Goal: Task Accomplishment & Management: Manage account settings

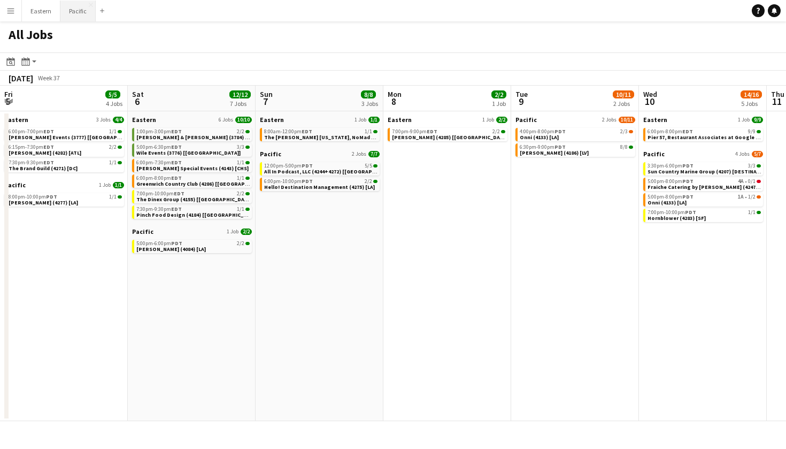
scroll to position [0, 477]
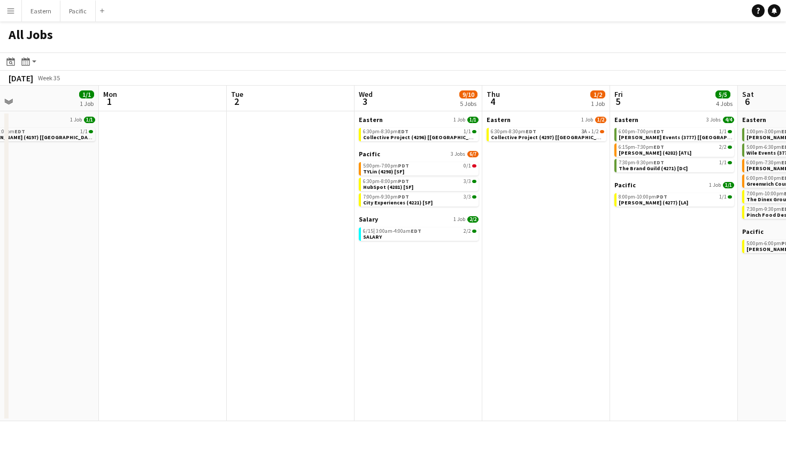
scroll to position [0, 416]
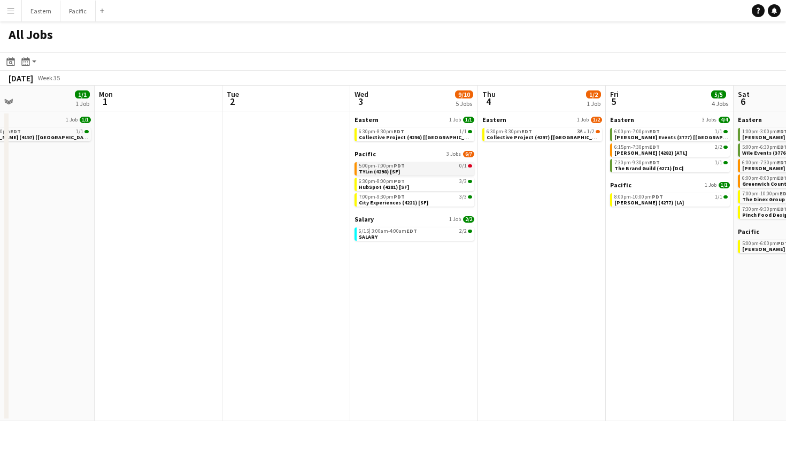
click at [449, 163] on link "5:00pm-7:00pm PDT 0/1 TYLin (4298) [SF]" at bounding box center [415, 168] width 113 height 12
click at [439, 169] on link "5:00pm-7:00pm PDT 0/1 TYLin (4298) [SF]" at bounding box center [415, 168] width 113 height 12
click at [9, 7] on button "Menu" at bounding box center [10, 10] width 21 height 21
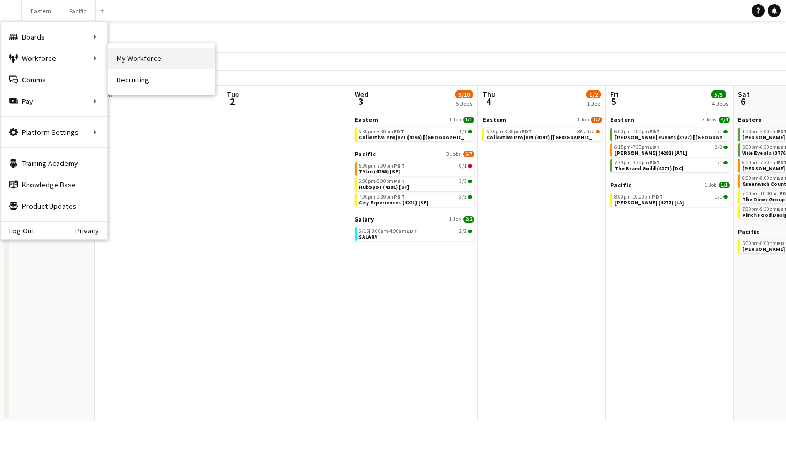
click at [122, 56] on link "My Workforce" at bounding box center [161, 58] width 107 height 21
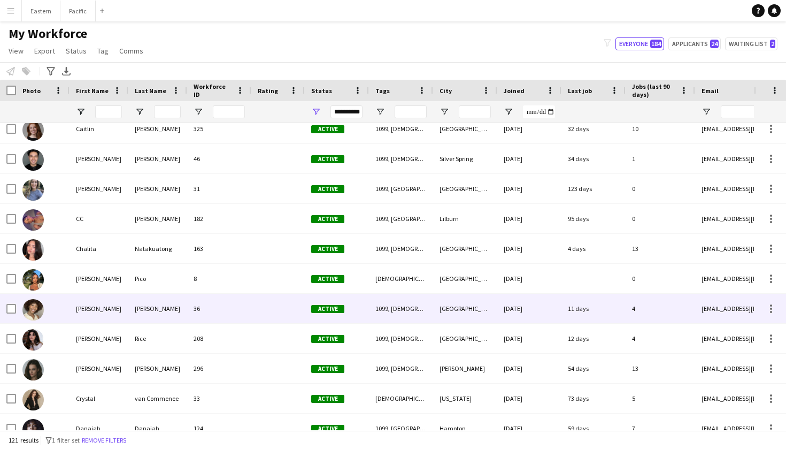
click at [114, 316] on div "[PERSON_NAME]" at bounding box center [98, 307] width 59 height 29
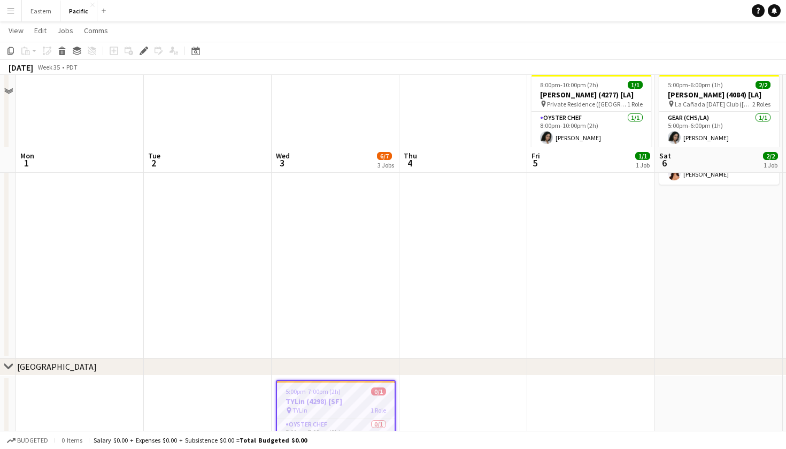
scroll to position [388, 0]
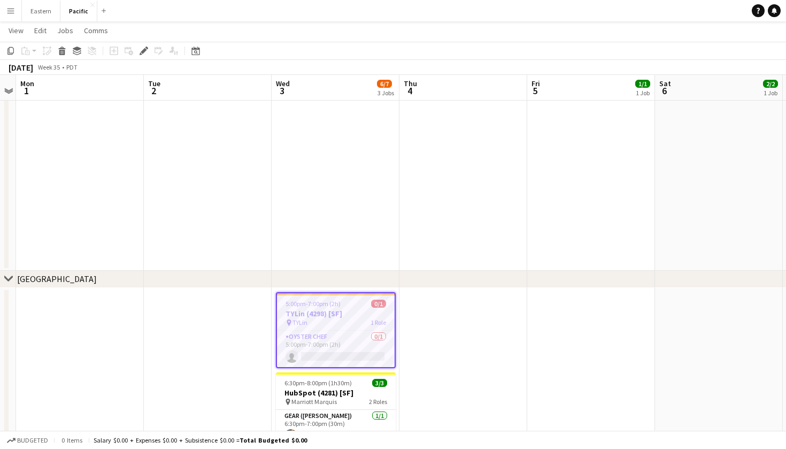
click at [330, 313] on h3 "TYLin (4298) [SF]" at bounding box center [336, 313] width 118 height 10
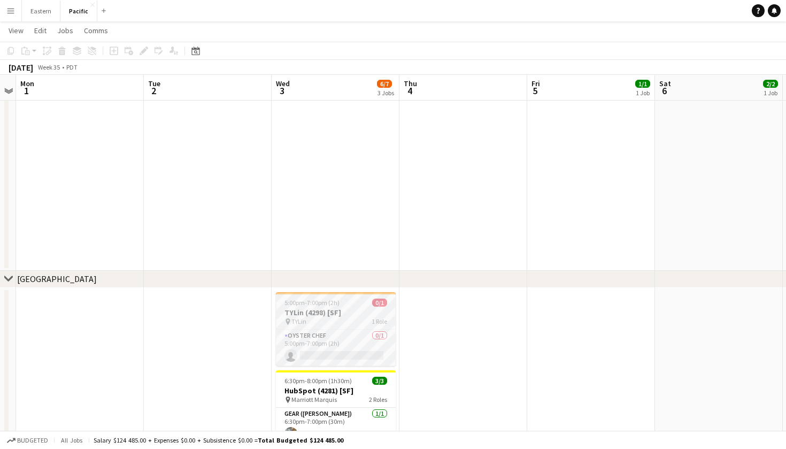
click at [330, 313] on h3 "TYLin (4298) [SF]" at bounding box center [336, 312] width 120 height 10
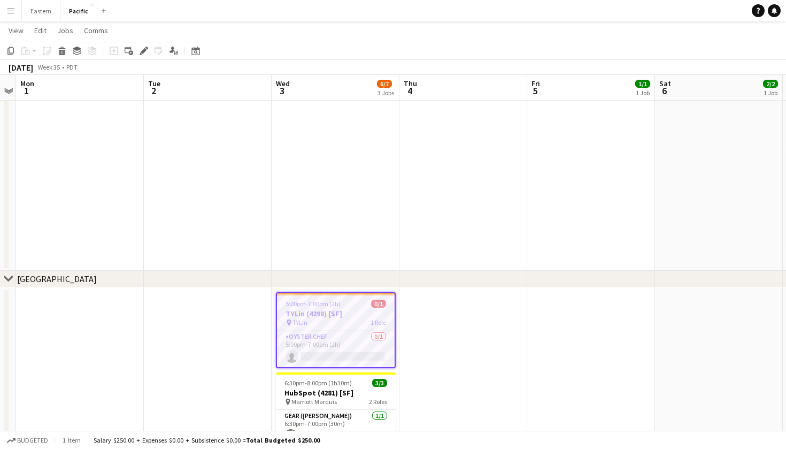
click at [330, 313] on h3 "TYLin (4298) [SF]" at bounding box center [336, 313] width 118 height 10
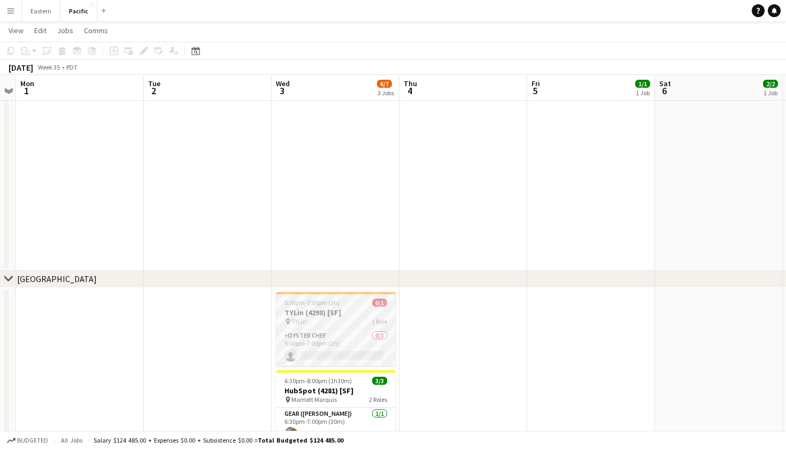
click at [358, 317] on div "pin TYLin 1 Role" at bounding box center [336, 321] width 120 height 9
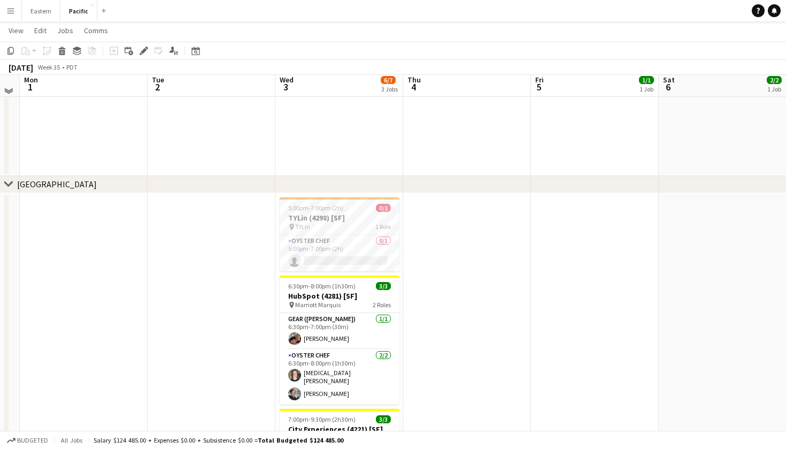
scroll to position [484, 0]
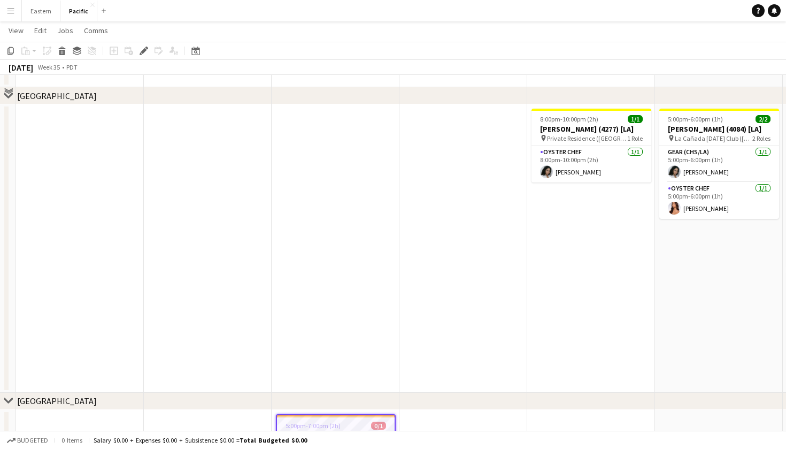
scroll to position [211, 0]
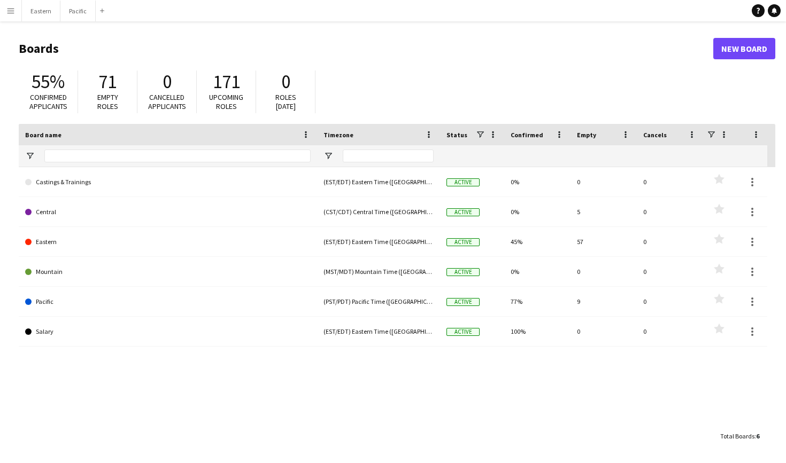
click at [7, 16] on button "Menu" at bounding box center [10, 10] width 21 height 21
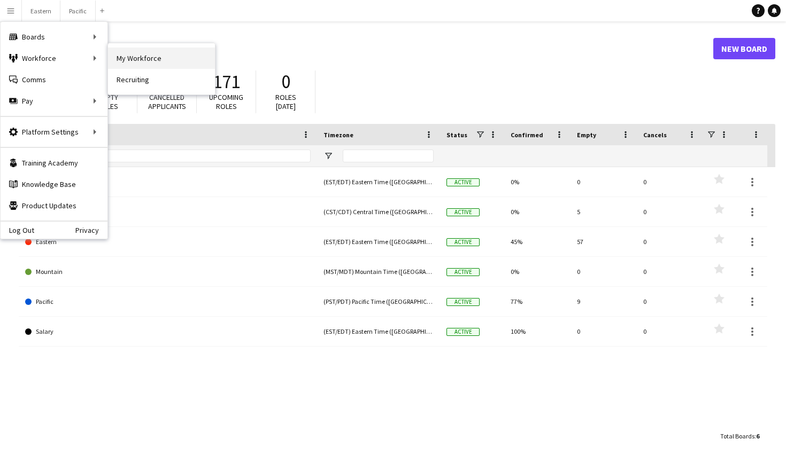
click at [164, 60] on link "My Workforce" at bounding box center [161, 58] width 107 height 21
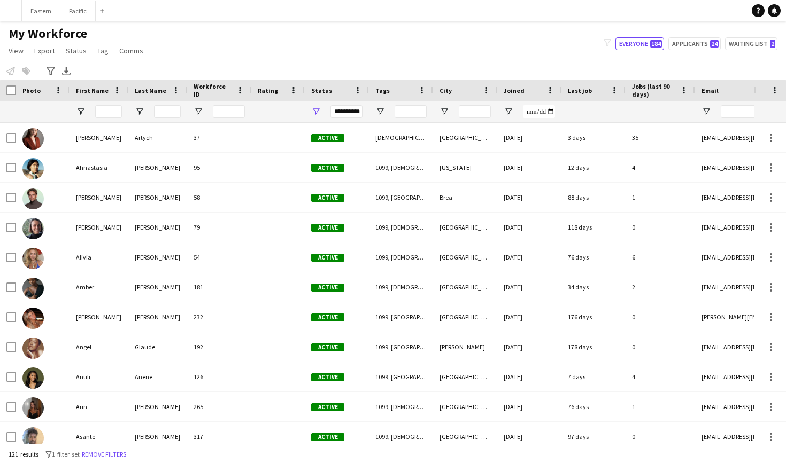
click at [8, 12] on app-icon "Menu" at bounding box center [10, 10] width 9 height 9
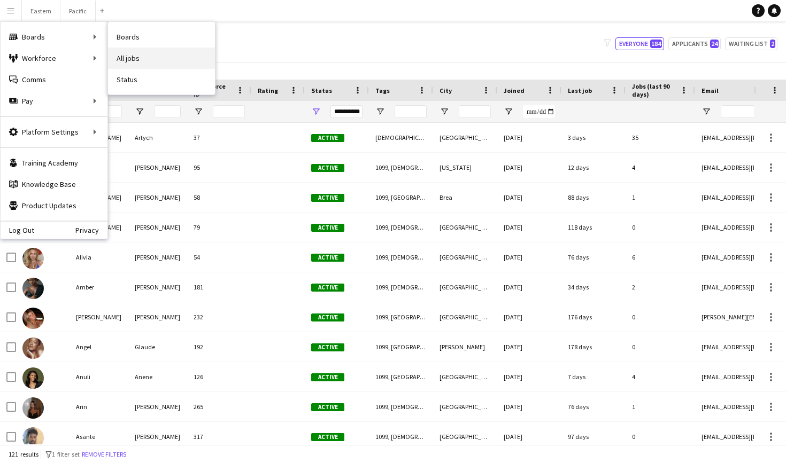
click at [143, 52] on link "All jobs" at bounding box center [161, 58] width 107 height 21
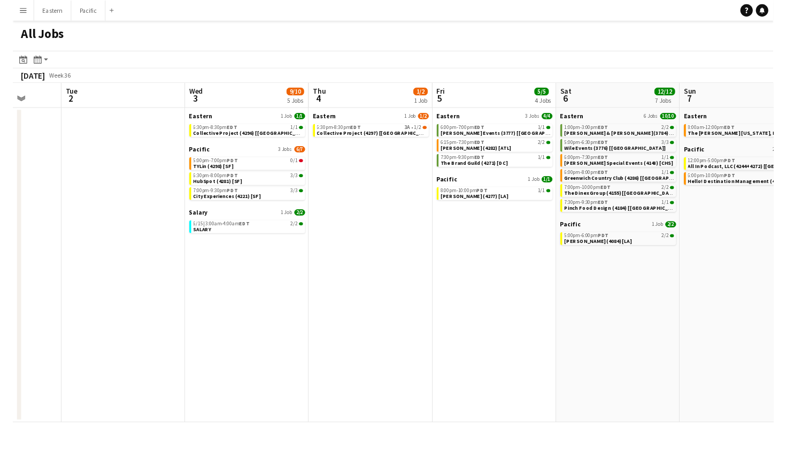
scroll to position [0, 400]
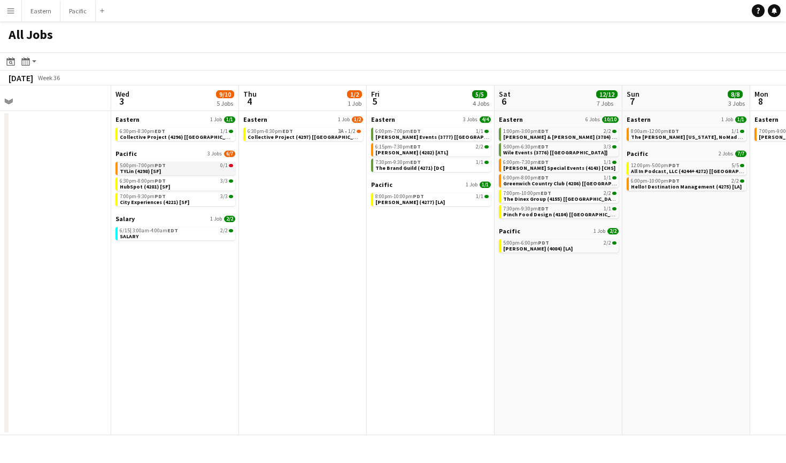
click at [201, 169] on link "5:00pm-7:00pm PDT 0/1 TYLin (4298) [SF]" at bounding box center [176, 168] width 113 height 12
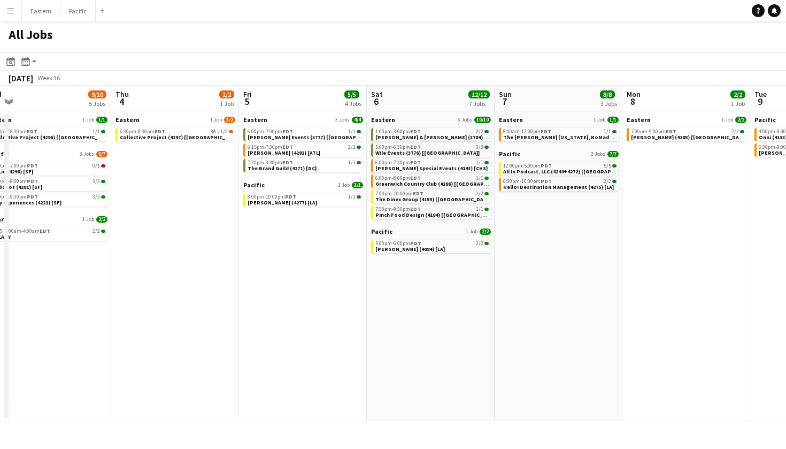
click at [661, 5] on app-navbar "Menu Boards Boards Boards All jobs Status Workforce Workforce My Workforce Recr…" at bounding box center [393, 10] width 786 height 21
click at [11, 13] on app-icon "Menu" at bounding box center [10, 10] width 9 height 9
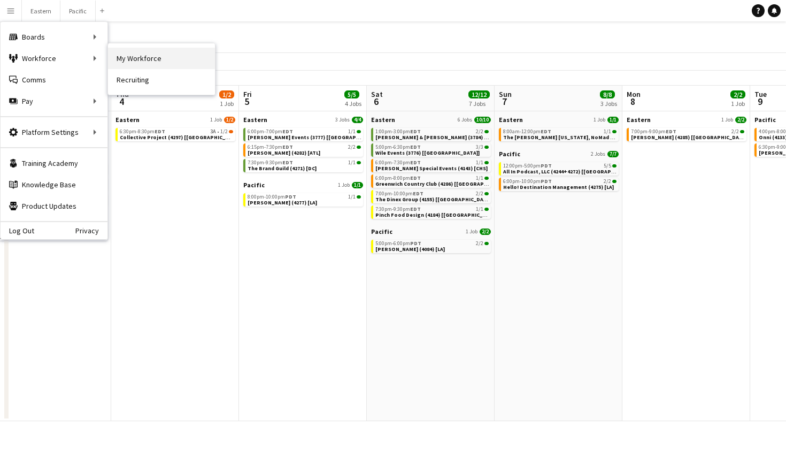
click at [151, 53] on link "My Workforce" at bounding box center [161, 58] width 107 height 21
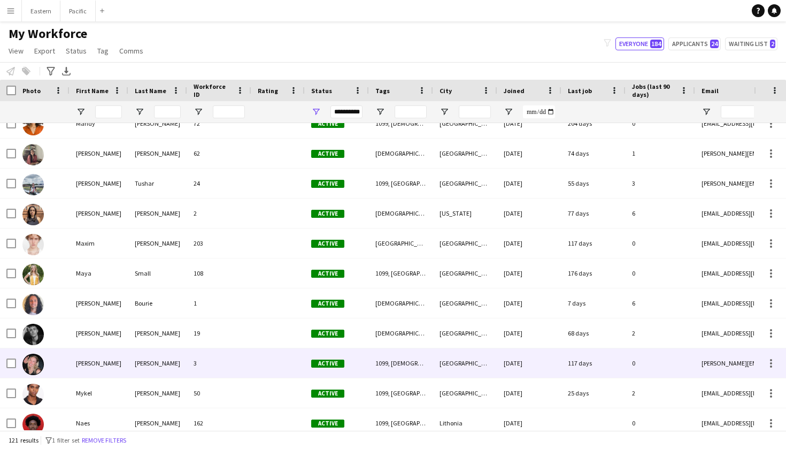
click at [199, 362] on div "3" at bounding box center [219, 362] width 64 height 29
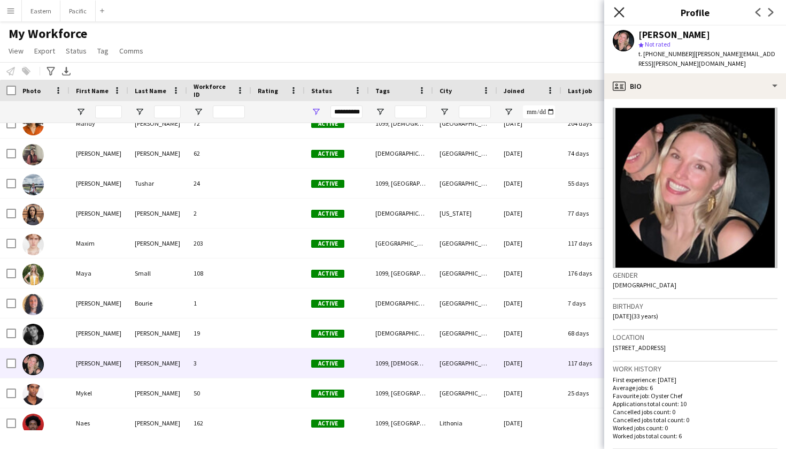
click at [616, 11] on icon "Close pop-in" at bounding box center [619, 12] width 10 height 10
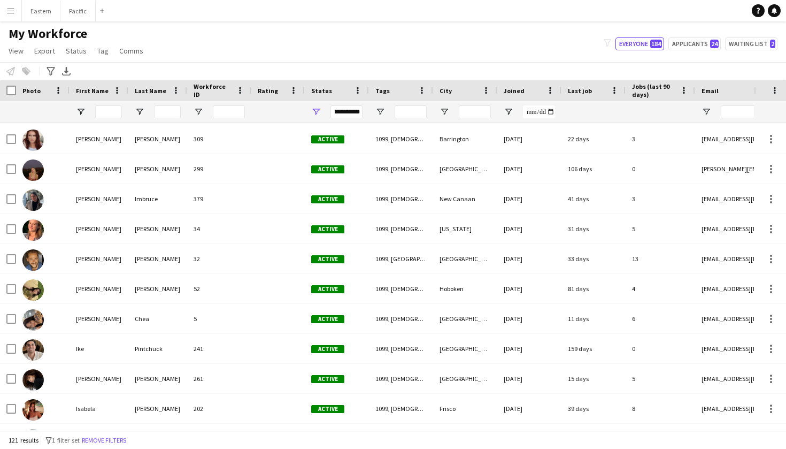
scroll to position [1046, 0]
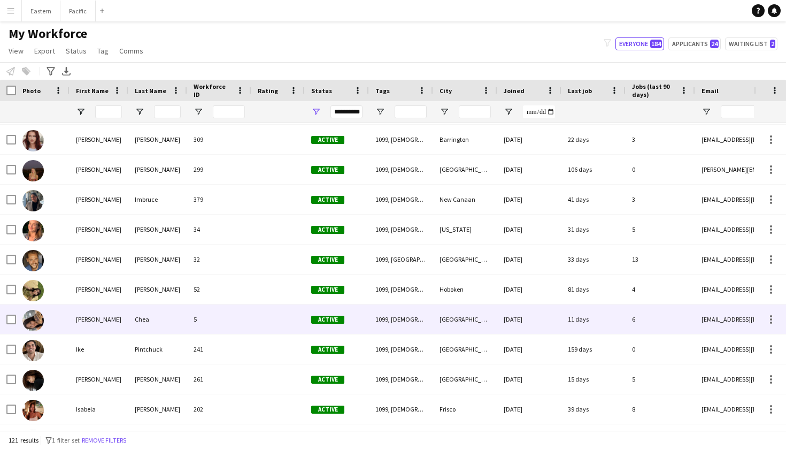
click at [160, 322] on div "Chea" at bounding box center [157, 318] width 59 height 29
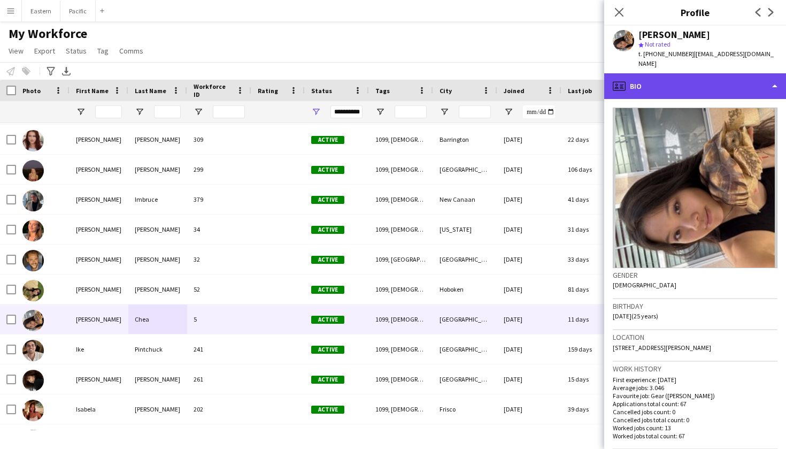
click at [693, 76] on div "profile Bio" at bounding box center [695, 86] width 182 height 26
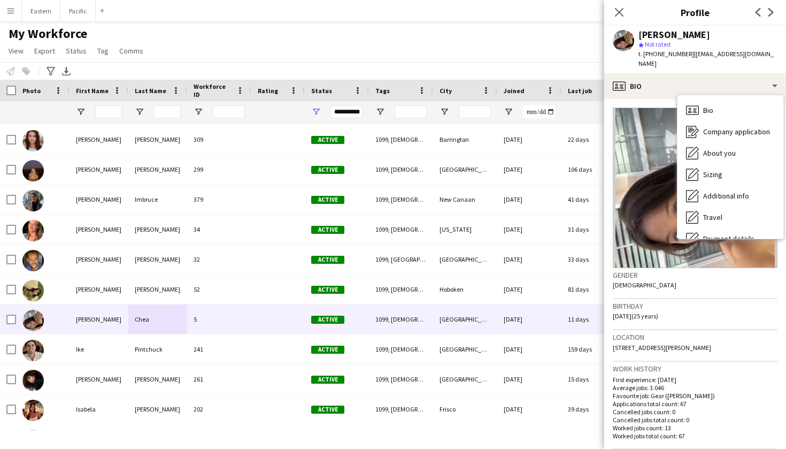
click at [724, 302] on div "Birthday 05-12-2000 (25 years)" at bounding box center [695, 314] width 165 height 31
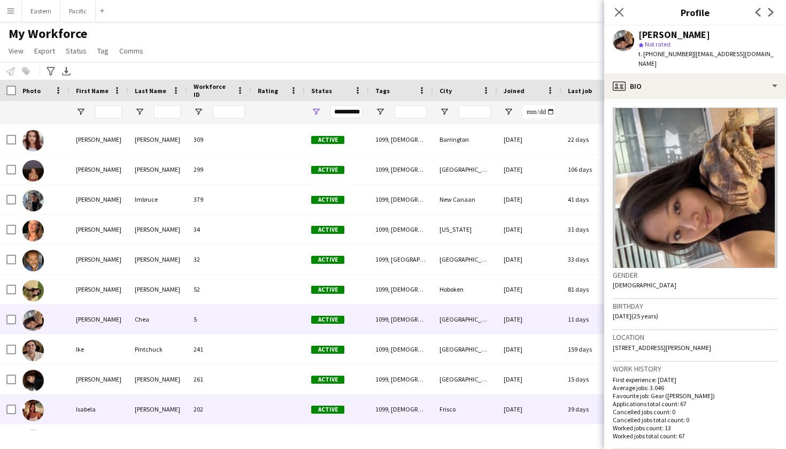
click at [488, 415] on div "Frisco" at bounding box center [465, 408] width 64 height 29
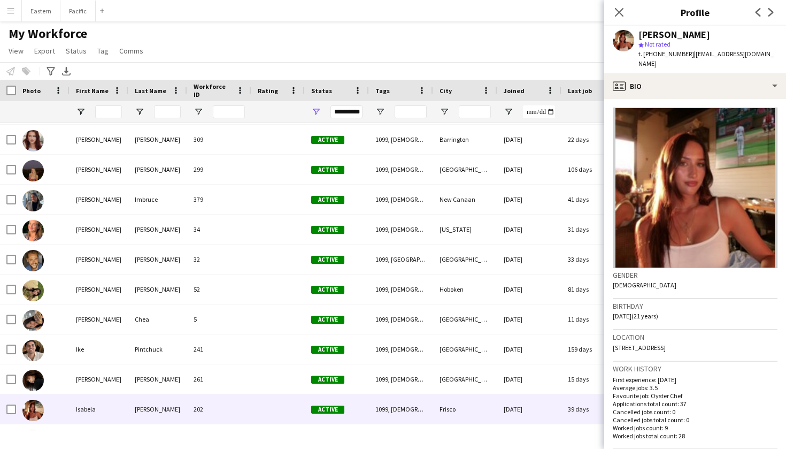
scroll to position [0, 0]
click at [494, 448] on div "Menu Boards Boards Boards All jobs Status Workforce Workforce My Workforce Recr…" at bounding box center [393, 224] width 786 height 449
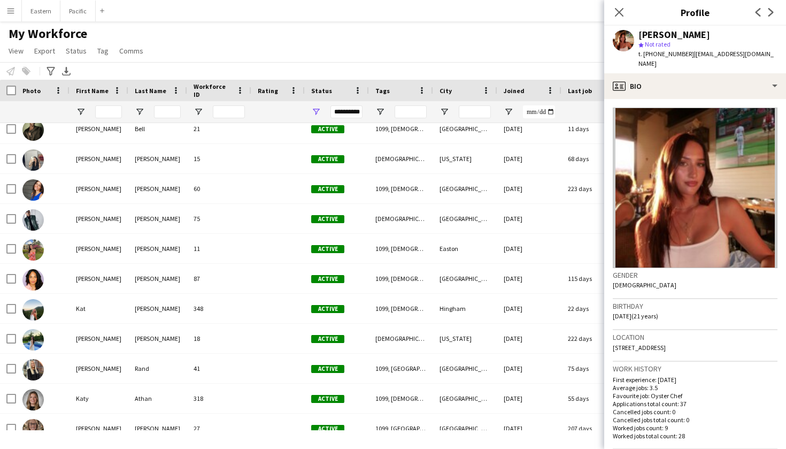
scroll to position [1568, 0]
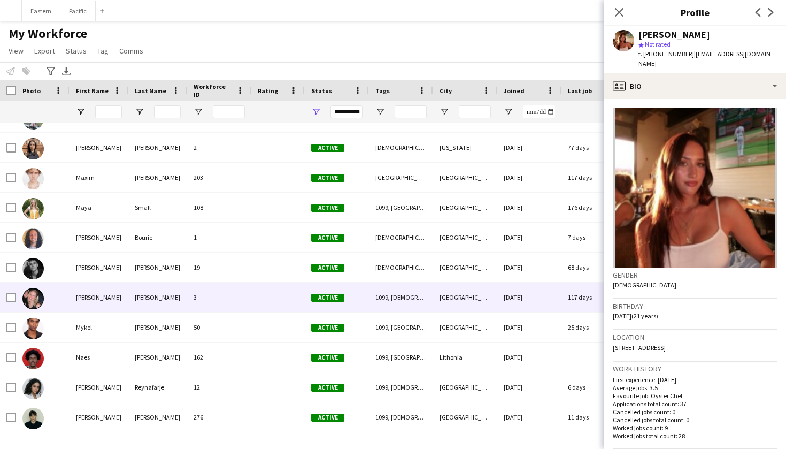
click at [203, 298] on div "3" at bounding box center [219, 296] width 64 height 29
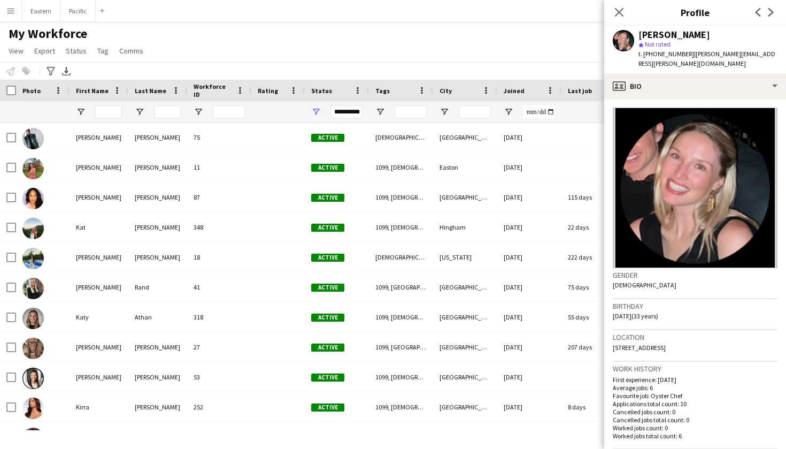
scroll to position [1308, 0]
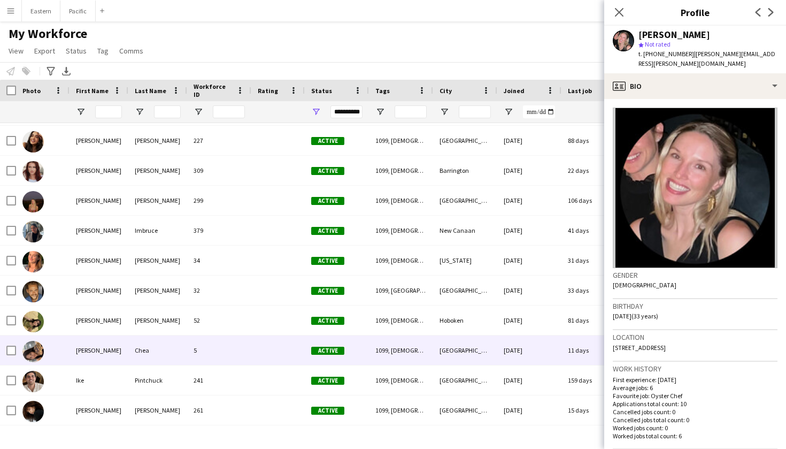
click at [141, 346] on div "Chea" at bounding box center [157, 349] width 59 height 29
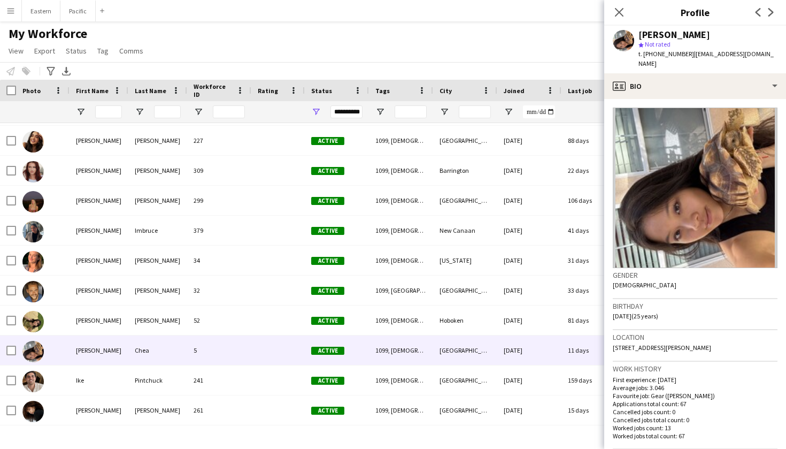
click at [766, 62] on app-profile-header "Hannah Chea star Not rated t. +16613900546 | cheahannah@gmail.com" at bounding box center [695, 50] width 182 height 48
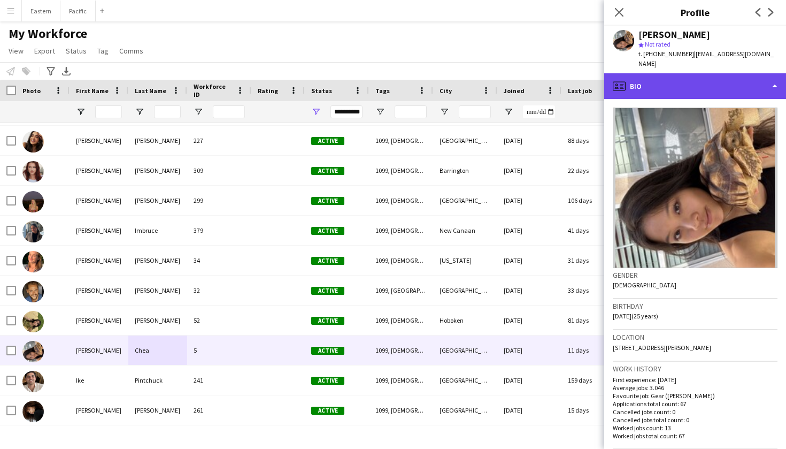
click at [757, 79] on div "profile Bio" at bounding box center [695, 86] width 182 height 26
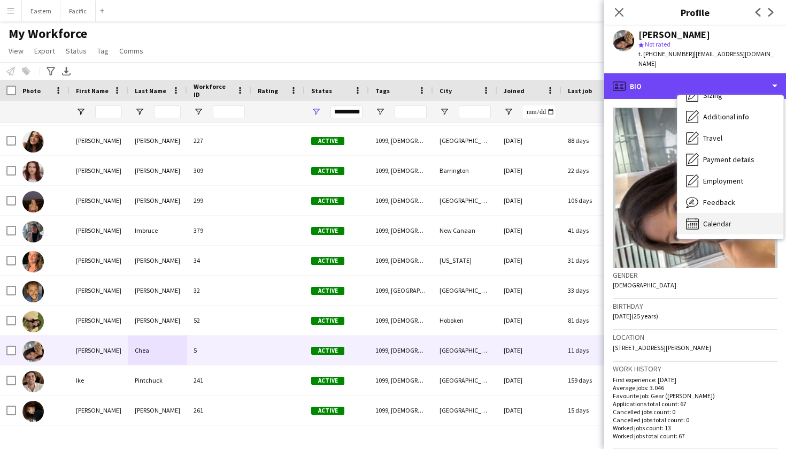
scroll to position [80, 0]
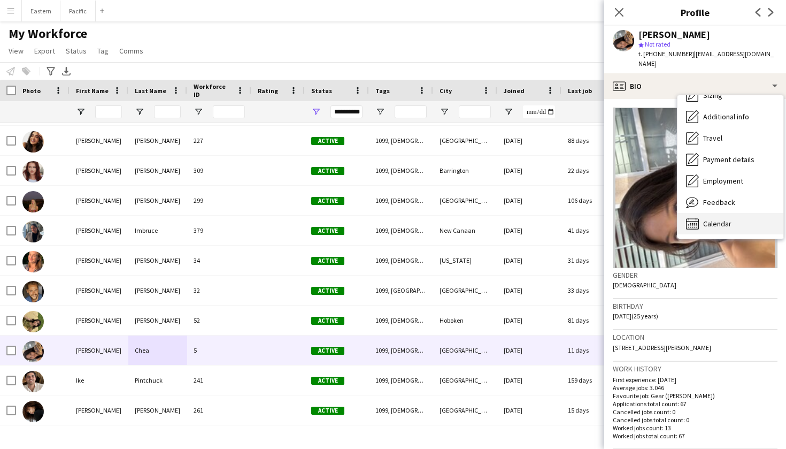
click at [710, 213] on div "Calendar Calendar" at bounding box center [730, 223] width 106 height 21
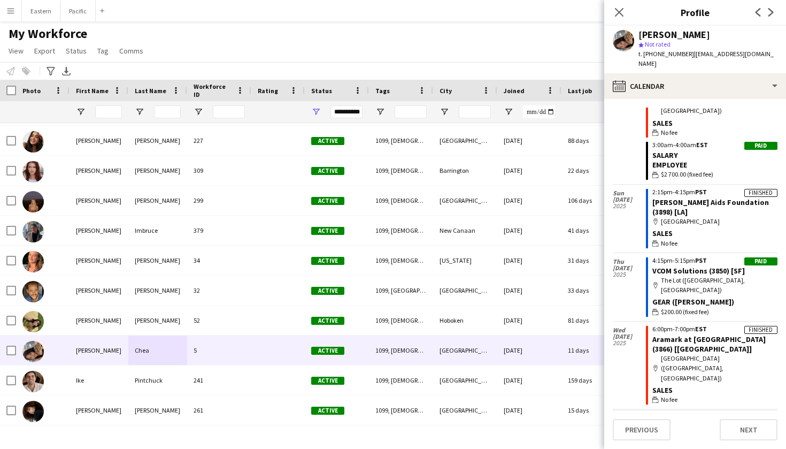
scroll to position [3134, 0]
click at [620, 14] on icon "Close pop-in" at bounding box center [619, 12] width 10 height 10
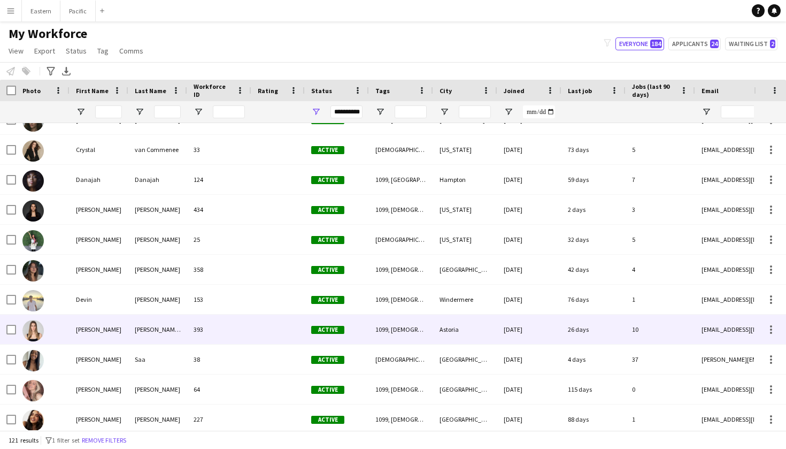
scroll to position [735, 0]
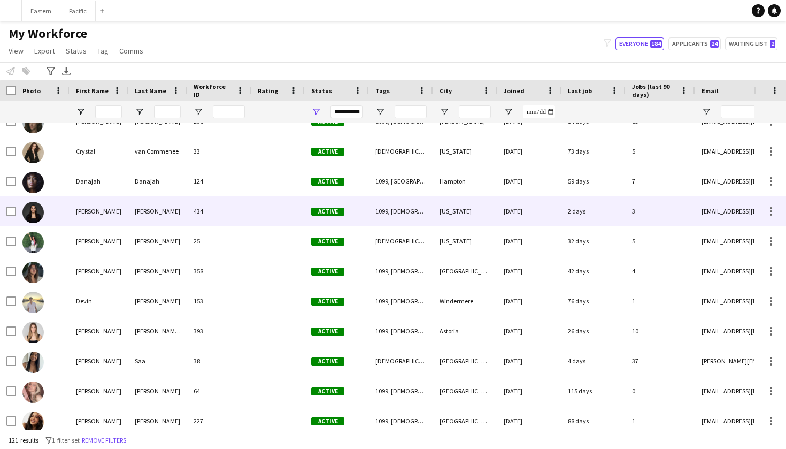
click at [152, 205] on div "Ayala" at bounding box center [157, 210] width 59 height 29
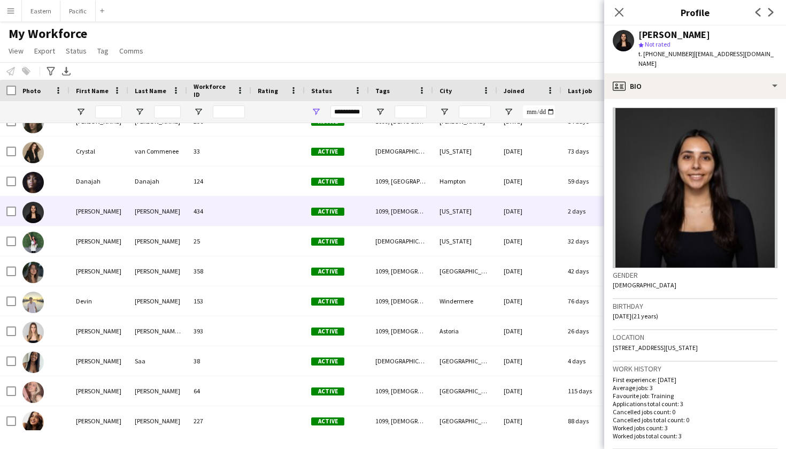
scroll to position [38, 0]
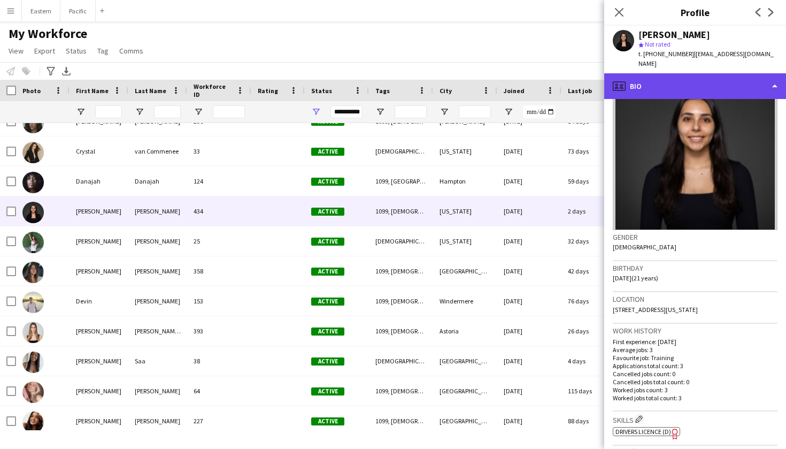
click at [736, 74] on div "profile Bio" at bounding box center [695, 86] width 182 height 26
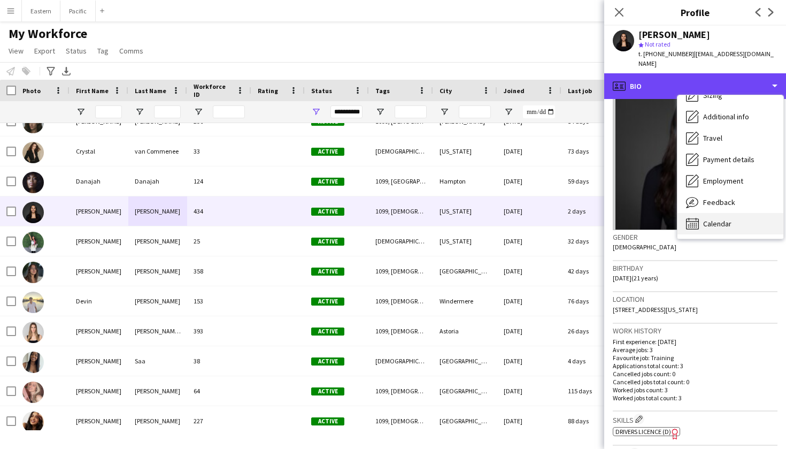
scroll to position [79, 0]
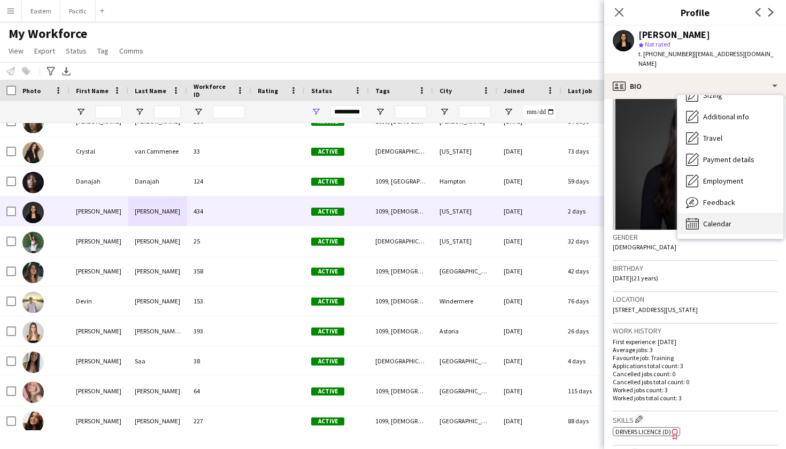
click at [724, 219] on span "Calendar" at bounding box center [717, 224] width 28 height 10
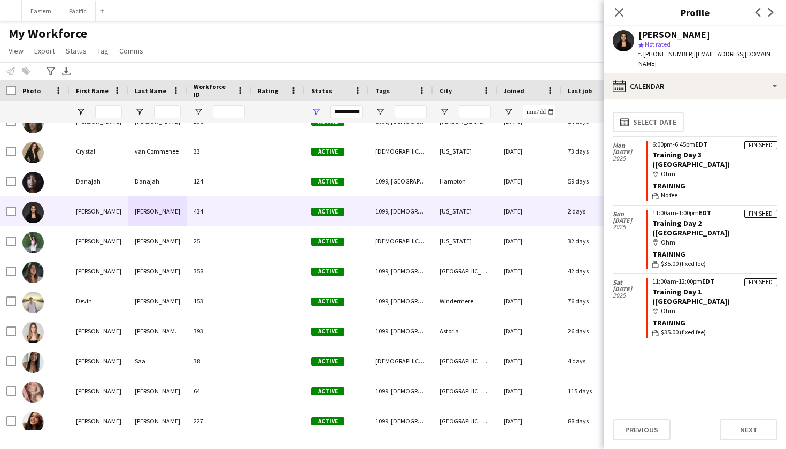
scroll to position [0, 0]
click at [620, 10] on icon "Close pop-in" at bounding box center [619, 12] width 10 height 10
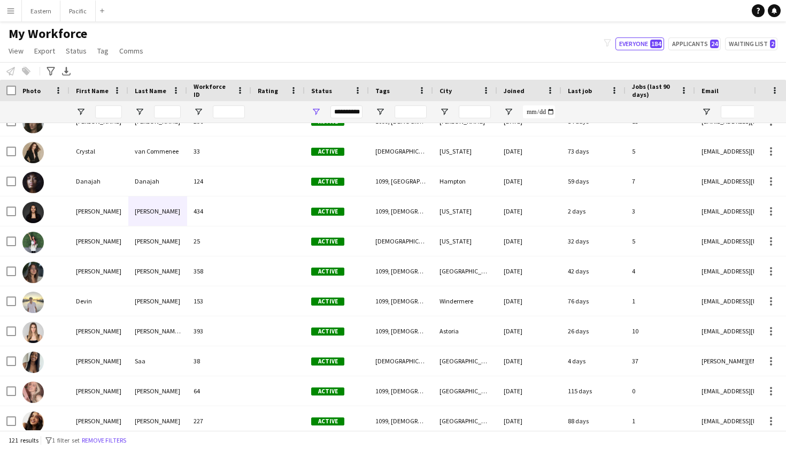
click at [15, 14] on button "Menu" at bounding box center [10, 10] width 21 height 21
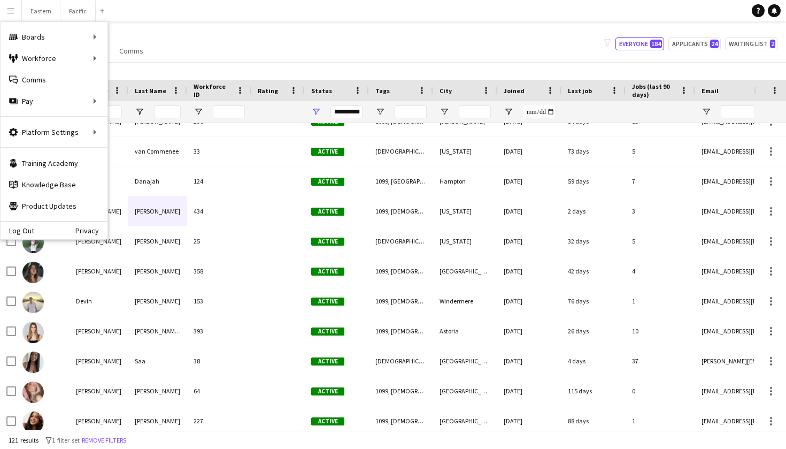
click at [268, 48] on div "My Workforce View Views Default view New view Update view Delete view Edit name…" at bounding box center [393, 44] width 786 height 36
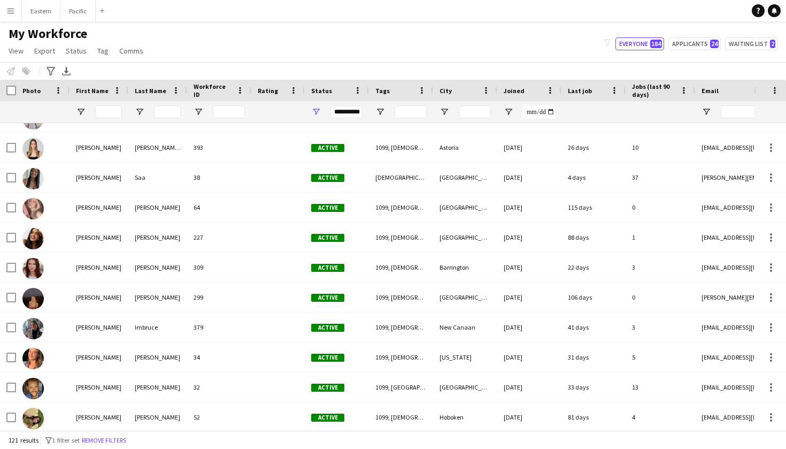
scroll to position [1166, 0]
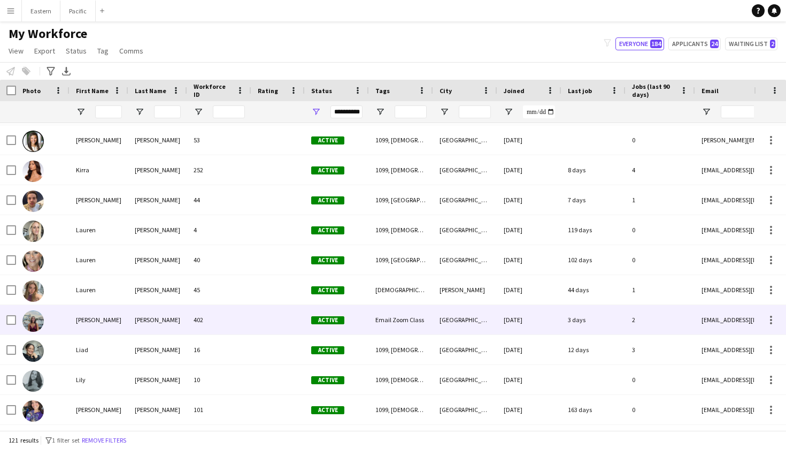
click at [137, 312] on div "Stuart" at bounding box center [157, 319] width 59 height 29
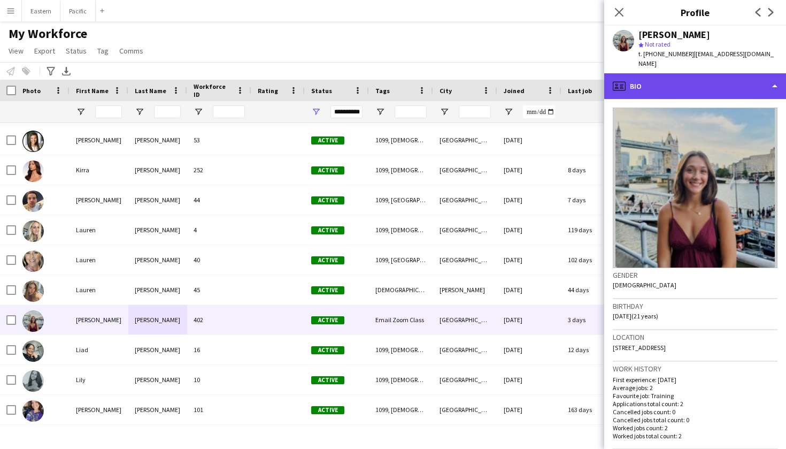
click at [690, 73] on div "profile Bio" at bounding box center [695, 86] width 182 height 26
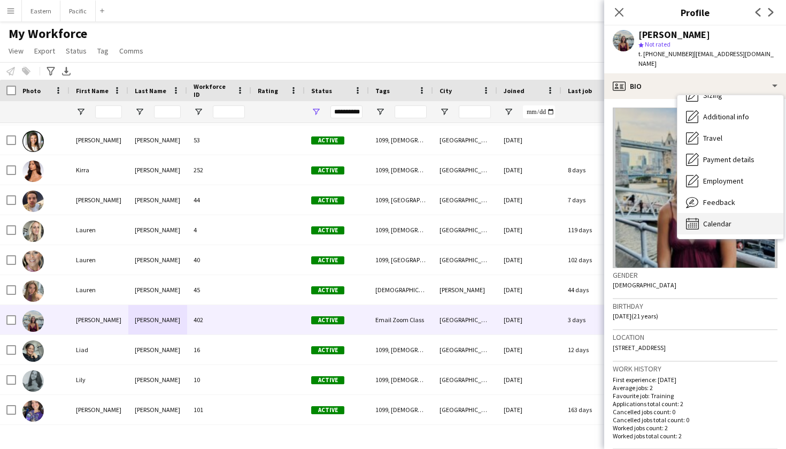
click at [725, 213] on div "Calendar Calendar" at bounding box center [730, 223] width 106 height 21
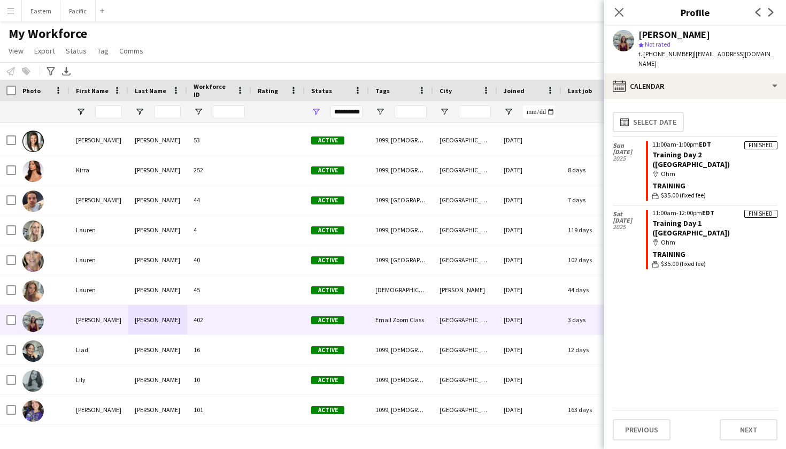
click at [15, 12] on button "Menu" at bounding box center [10, 10] width 21 height 21
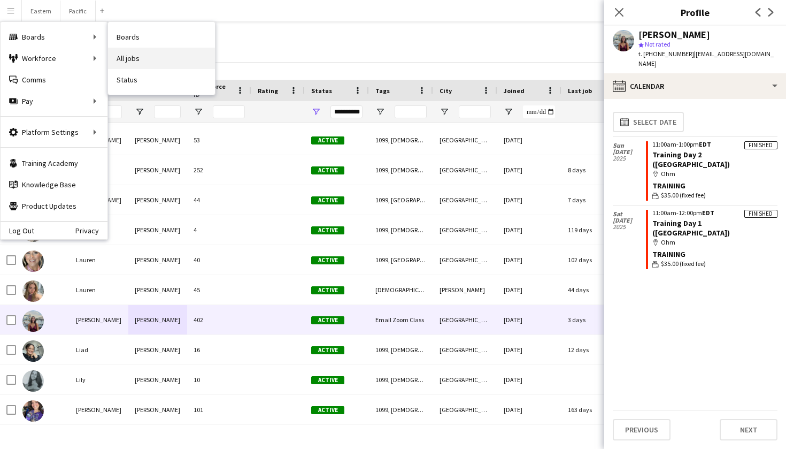
click at [160, 52] on link "All jobs" at bounding box center [161, 58] width 107 height 21
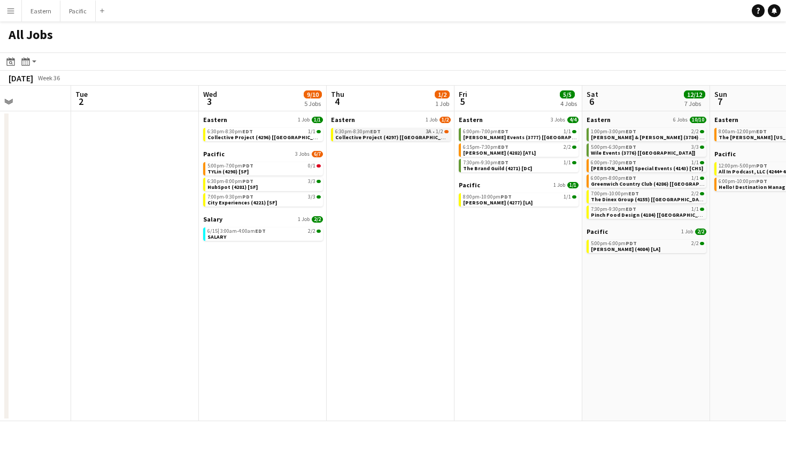
click at [390, 135] on span "Collective Project (4297) [[GEOGRAPHIC_DATA]]" at bounding box center [396, 137] width 122 height 7
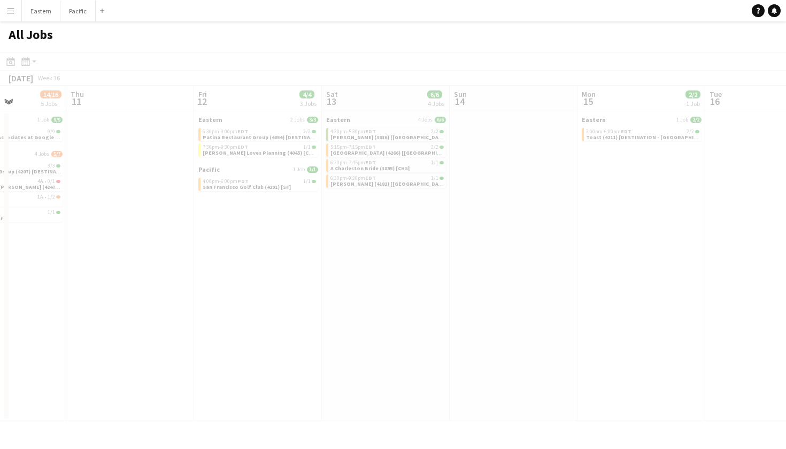
scroll to position [0, 342]
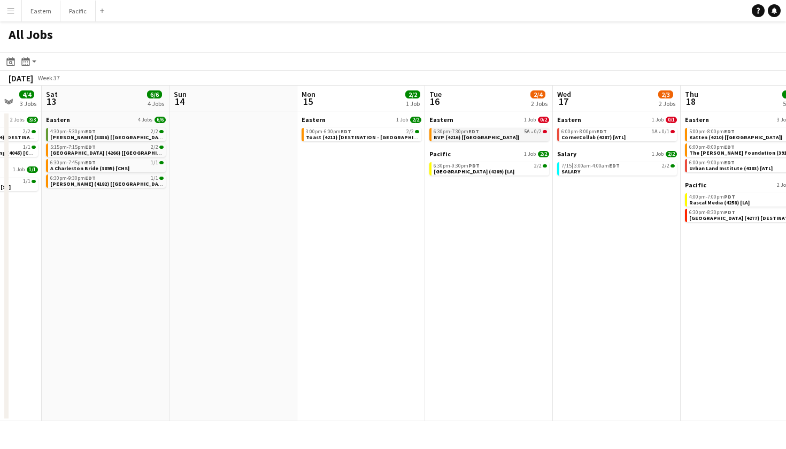
click at [474, 133] on span "EDT" at bounding box center [473, 131] width 11 height 7
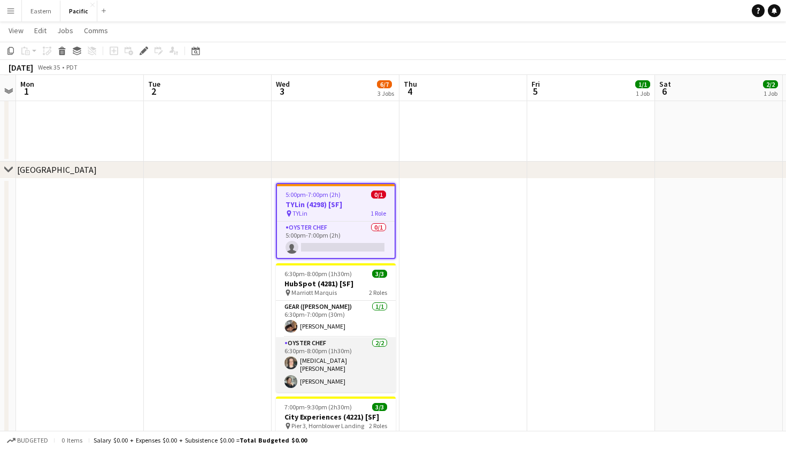
scroll to position [495, 0]
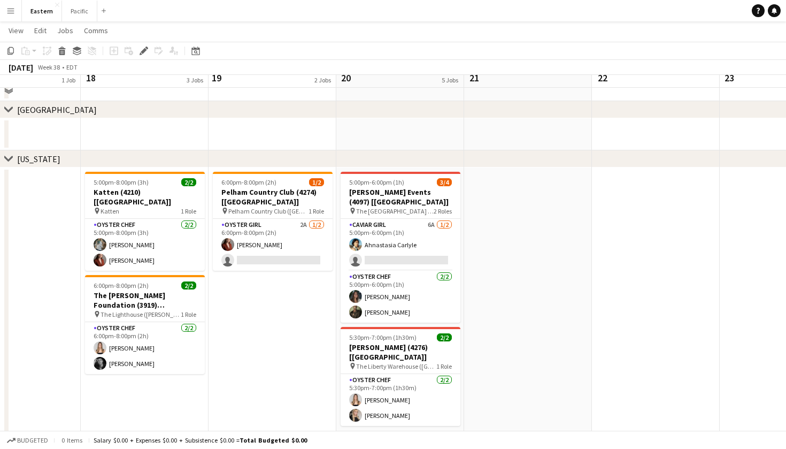
scroll to position [338, 0]
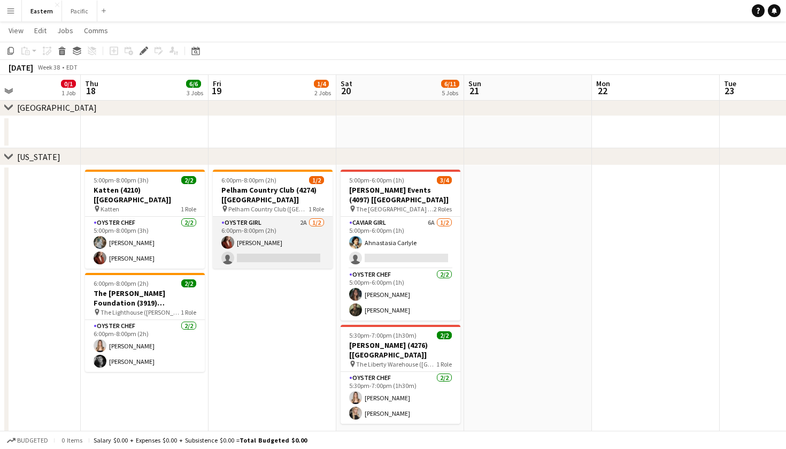
click at [297, 224] on app-card-role "Oyster Girl 2A [DATE] 6:00pm-8:00pm (2h) [PERSON_NAME] single-neutral-actions" at bounding box center [273, 243] width 120 height 52
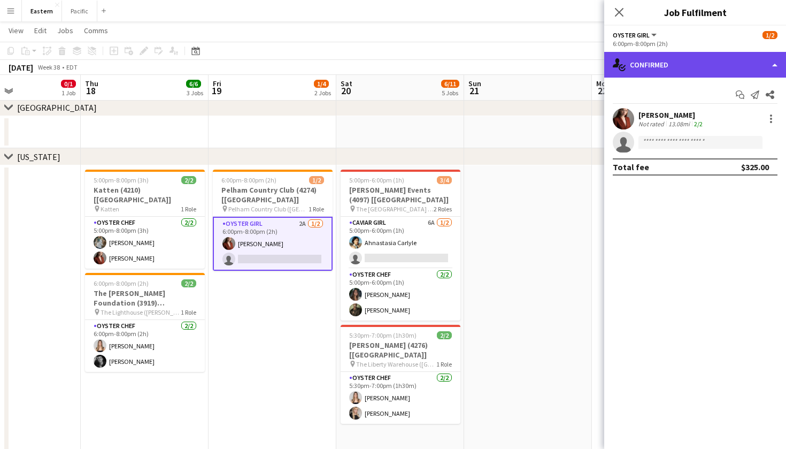
click at [695, 66] on div "single-neutral-actions-check-2 Confirmed" at bounding box center [695, 65] width 182 height 26
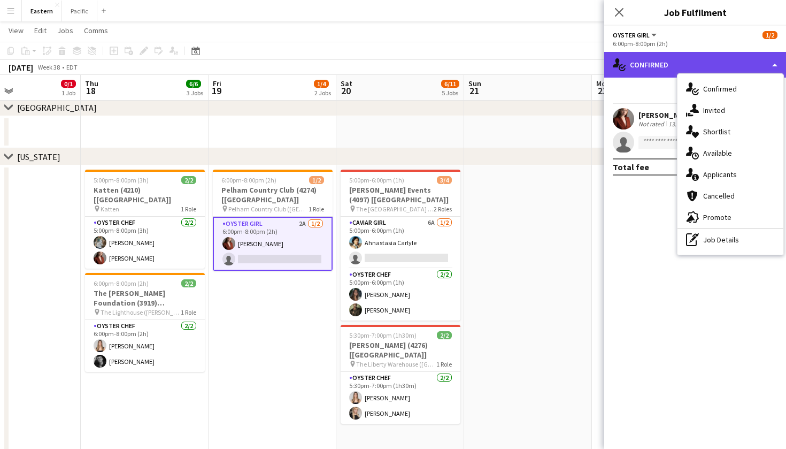
click at [694, 64] on div "single-neutral-actions-check-2 Confirmed" at bounding box center [695, 65] width 182 height 26
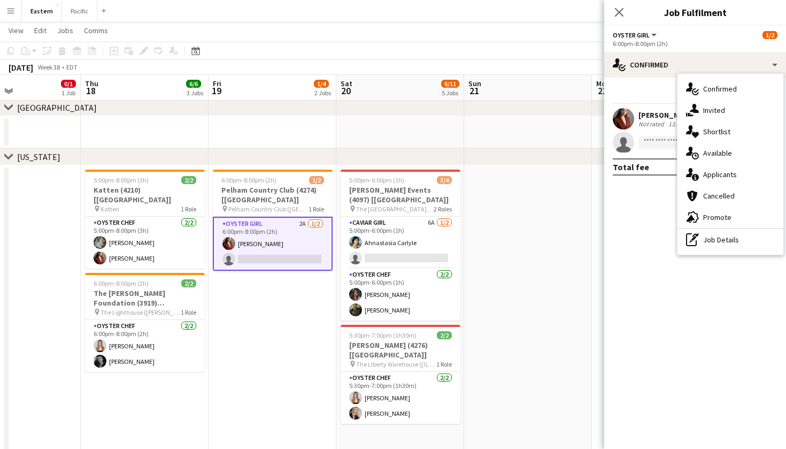
click at [641, 304] on mat-expansion-panel "check Confirmed Start chat Send notification Share [PERSON_NAME] Not rated 13.0…" at bounding box center [695, 263] width 182 height 371
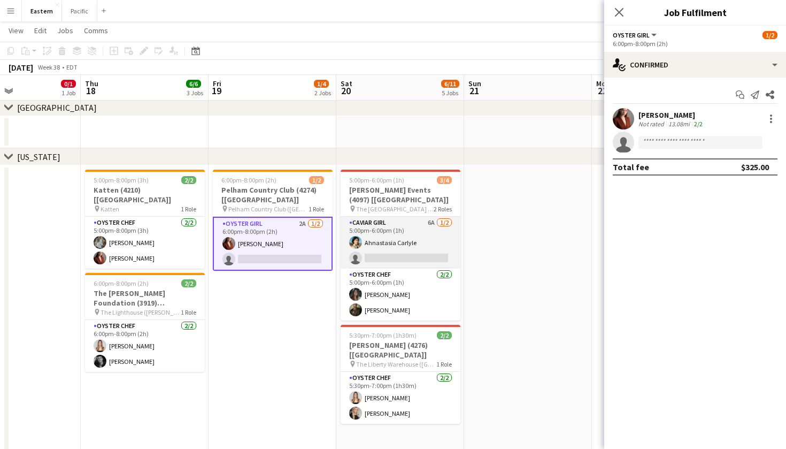
click at [437, 248] on app-card-role "Caviar Girl 6A [DATE] 5:00pm-6:00pm (1h) Ahnastasia Carlyle single-neutral-acti…" at bounding box center [401, 243] width 120 height 52
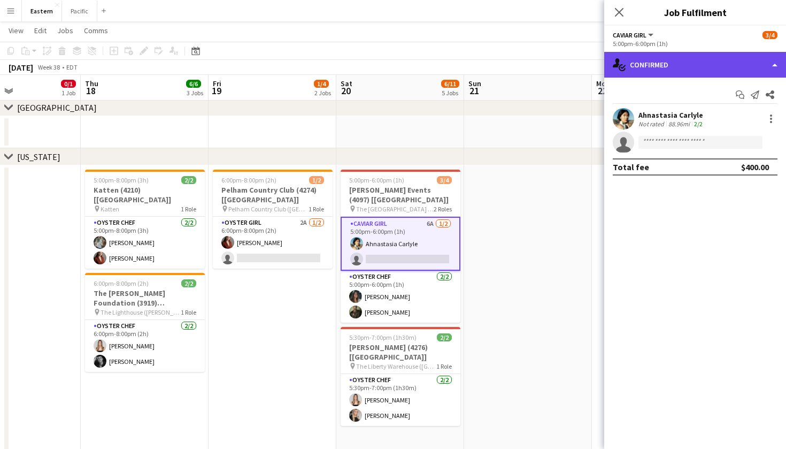
click at [749, 71] on div "single-neutral-actions-check-2 Confirmed" at bounding box center [695, 65] width 182 height 26
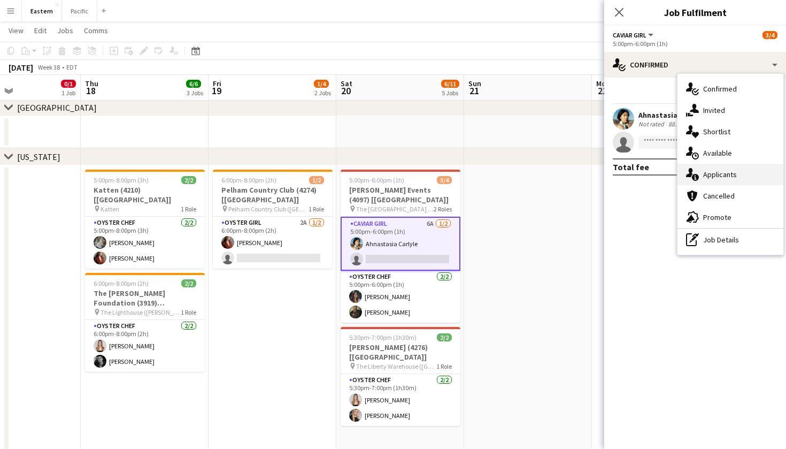
click at [720, 171] on div "single-neutral-actions-information Applicants" at bounding box center [730, 174] width 106 height 21
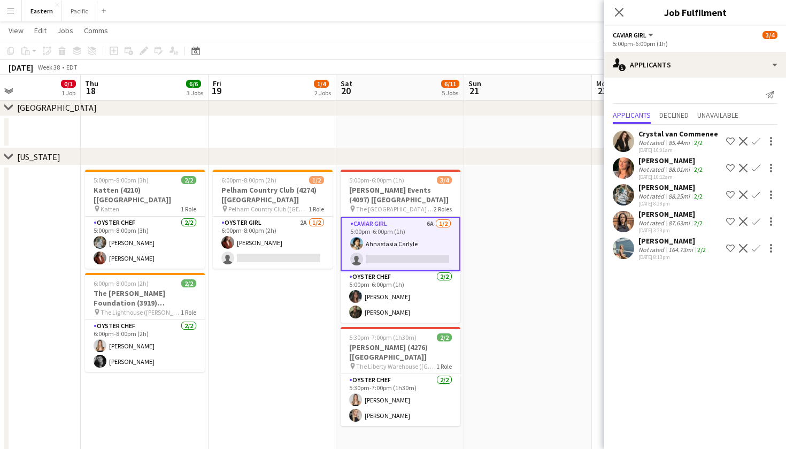
click at [505, 211] on app-date-cell at bounding box center [528, 428] width 128 height 526
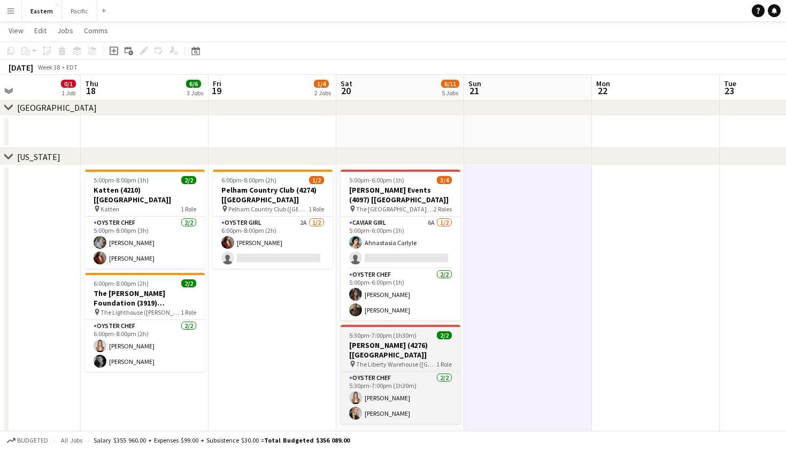
click at [424, 349] on h3 "[PERSON_NAME] (4276) [[GEOGRAPHIC_DATA]]" at bounding box center [401, 349] width 120 height 19
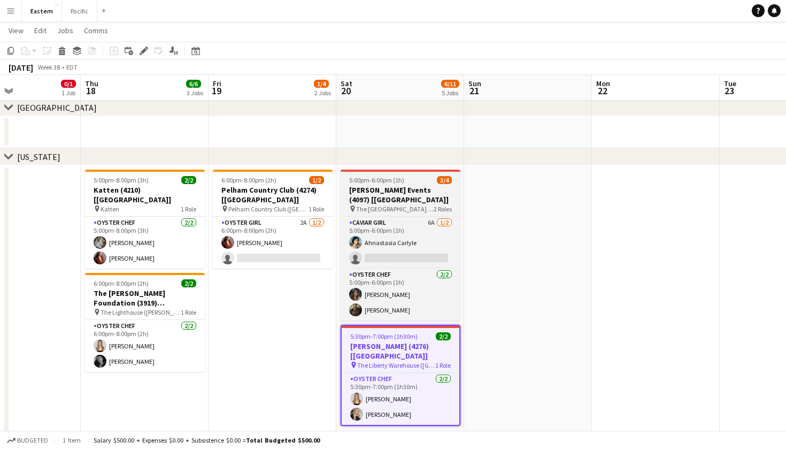
click at [429, 184] on app-job-card "5:00pm-6:00pm (1h) 3/4 [PERSON_NAME] Events (4097) [[GEOGRAPHIC_DATA]] pin The …" at bounding box center [401, 244] width 120 height 151
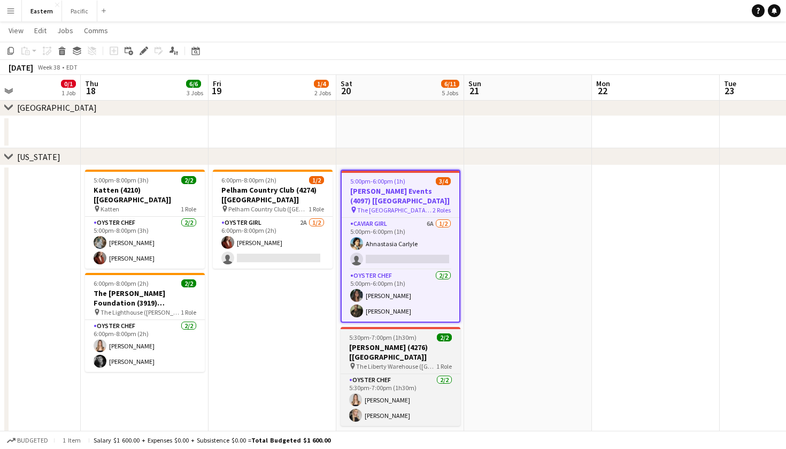
click at [415, 330] on app-job-card "5:30pm-7:00pm (1h30m) 2/2 [PERSON_NAME] (4276) [[GEOGRAPHIC_DATA]] pin The Libe…" at bounding box center [401, 376] width 120 height 99
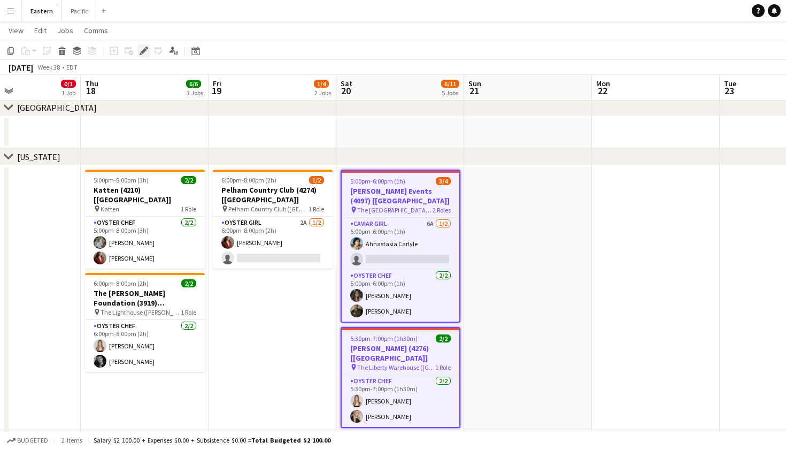
click at [143, 52] on icon at bounding box center [144, 51] width 6 height 6
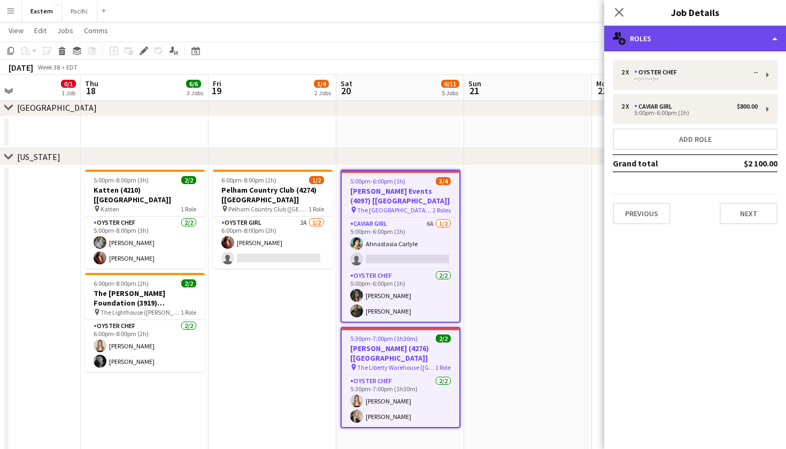
click at [746, 32] on div "multiple-users-add Roles" at bounding box center [695, 39] width 182 height 26
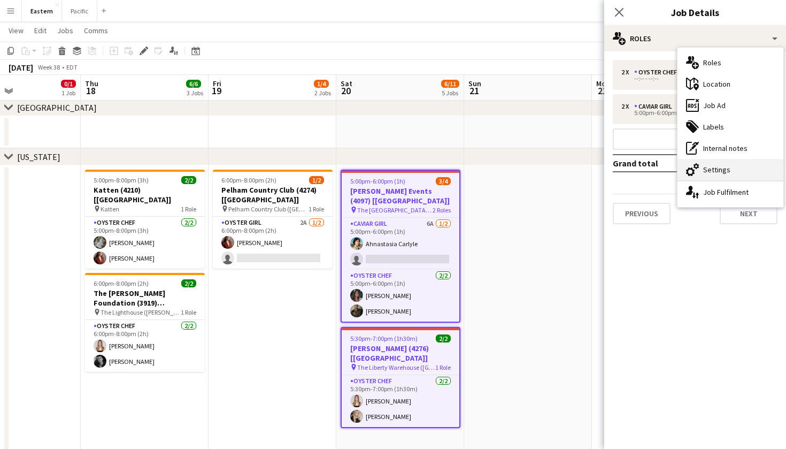
click at [741, 174] on div "cog-double-3 Settings" at bounding box center [730, 169] width 106 height 21
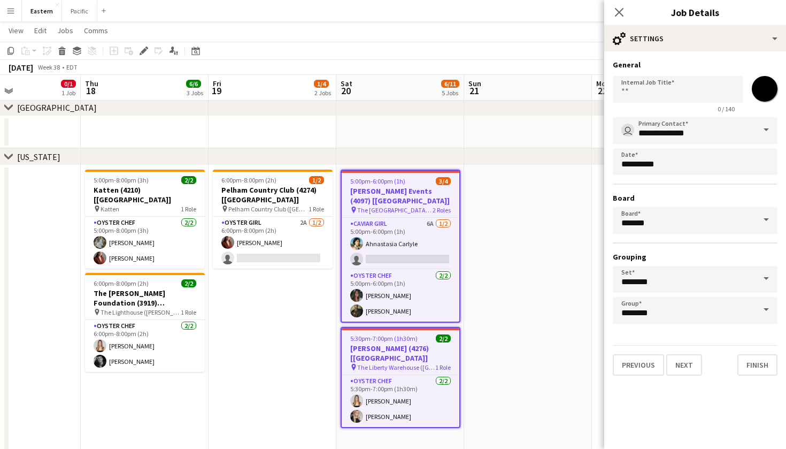
click at [766, 88] on input "*******" at bounding box center [764, 88] width 38 height 38
type input "*******"
click at [618, 7] on app-icon "Close pop-in" at bounding box center [620, 13] width 16 height 16
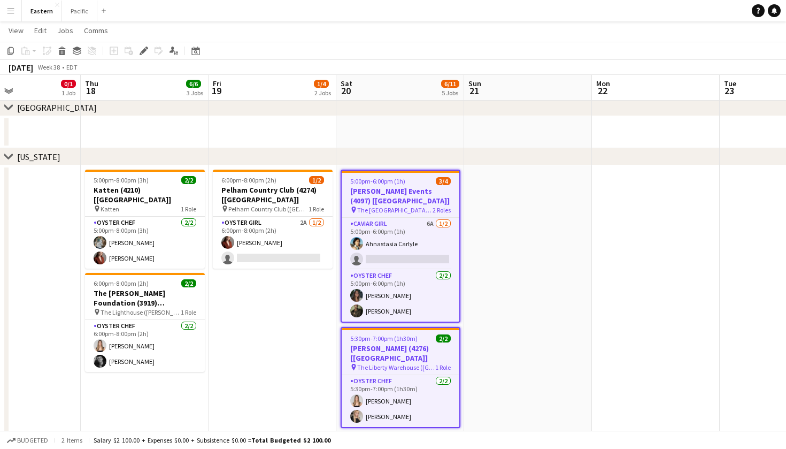
click at [515, 195] on app-date-cell at bounding box center [528, 428] width 128 height 526
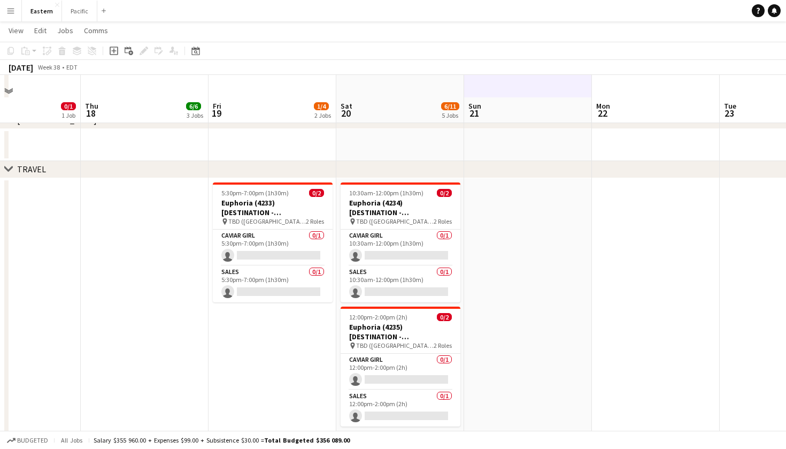
scroll to position [945, 0]
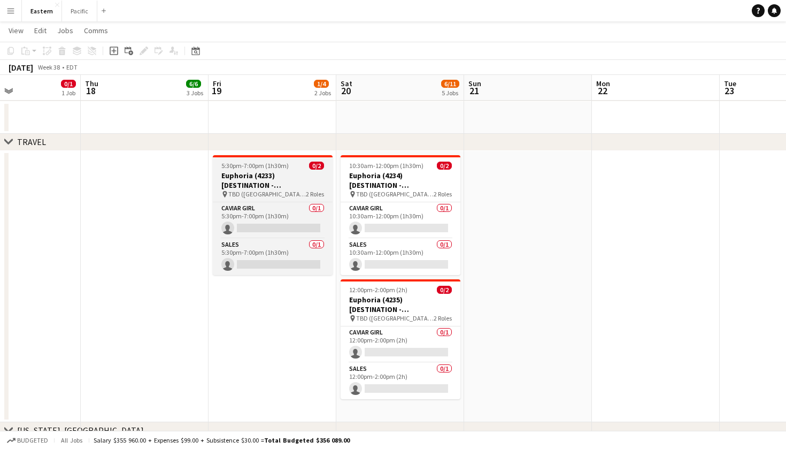
click at [306, 182] on h3 "Euphoria (4233) [DESTINATION - [GEOGRAPHIC_DATA], [GEOGRAPHIC_DATA]]" at bounding box center [273, 180] width 120 height 19
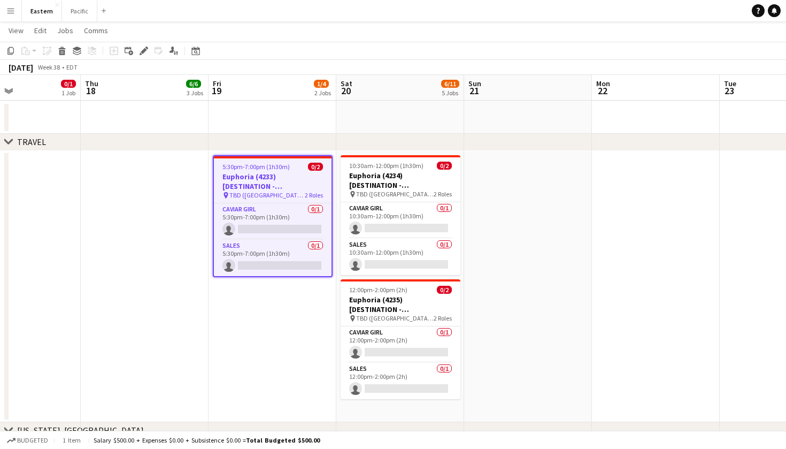
click at [306, 182] on h3 "Euphoria (4233) [DESTINATION - [GEOGRAPHIC_DATA], [GEOGRAPHIC_DATA]]" at bounding box center [273, 181] width 118 height 19
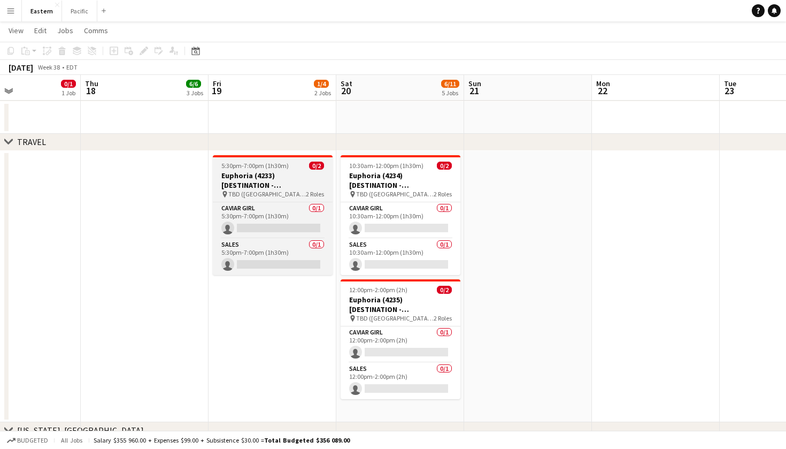
click at [306, 182] on h3 "Euphoria (4233) [DESTINATION - [GEOGRAPHIC_DATA], [GEOGRAPHIC_DATA]]" at bounding box center [273, 180] width 120 height 19
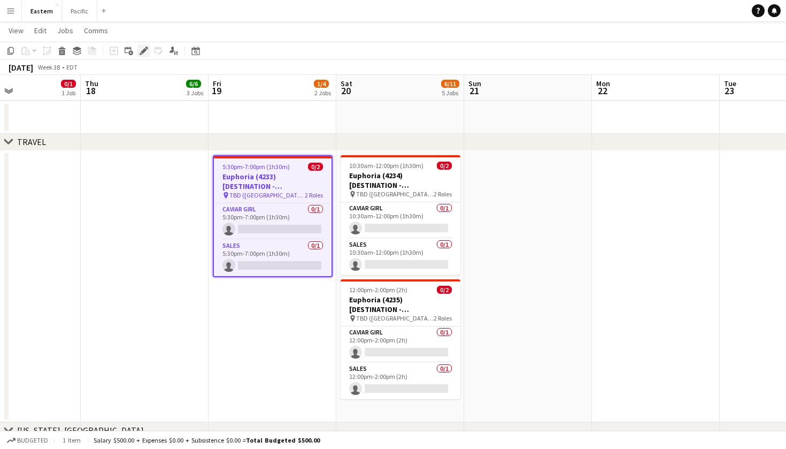
click at [142, 49] on icon "Edit" at bounding box center [144, 51] width 9 height 9
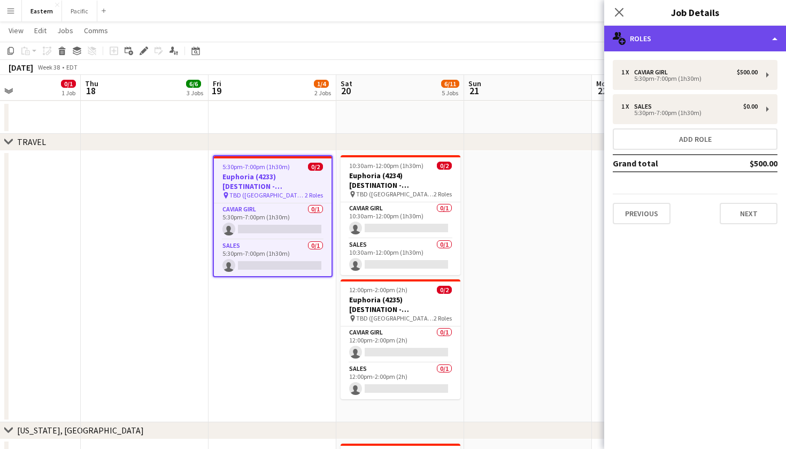
click at [758, 47] on div "multiple-users-add Roles" at bounding box center [695, 39] width 182 height 26
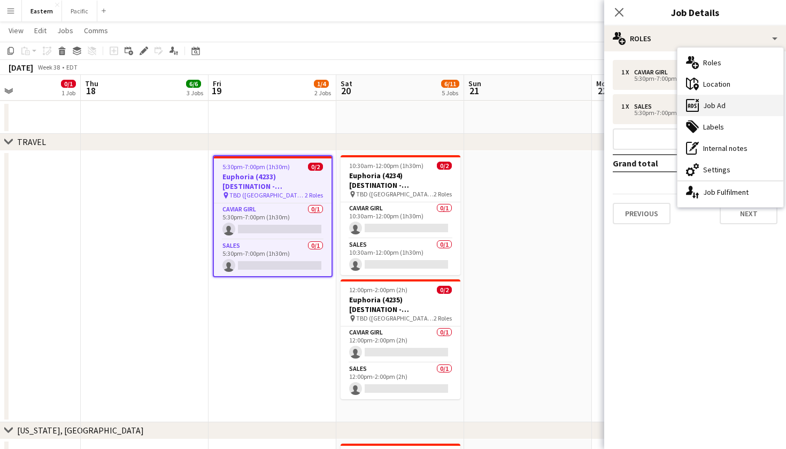
click at [740, 111] on div "ads-window Job Ad" at bounding box center [730, 105] width 106 height 21
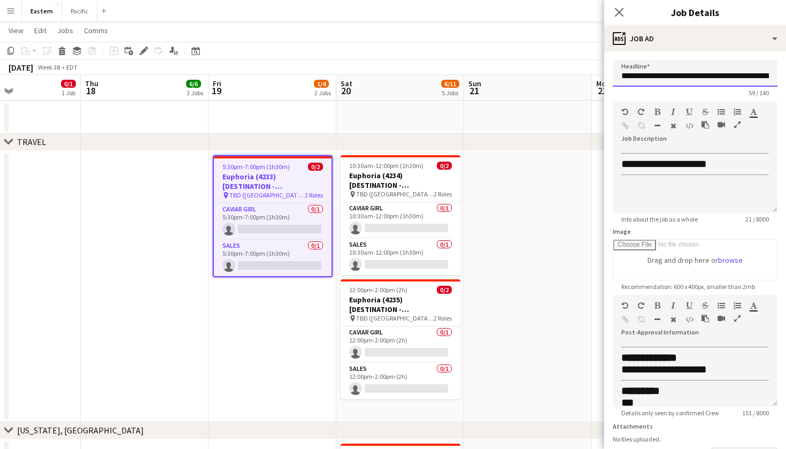
click at [688, 76] on input "**********" at bounding box center [695, 73] width 165 height 27
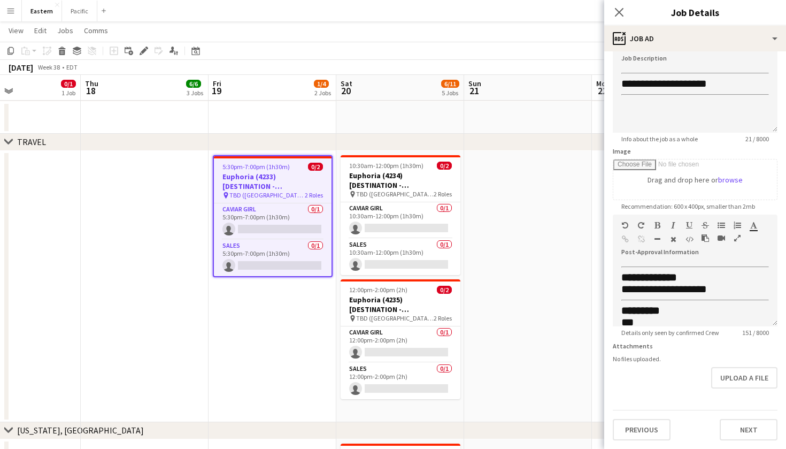
scroll to position [80, 0]
click at [621, 13] on icon at bounding box center [619, 12] width 10 height 10
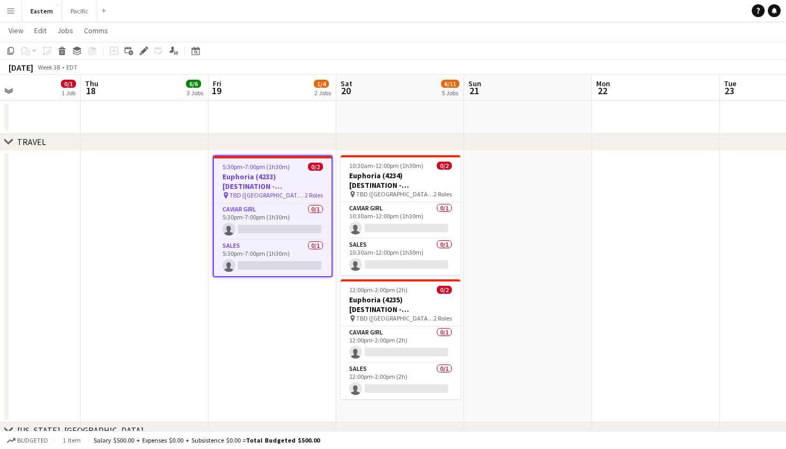
click at [302, 180] on h3 "Euphoria (4233) [DESTINATION - [GEOGRAPHIC_DATA], [GEOGRAPHIC_DATA]]" at bounding box center [273, 181] width 118 height 19
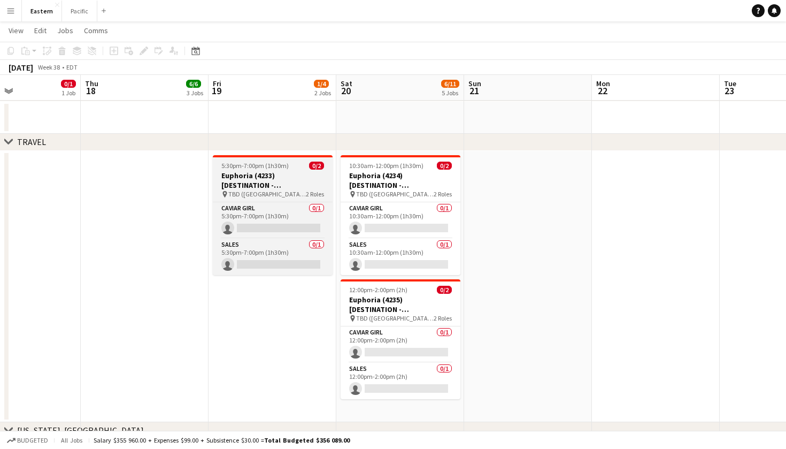
click at [302, 180] on h3 "Euphoria (4233) [DESTINATION - [GEOGRAPHIC_DATA], [GEOGRAPHIC_DATA]]" at bounding box center [273, 180] width 120 height 19
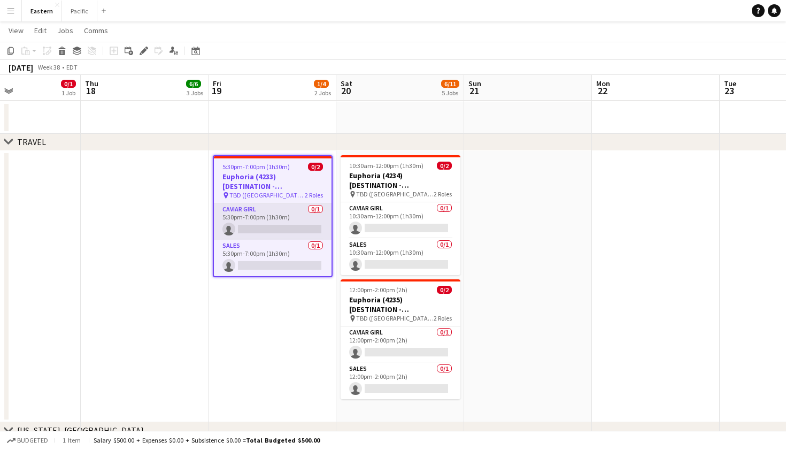
click at [301, 217] on app-card-role "Caviar Girl 0/1 5:30pm-7:00pm (1h30m) single-neutral-actions" at bounding box center [273, 221] width 118 height 36
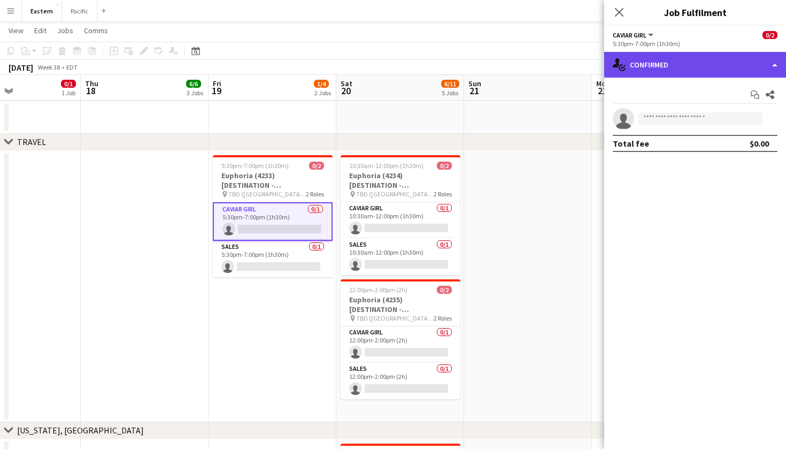
click at [708, 61] on div "single-neutral-actions-check-2 Confirmed" at bounding box center [695, 65] width 182 height 26
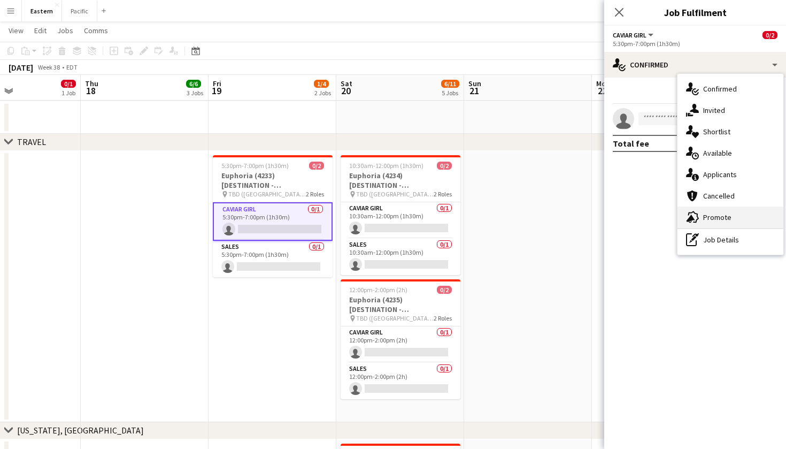
click at [733, 214] on div "advertising-megaphone Promote" at bounding box center [730, 216] width 106 height 21
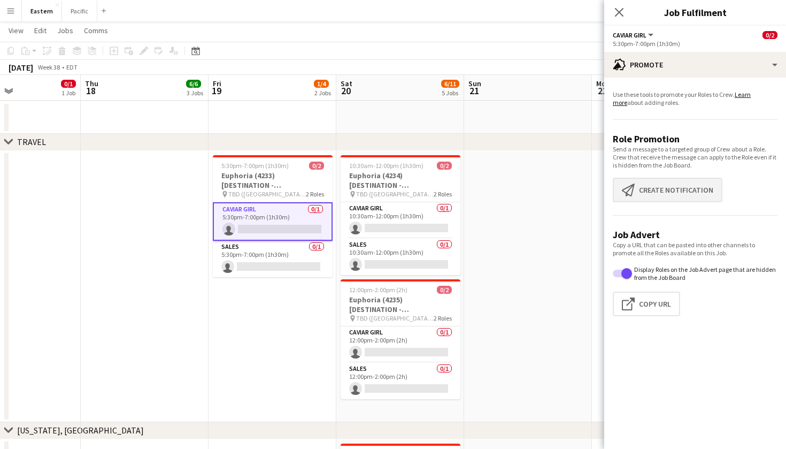
click at [667, 191] on button "Create notification Create notification" at bounding box center [668, 189] width 110 height 25
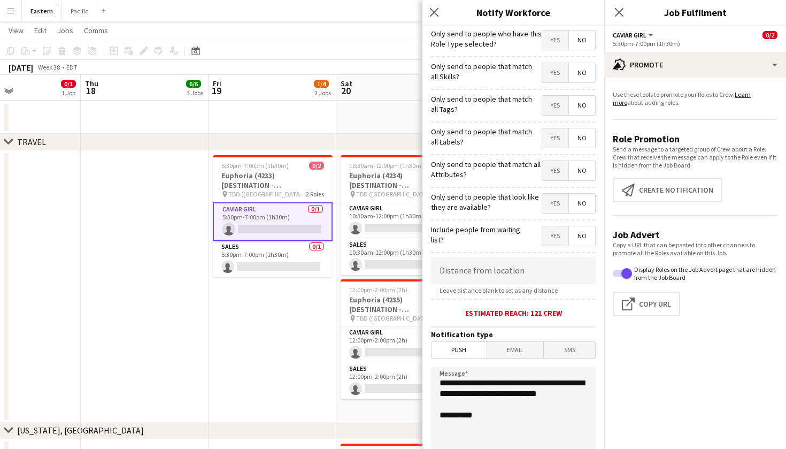
click at [553, 106] on span "Yes" at bounding box center [555, 105] width 26 height 19
drag, startPoint x: 505, startPoint y: 407, endPoint x: 435, endPoint y: 378, distance: 75.5
click at [435, 378] on textarea "**********" at bounding box center [513, 432] width 165 height 131
paste textarea "**********"
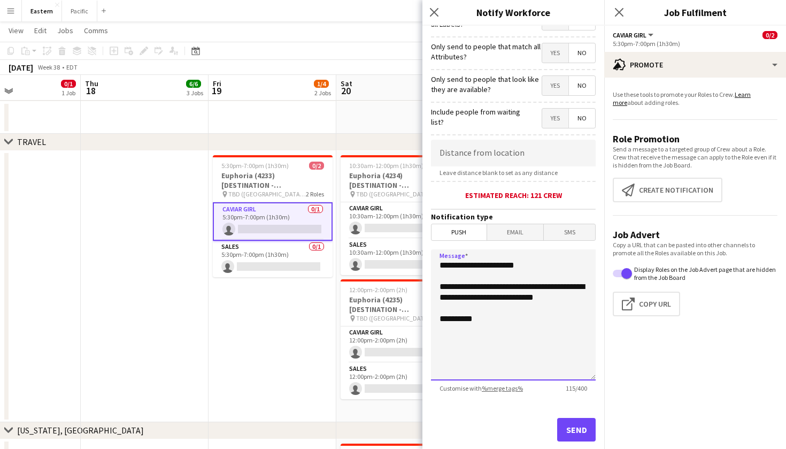
scroll to position [122, 0]
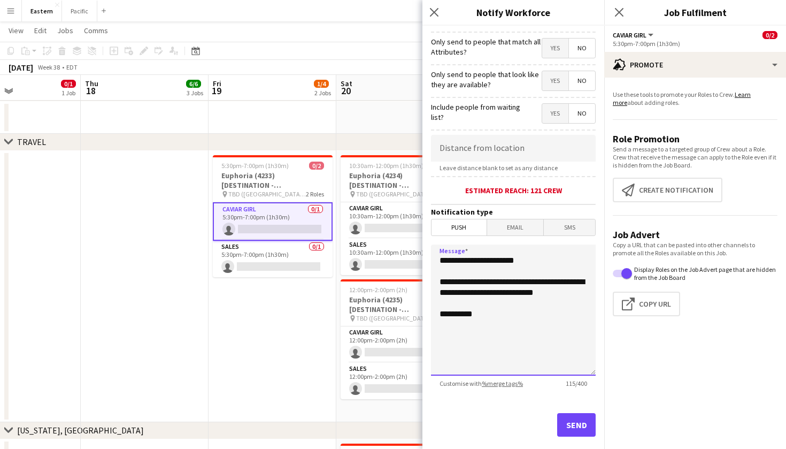
type textarea "**********"
click at [583, 420] on button "Send" at bounding box center [576, 425] width 38 height 24
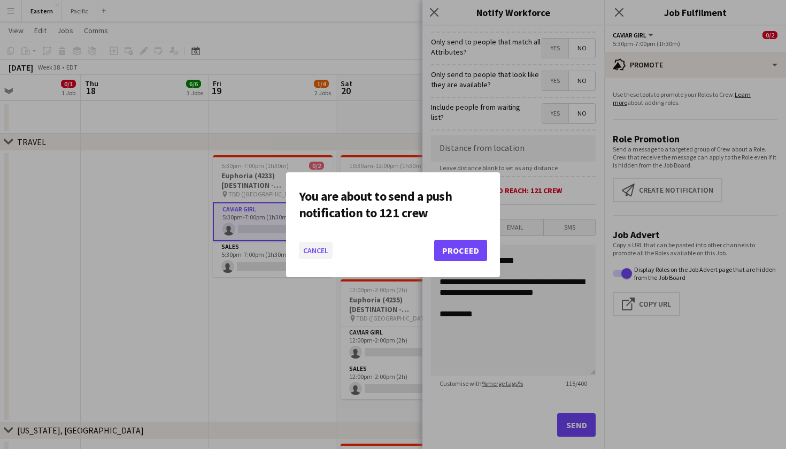
click at [331, 246] on button "Cancel" at bounding box center [316, 250] width 34 height 17
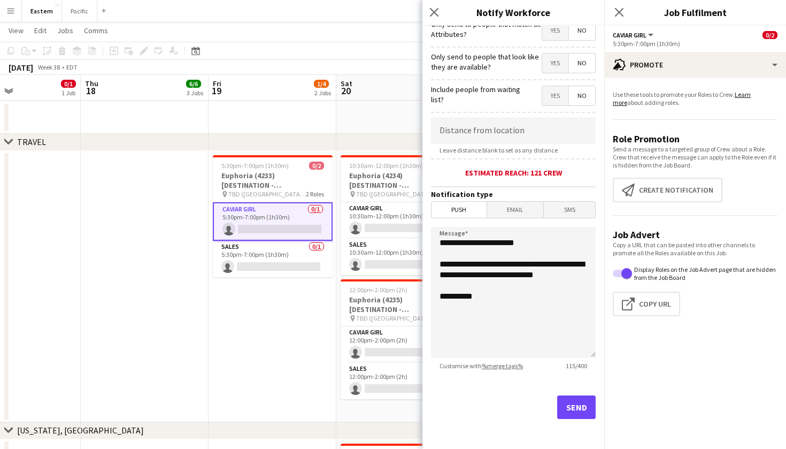
scroll to position [140, 0]
click at [583, 411] on button "Send" at bounding box center [576, 407] width 38 height 24
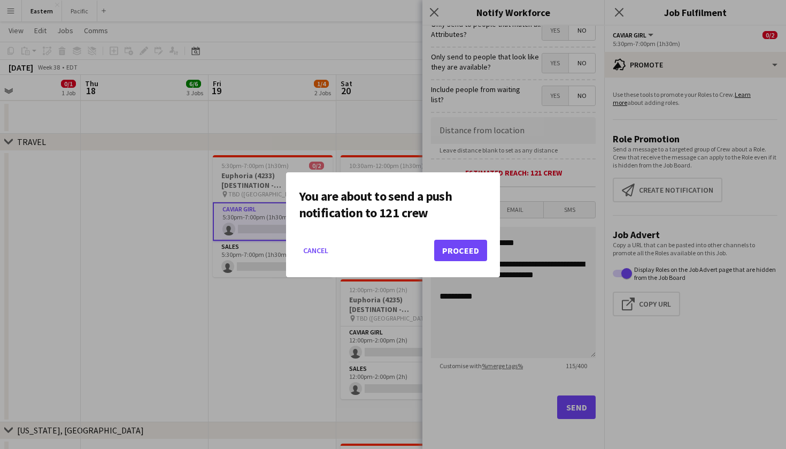
click at [465, 245] on button "Proceed" at bounding box center [460, 249] width 53 height 21
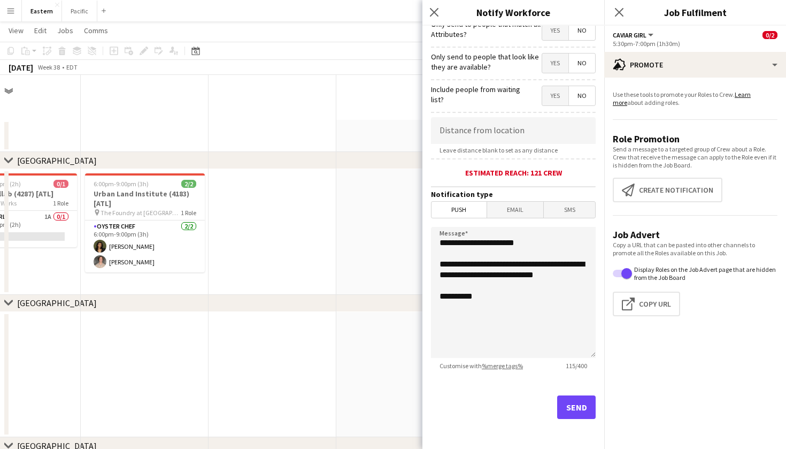
scroll to position [945, 0]
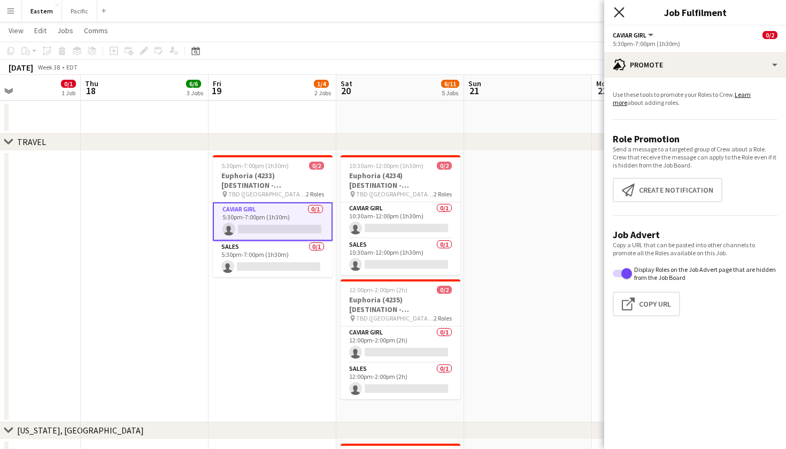
click at [619, 12] on icon at bounding box center [619, 12] width 10 height 10
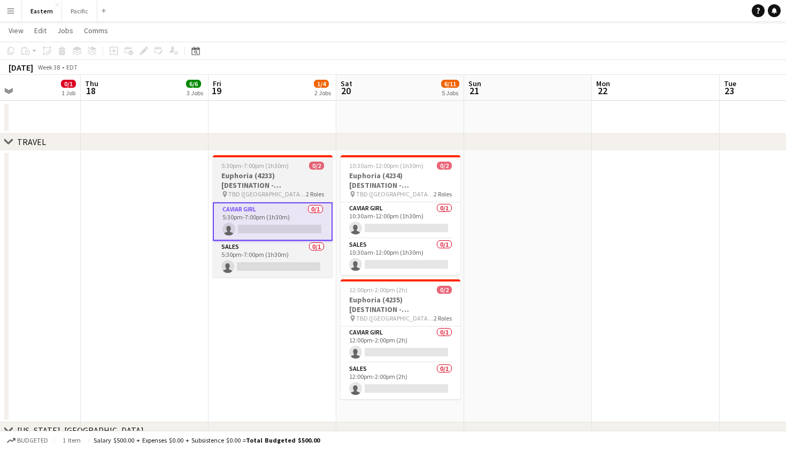
click at [315, 165] on span "0/2" at bounding box center [316, 165] width 15 height 8
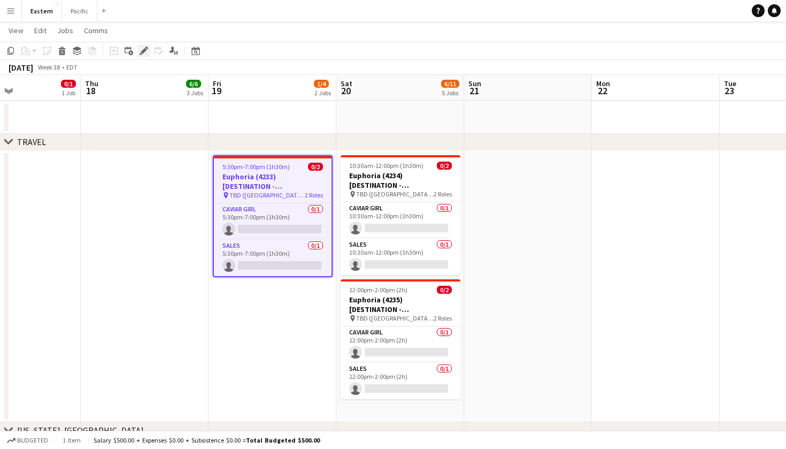
click at [146, 47] on icon "Edit" at bounding box center [144, 51] width 9 height 9
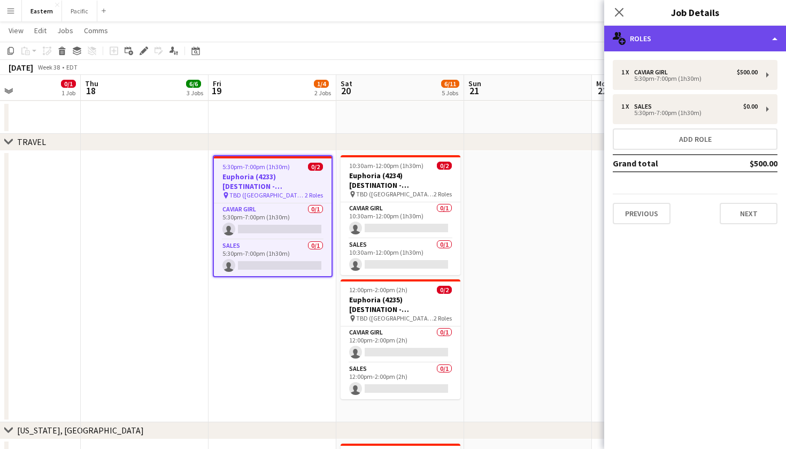
click at [743, 34] on div "multiple-users-add Roles" at bounding box center [695, 39] width 182 height 26
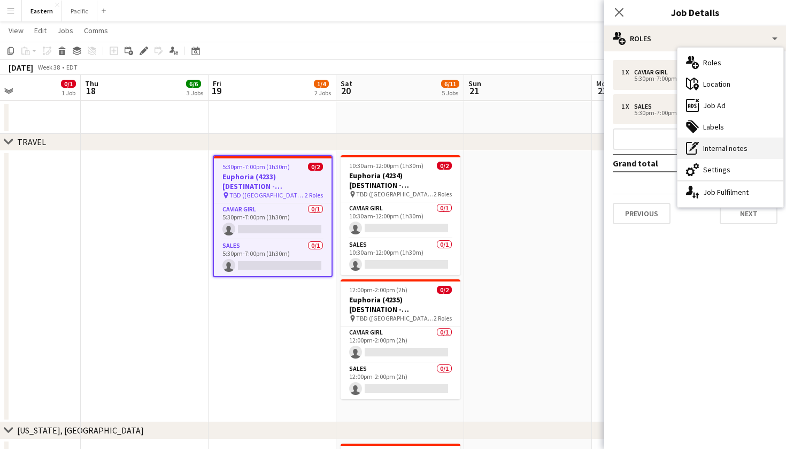
click at [745, 147] on div "pen-write Internal notes" at bounding box center [730, 147] width 106 height 21
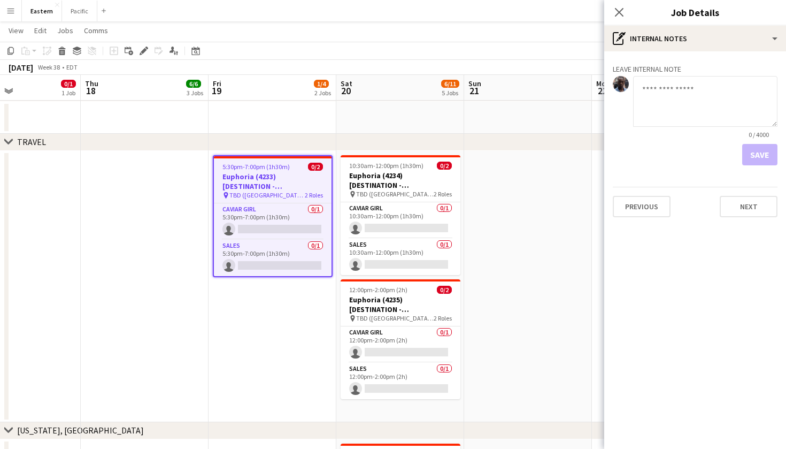
click at [652, 80] on textarea at bounding box center [705, 101] width 144 height 51
type textarea "**********"
click at [764, 158] on button "Save" at bounding box center [759, 154] width 35 height 21
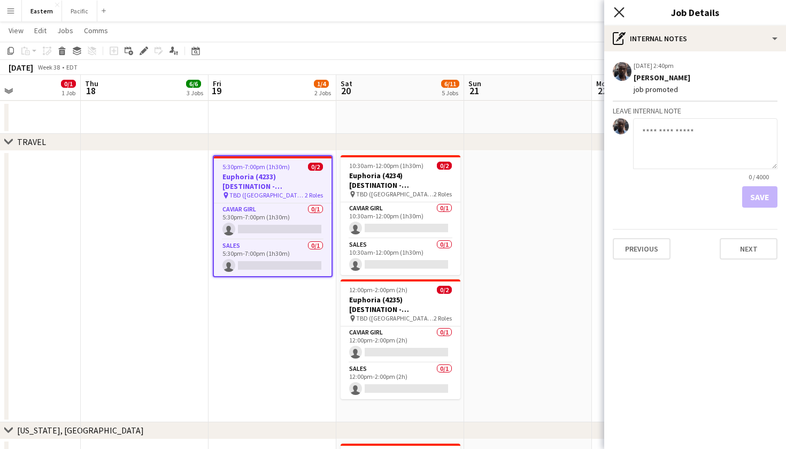
click at [623, 10] on icon "Close pop-in" at bounding box center [619, 12] width 10 height 10
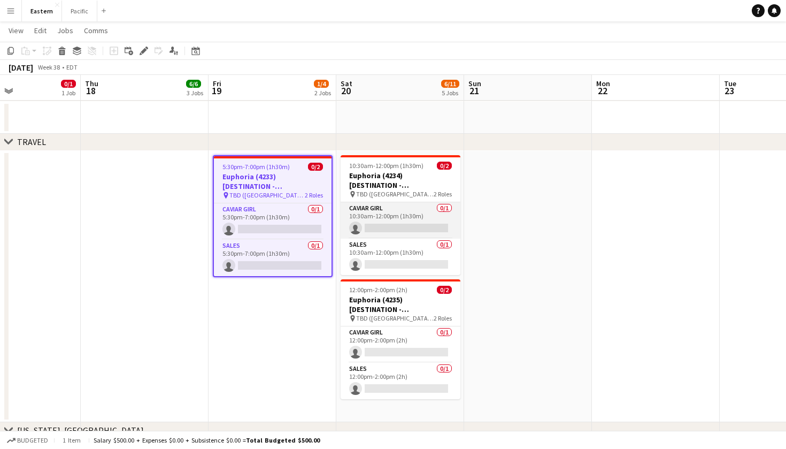
click at [409, 231] on app-card-role "Caviar Girl 0/1 10:30am-12:00pm (1h30m) single-neutral-actions" at bounding box center [401, 220] width 120 height 36
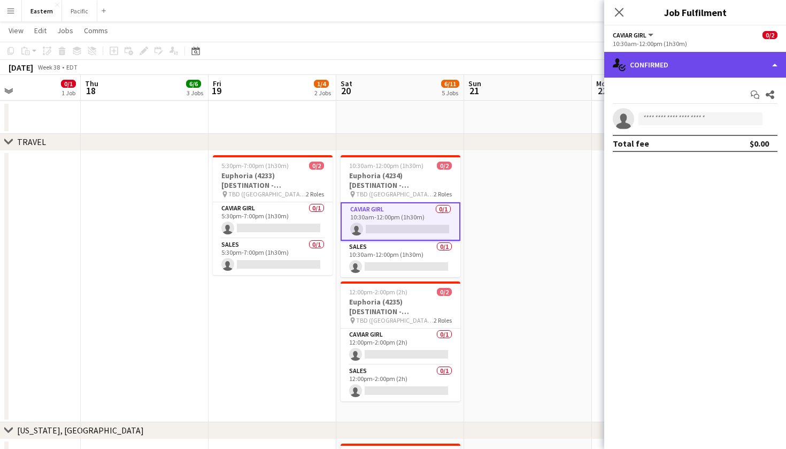
click at [684, 60] on div "single-neutral-actions-check-2 Confirmed" at bounding box center [695, 65] width 182 height 26
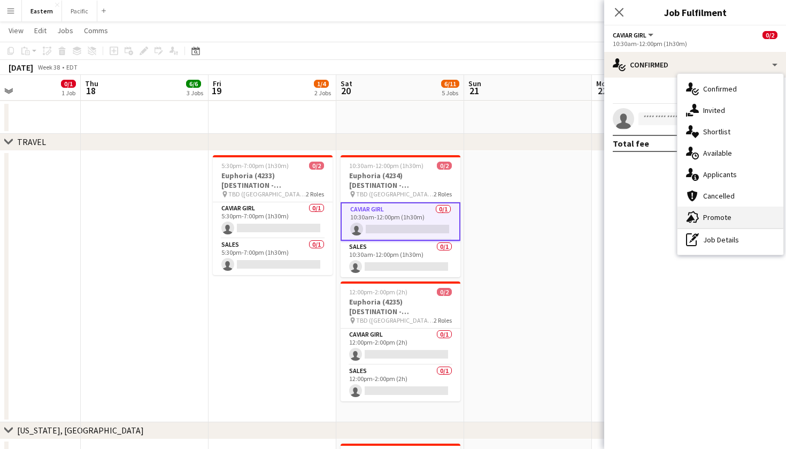
click at [721, 215] on div "advertising-megaphone Promote" at bounding box center [730, 216] width 106 height 21
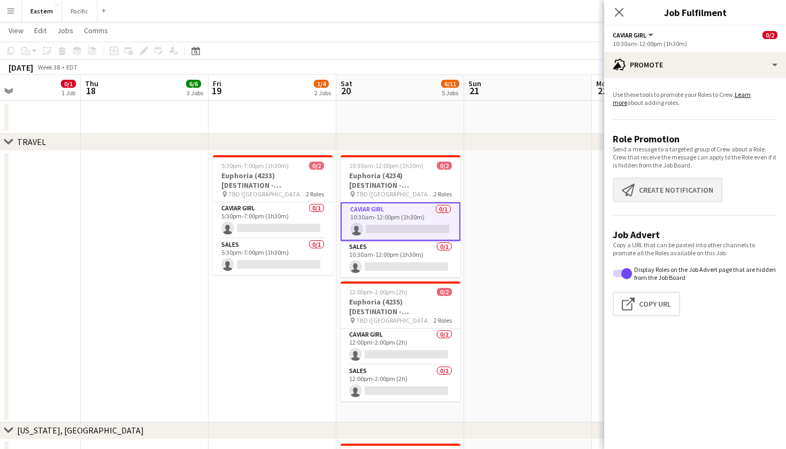
click at [685, 190] on button "Create notification Create notification" at bounding box center [668, 189] width 110 height 25
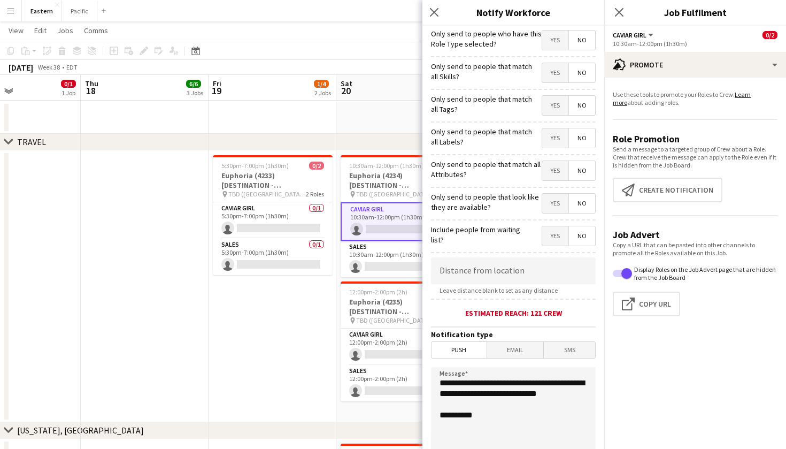
click at [555, 104] on span "Yes" at bounding box center [555, 105] width 26 height 19
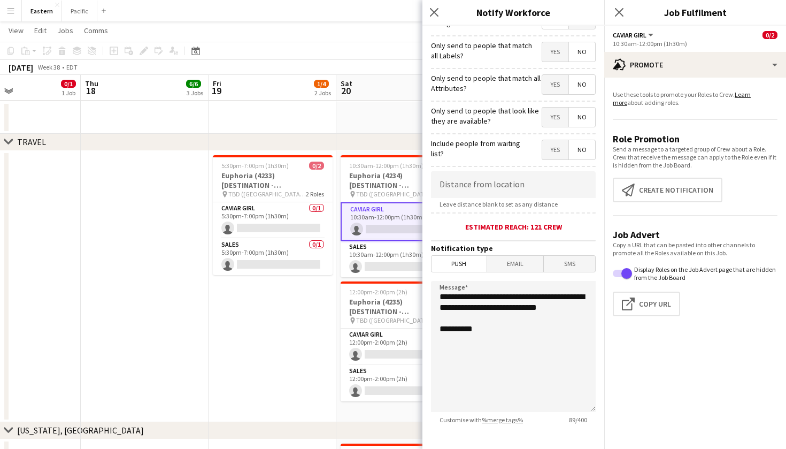
scroll to position [115, 0]
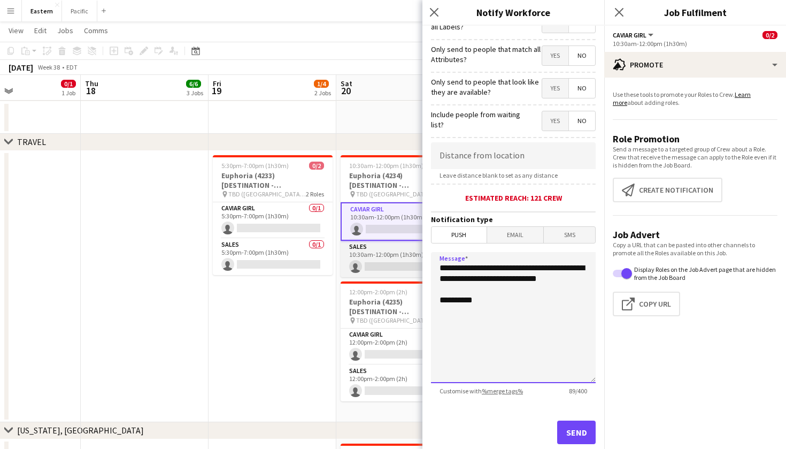
drag, startPoint x: 492, startPoint y: 295, endPoint x: 411, endPoint y: 263, distance: 86.9
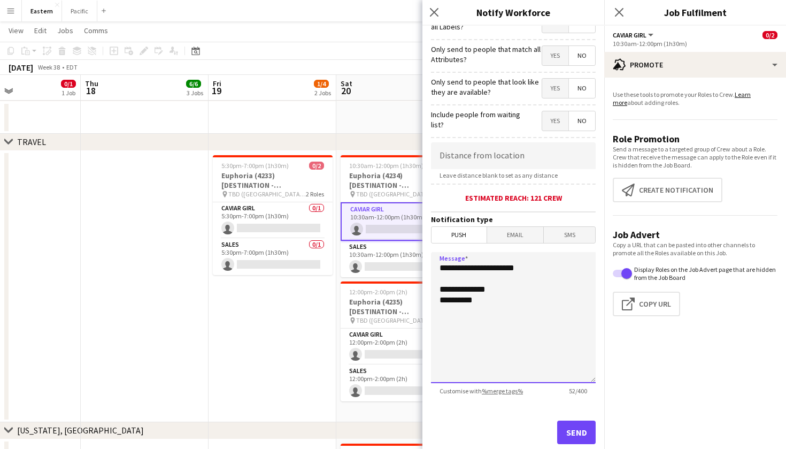
type textarea "**********"
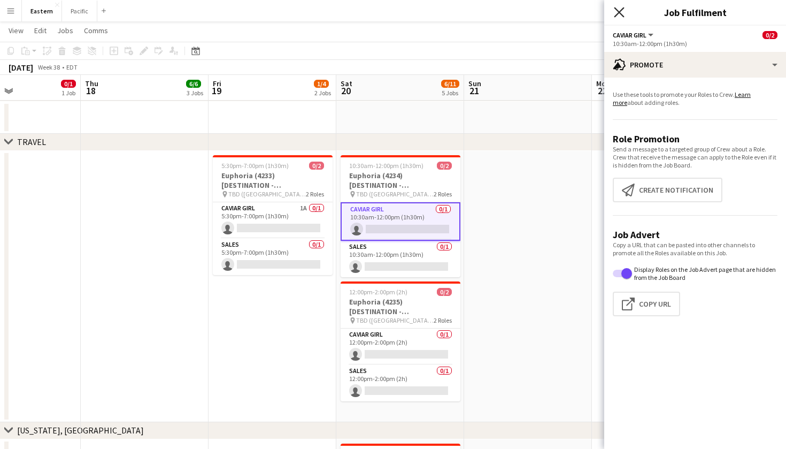
click at [620, 16] on icon "Close pop-in" at bounding box center [619, 12] width 10 height 10
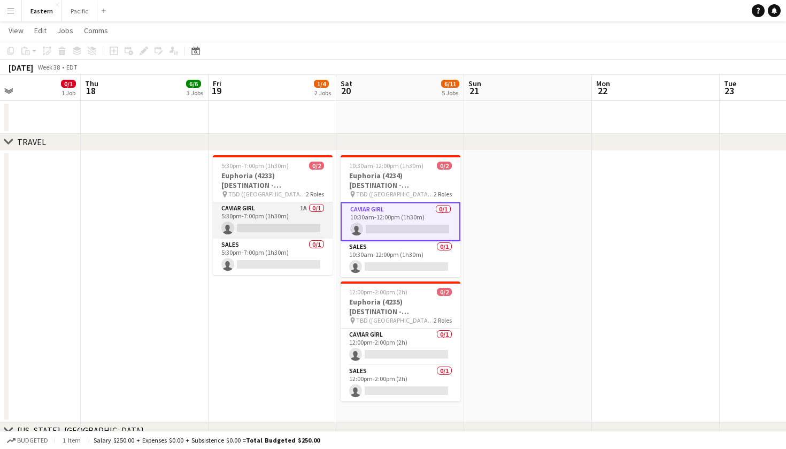
click at [313, 217] on app-card-role "Caviar Girl 1A 0/1 5:30pm-7:00pm (1h30m) single-neutral-actions" at bounding box center [273, 220] width 120 height 36
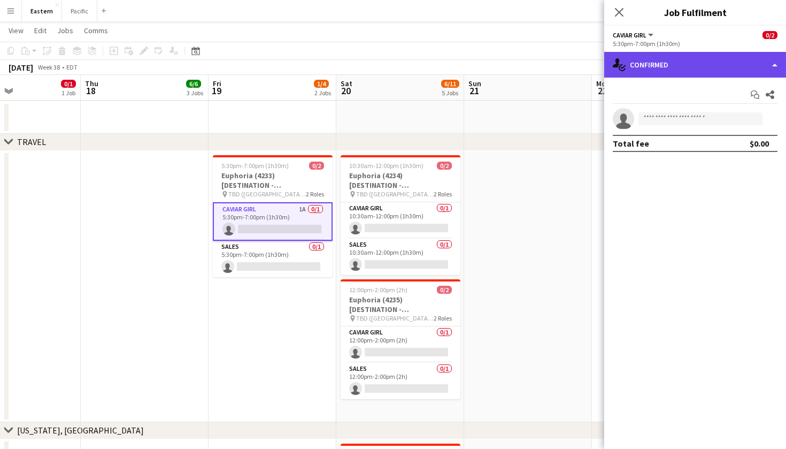
click at [683, 57] on div "single-neutral-actions-check-2 Confirmed" at bounding box center [695, 65] width 182 height 26
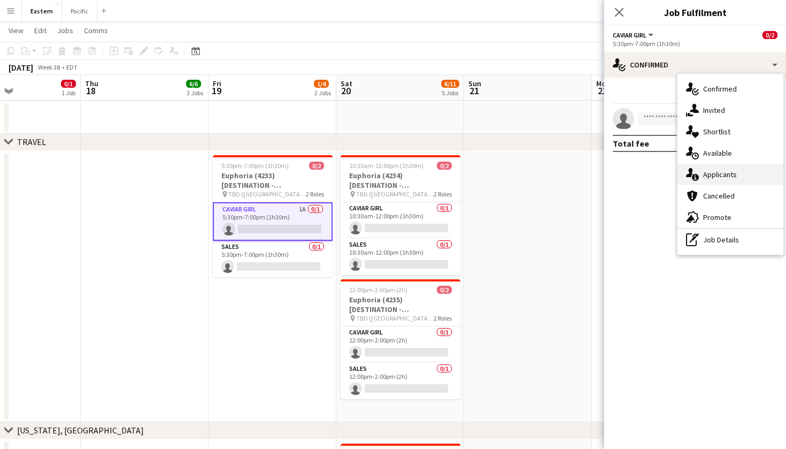
click at [725, 176] on div "single-neutral-actions-information Applicants" at bounding box center [730, 174] width 106 height 21
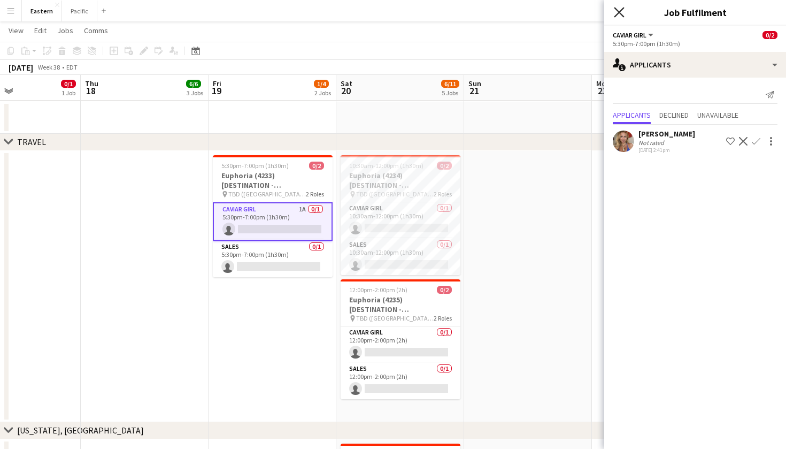
click at [619, 17] on icon "Close pop-in" at bounding box center [619, 12] width 10 height 10
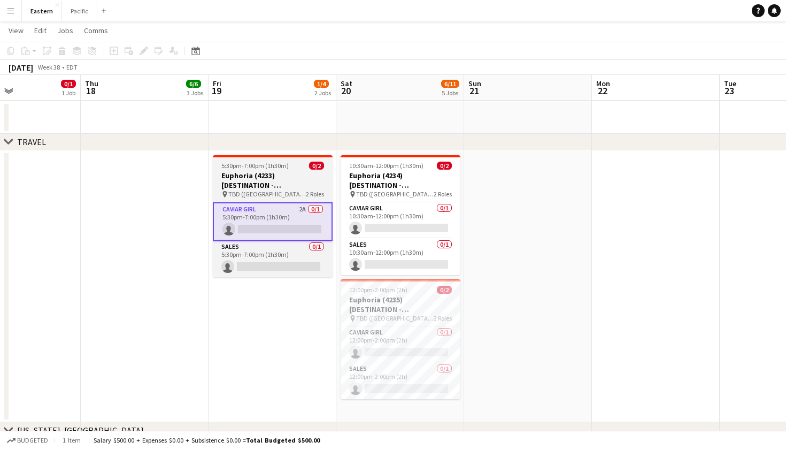
click at [304, 177] on h3 "Euphoria (4233) [DESTINATION - [GEOGRAPHIC_DATA], [GEOGRAPHIC_DATA]]" at bounding box center [273, 180] width 120 height 19
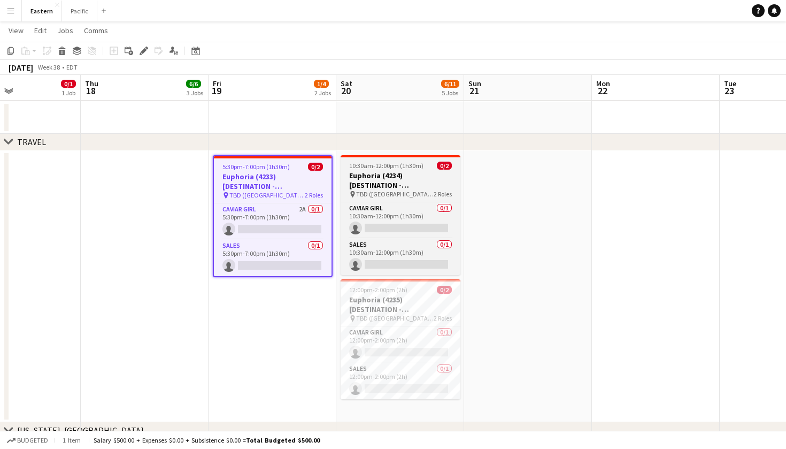
click at [392, 181] on h3 "Euphoria (4234) [DESTINATION - [GEOGRAPHIC_DATA], [GEOGRAPHIC_DATA]]" at bounding box center [401, 180] width 120 height 19
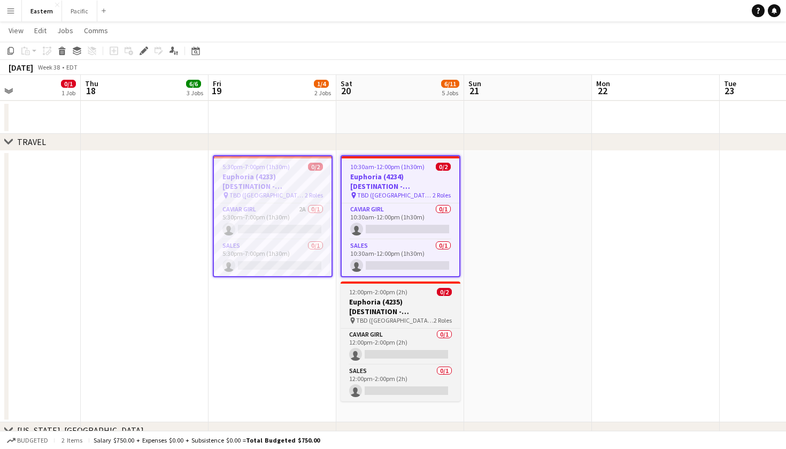
click at [409, 290] on div "12:00pm-2:00pm (2h) 0/2" at bounding box center [401, 292] width 120 height 8
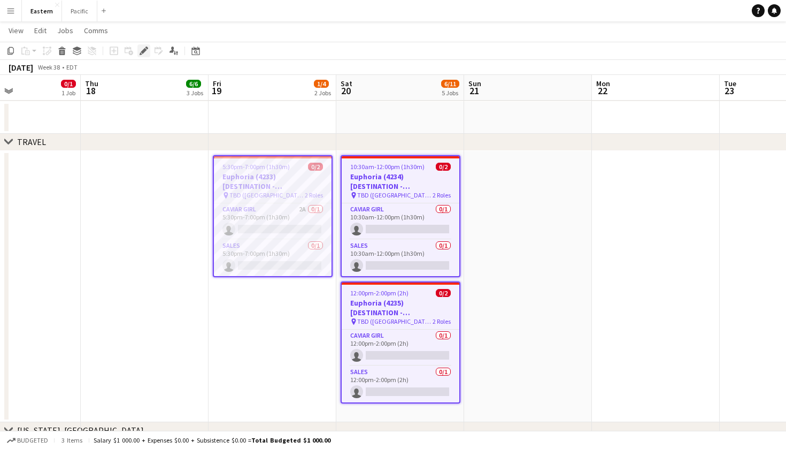
click at [146, 49] on icon "Edit" at bounding box center [144, 51] width 9 height 9
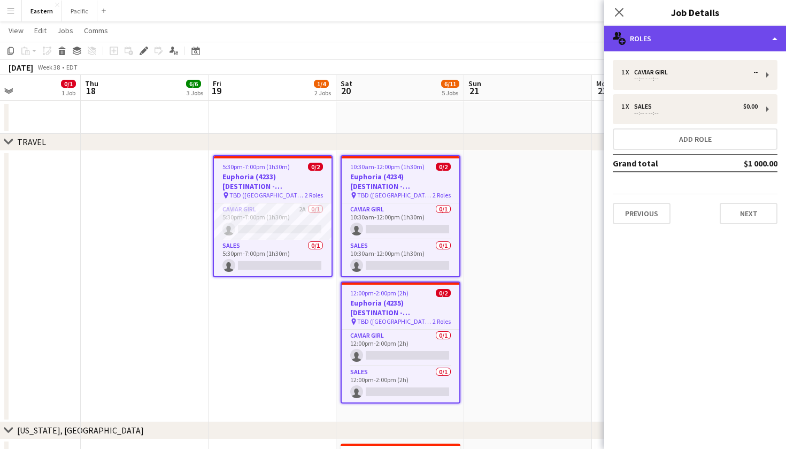
click at [747, 38] on div "multiple-users-add Roles" at bounding box center [695, 39] width 182 height 26
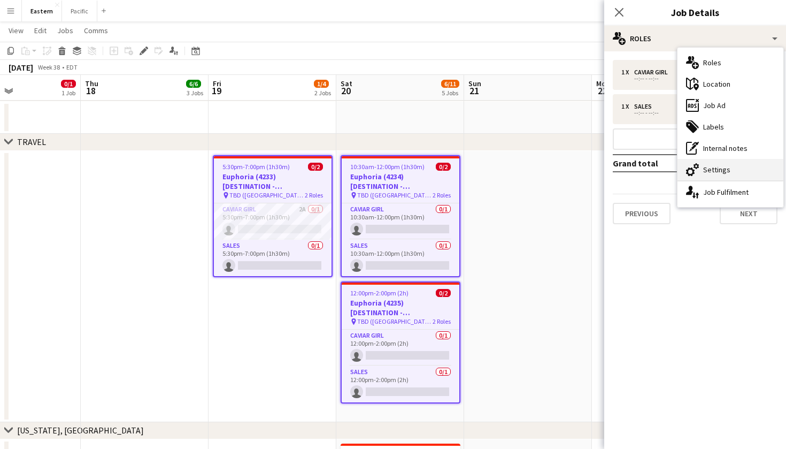
click at [714, 165] on div "cog-double-3 Settings" at bounding box center [730, 169] width 106 height 21
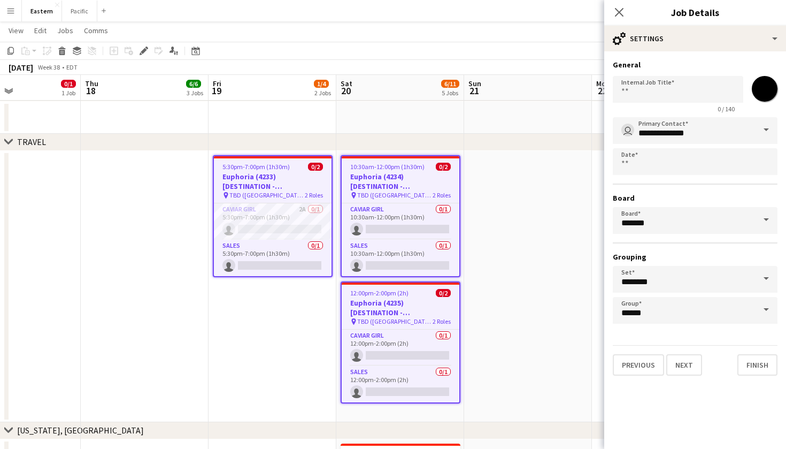
click at [774, 86] on input "*******" at bounding box center [764, 88] width 38 height 38
type input "*******"
click at [621, 3] on div "Close pop-in" at bounding box center [619, 12] width 30 height 25
click at [617, 10] on icon at bounding box center [619, 12] width 10 height 10
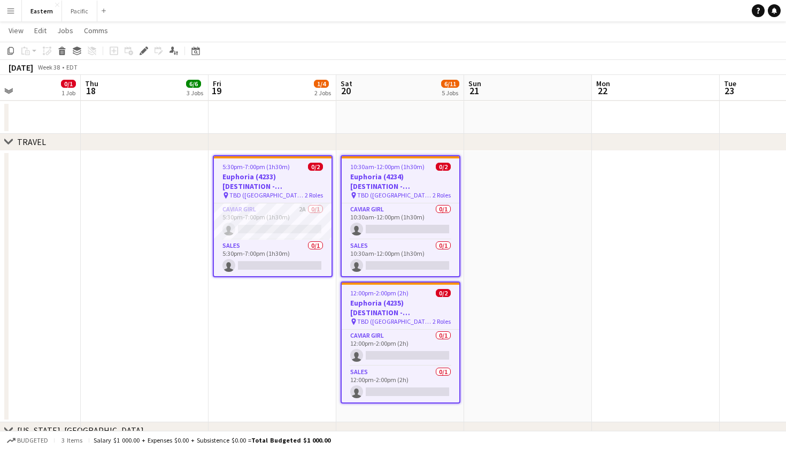
click at [501, 261] on app-date-cell at bounding box center [528, 286] width 128 height 271
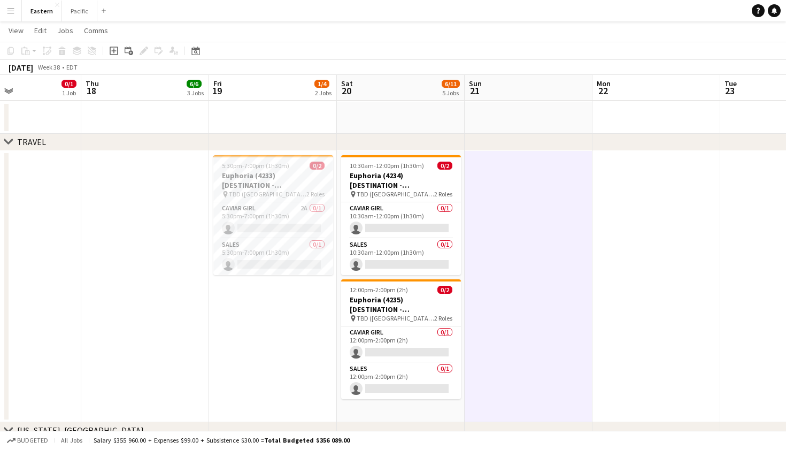
click at [217, 303] on app-date-cell "5:30pm-7:00pm (1h30m) 0/2 Euphoria (4233) [DESTINATION - Greenville, SC] pin TB…" at bounding box center [273, 286] width 128 height 271
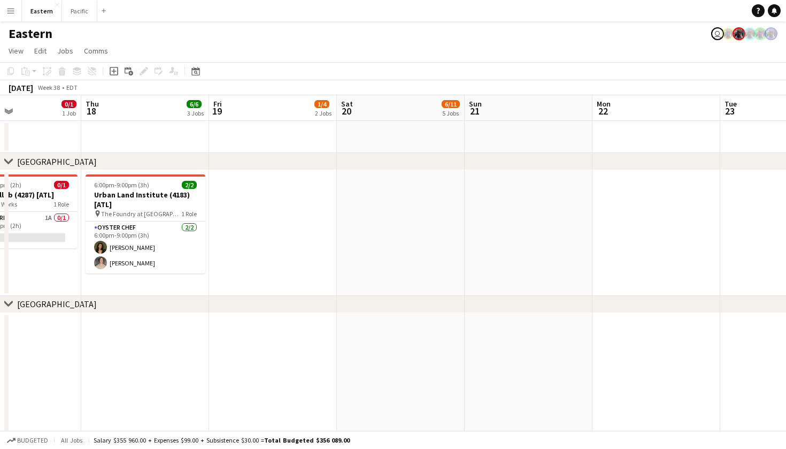
scroll to position [0, 0]
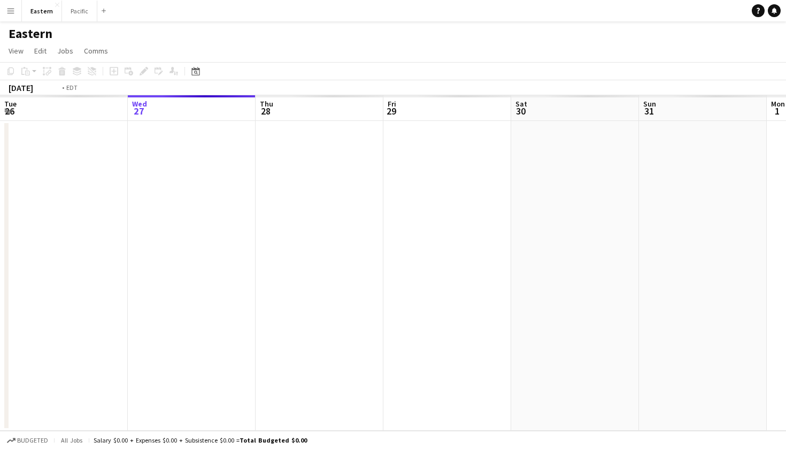
scroll to position [0, 367]
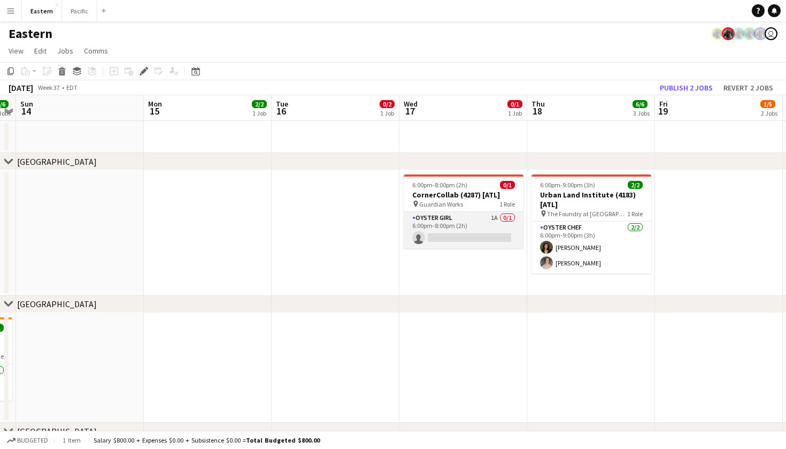
click at [484, 219] on app-card-role "Oyster Girl 1A 0/1 6:00pm-8:00pm (2h) single-neutral-actions" at bounding box center [464, 230] width 120 height 36
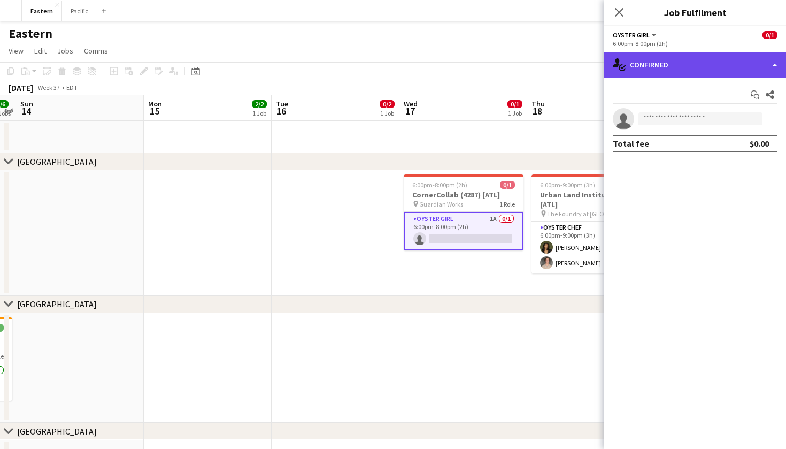
click at [725, 67] on div "single-neutral-actions-check-2 Confirmed" at bounding box center [695, 65] width 182 height 26
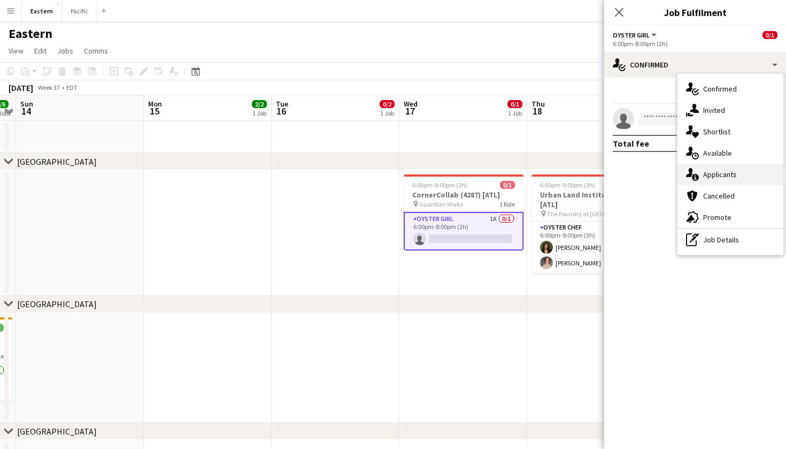
click at [722, 176] on div "single-neutral-actions-information Applicants" at bounding box center [730, 174] width 106 height 21
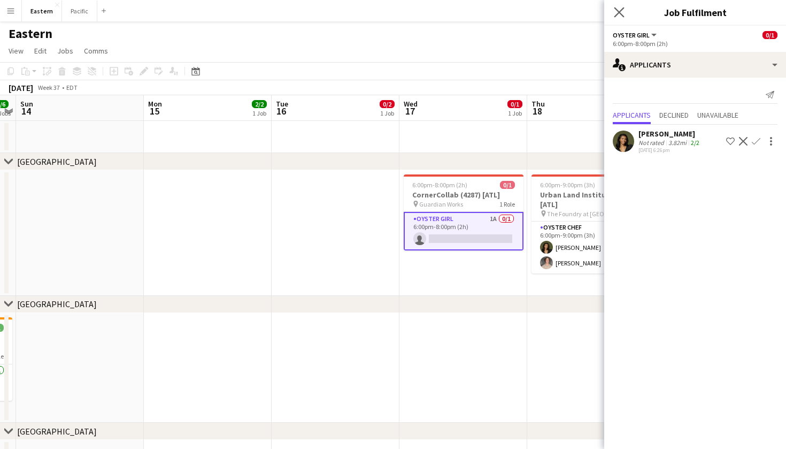
click at [614, 12] on app-icon "Close pop-in" at bounding box center [620, 13] width 16 height 16
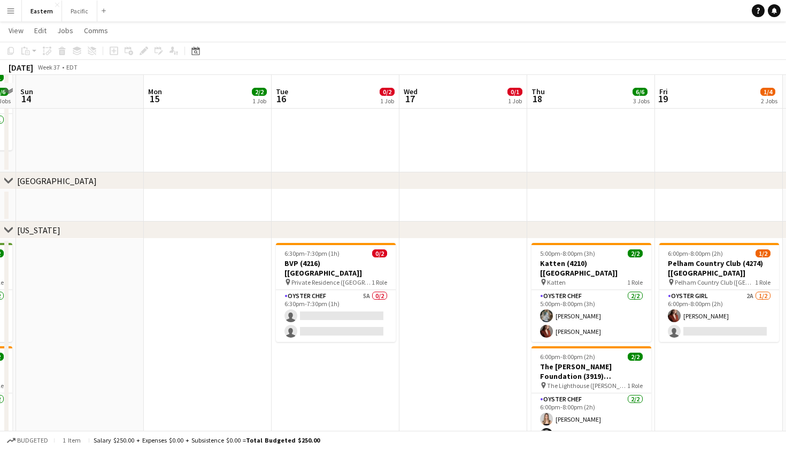
scroll to position [260, 0]
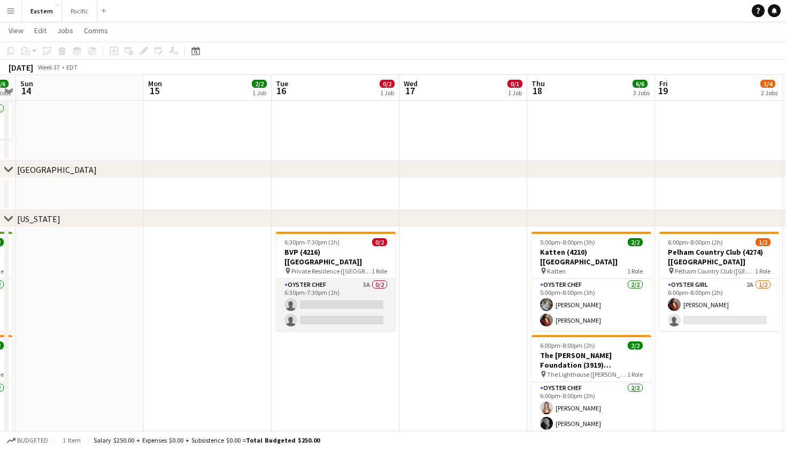
click at [346, 279] on app-card-role "Oyster Chef 5A 0/2 6:30pm-7:30pm (1h) single-neutral-actions single-neutral-act…" at bounding box center [336, 305] width 120 height 52
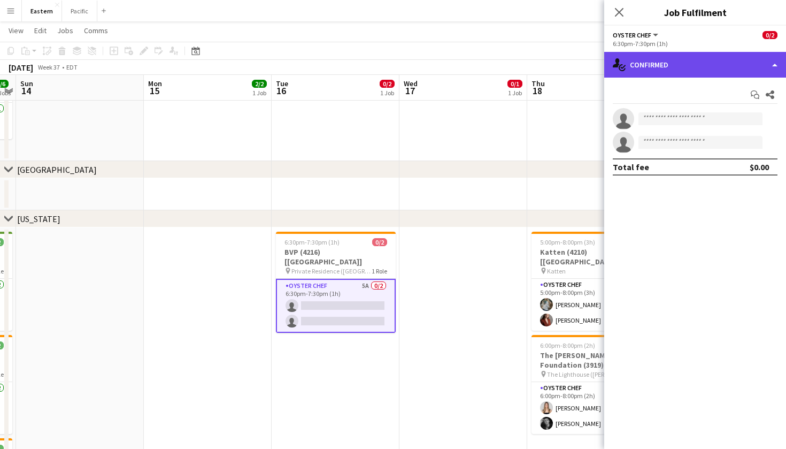
click at [677, 69] on div "single-neutral-actions-check-2 Confirmed" at bounding box center [695, 65] width 182 height 26
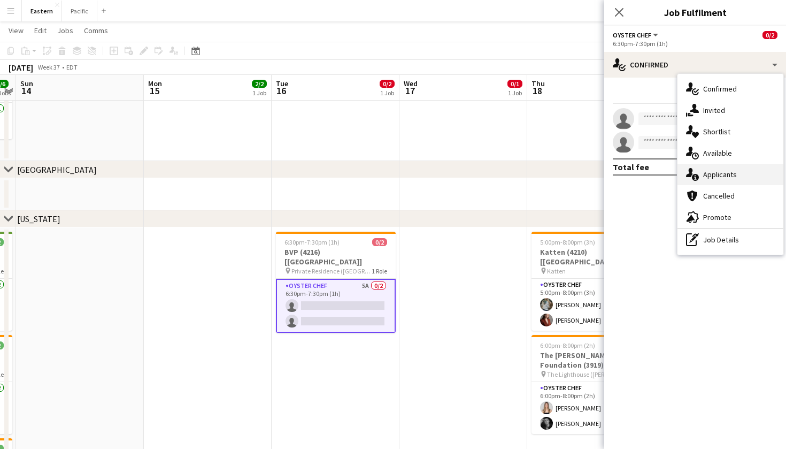
click at [728, 170] on div "single-neutral-actions-information Applicants" at bounding box center [730, 174] width 106 height 21
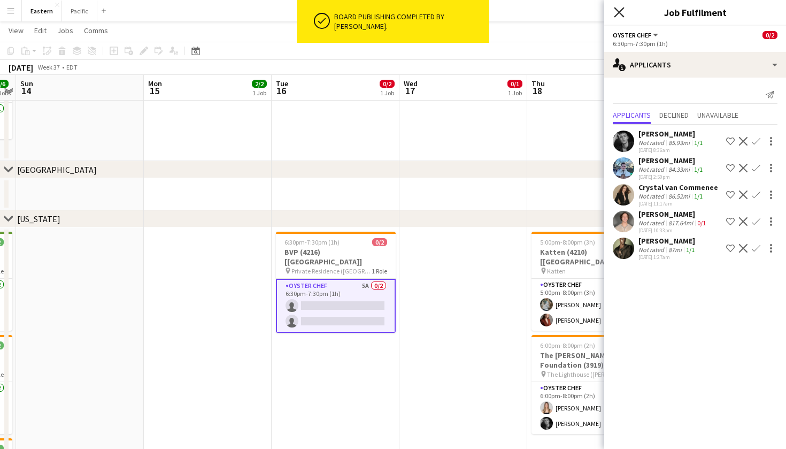
click at [622, 17] on icon "Close pop-in" at bounding box center [619, 12] width 10 height 10
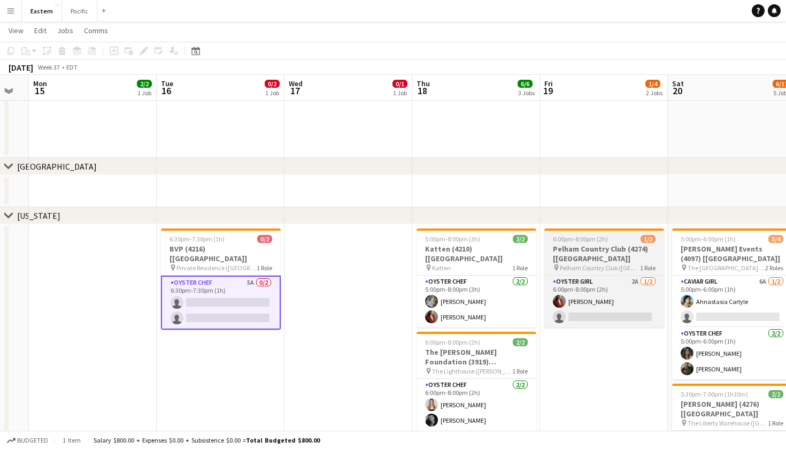
scroll to position [0, 483]
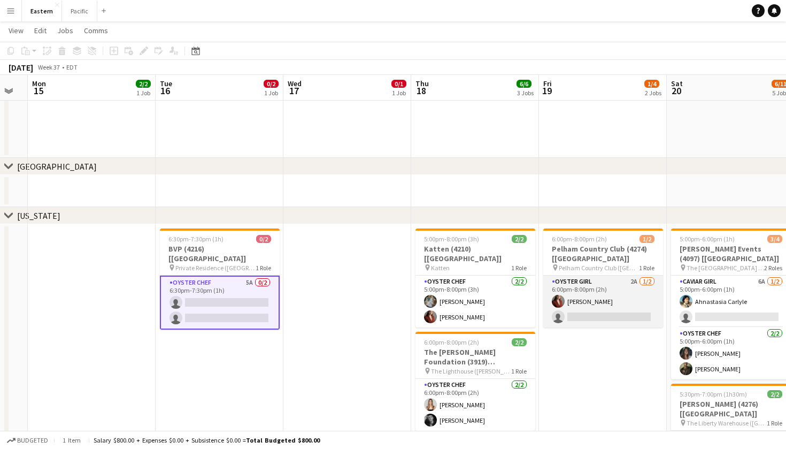
click at [617, 293] on app-card-role "Oyster Girl 2A [DATE] 6:00pm-8:00pm (2h) [PERSON_NAME] single-neutral-actions" at bounding box center [603, 301] width 120 height 52
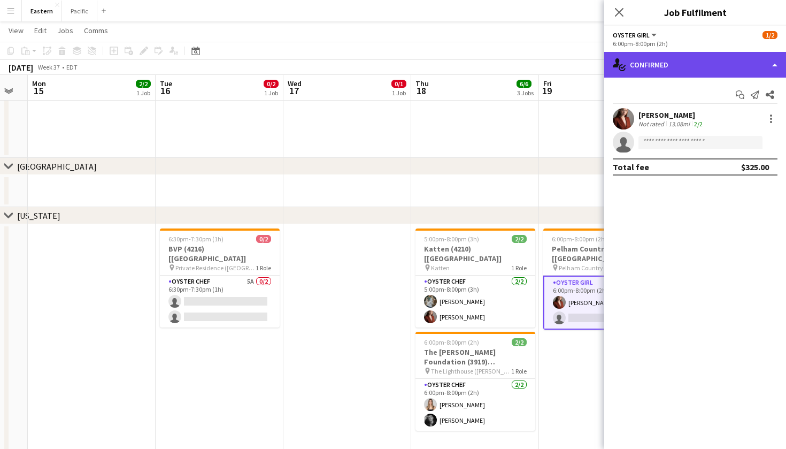
click at [746, 63] on div "single-neutral-actions-check-2 Confirmed" at bounding box center [695, 65] width 182 height 26
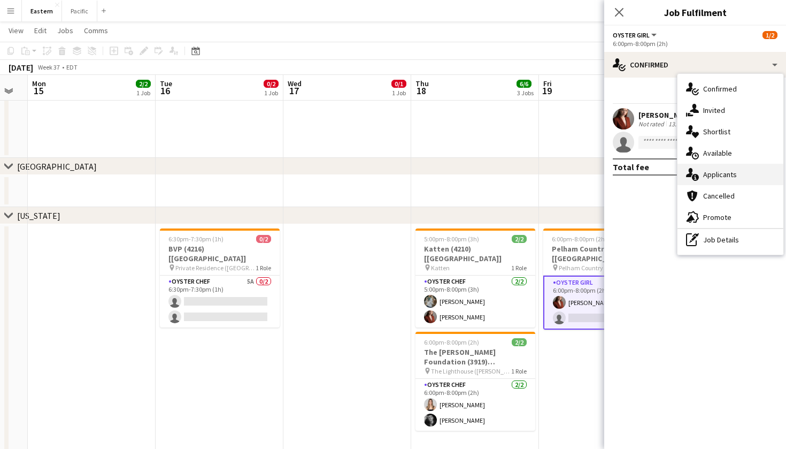
click at [733, 169] on div "single-neutral-actions-information Applicants" at bounding box center [730, 174] width 106 height 21
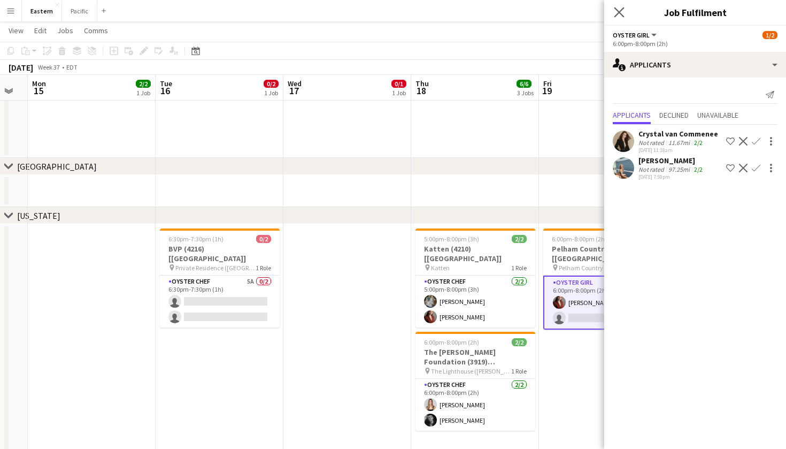
click at [616, 18] on app-icon "Close pop-in" at bounding box center [620, 13] width 16 height 16
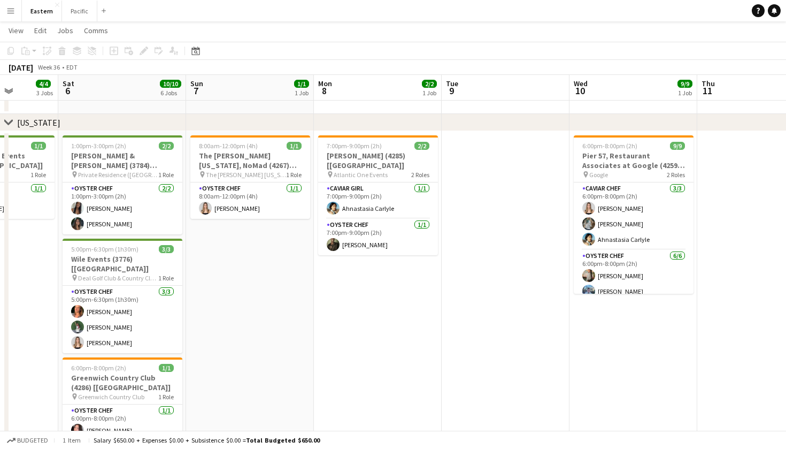
scroll to position [0, 324]
click at [387, 219] on app-card-role "Oyster Chef [DATE] 7:00pm-9:00pm (2h) [PERSON_NAME]" at bounding box center [379, 237] width 120 height 36
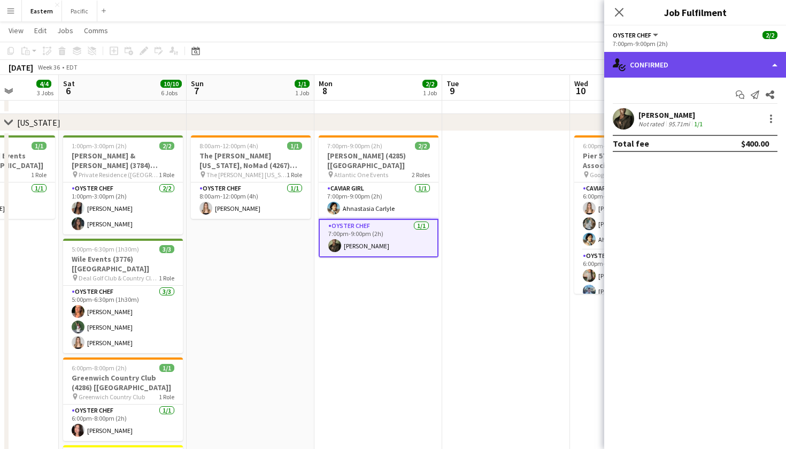
click at [642, 57] on div "single-neutral-actions-check-2 Confirmed" at bounding box center [695, 65] width 182 height 26
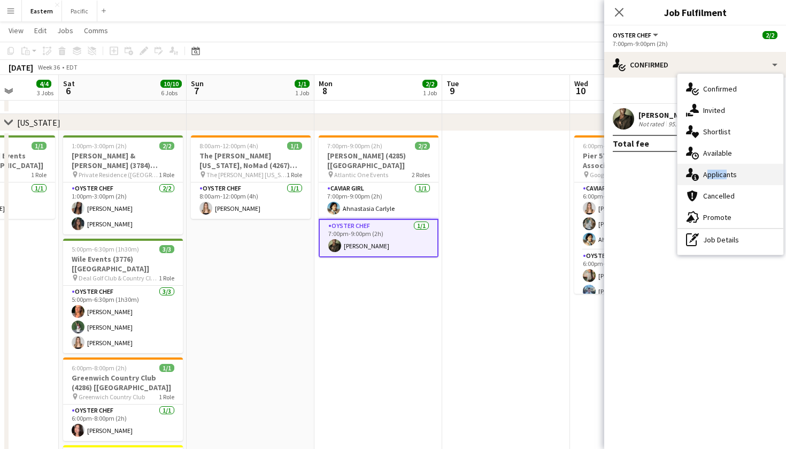
click at [723, 169] on div "single-neutral-actions-information Applicants" at bounding box center [730, 174] width 106 height 21
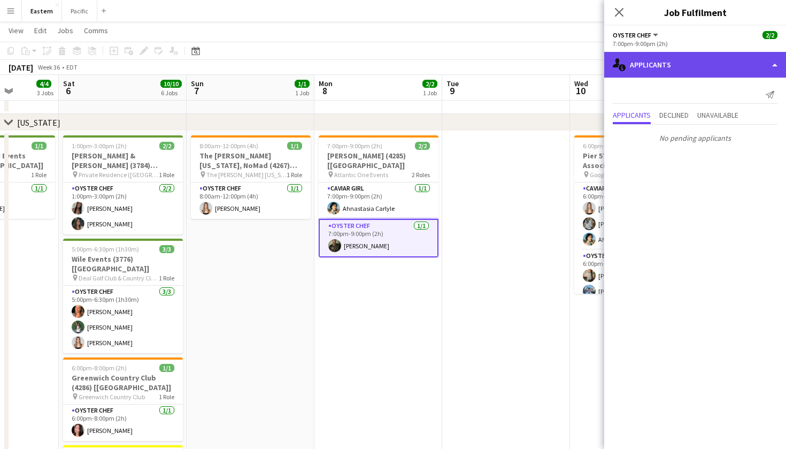
click at [704, 67] on div "single-neutral-actions-information Applicants" at bounding box center [695, 65] width 182 height 26
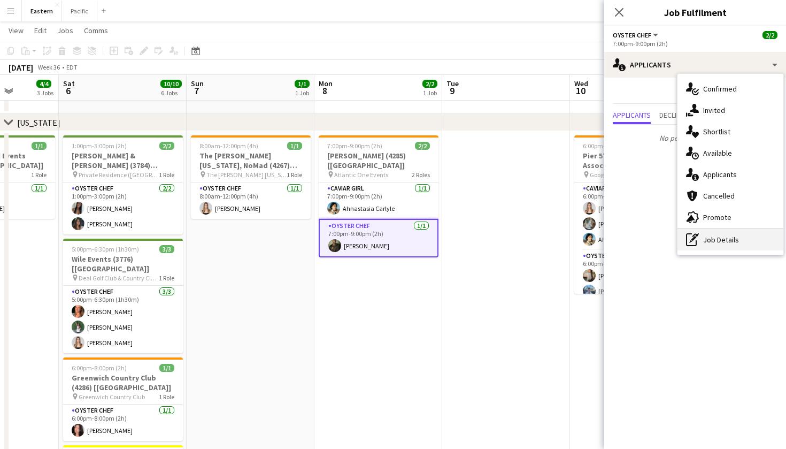
click at [739, 234] on div "pen-write Job Details" at bounding box center [730, 239] width 106 height 21
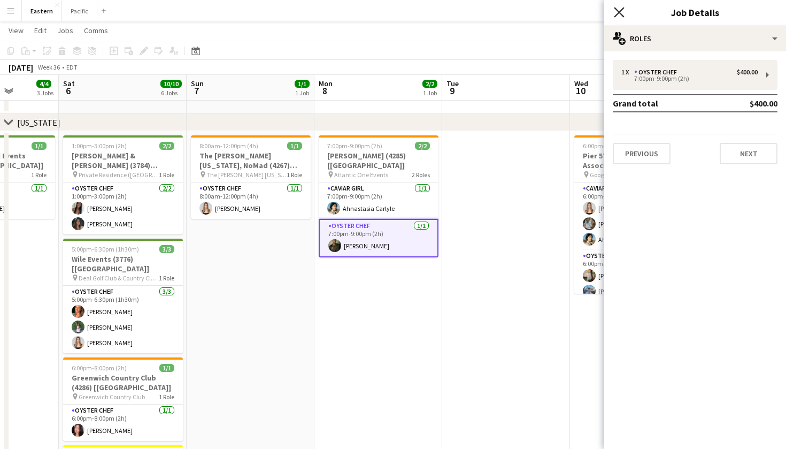
click at [622, 13] on icon "Close pop-in" at bounding box center [619, 12] width 10 height 10
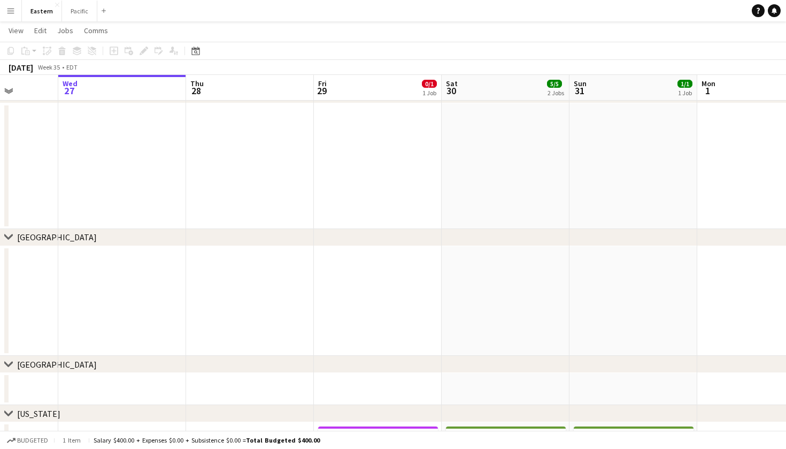
scroll to position [0, 305]
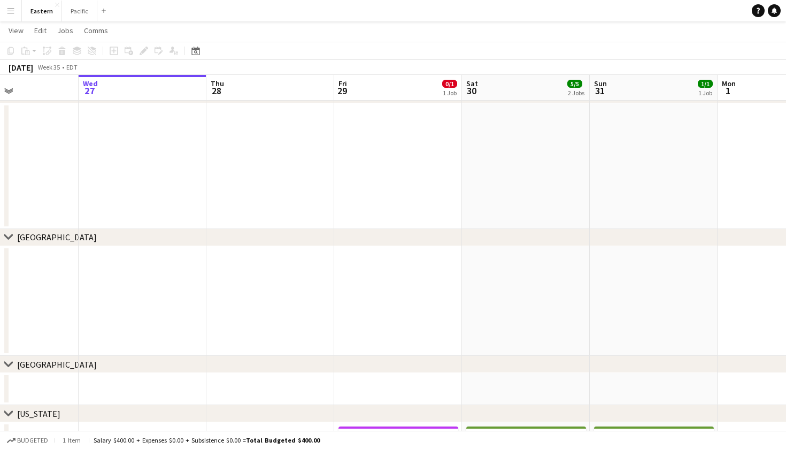
click at [317, 326] on app-date-cell at bounding box center [270, 301] width 128 height 110
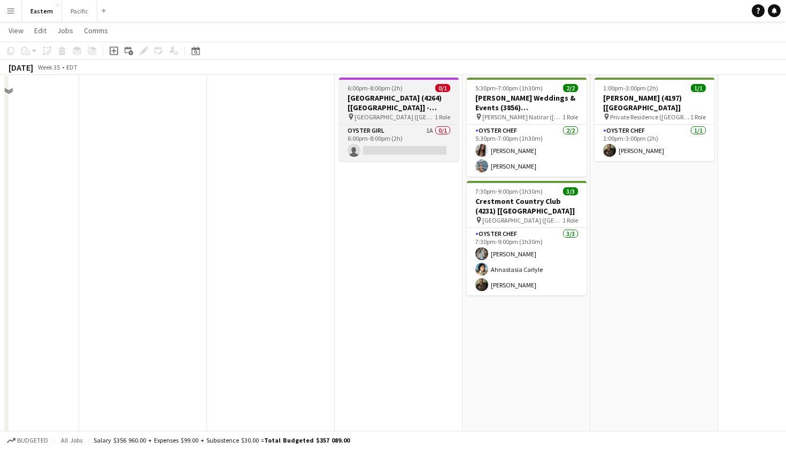
scroll to position [255, 0]
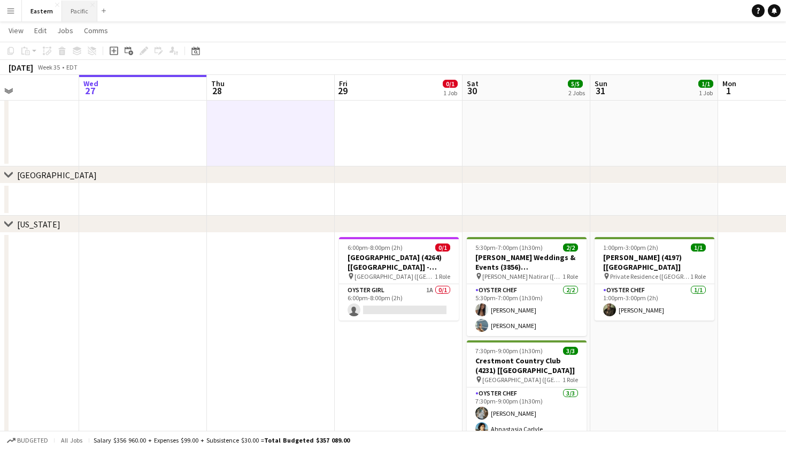
click at [75, 10] on button "Pacific Close" at bounding box center [79, 11] width 35 height 21
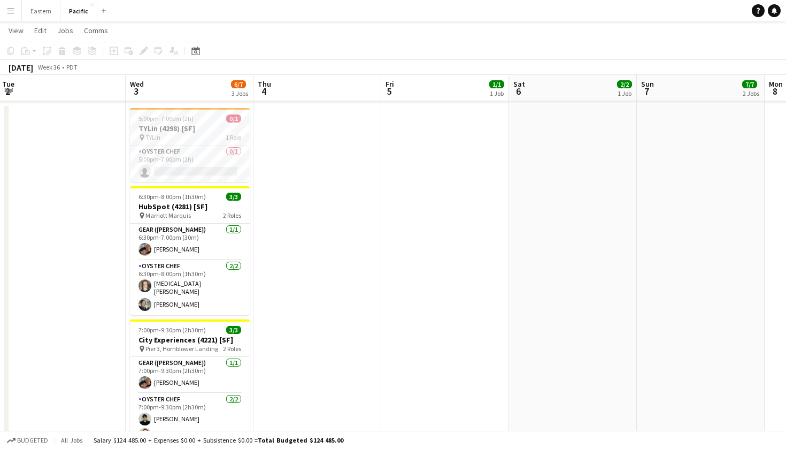
scroll to position [555, 0]
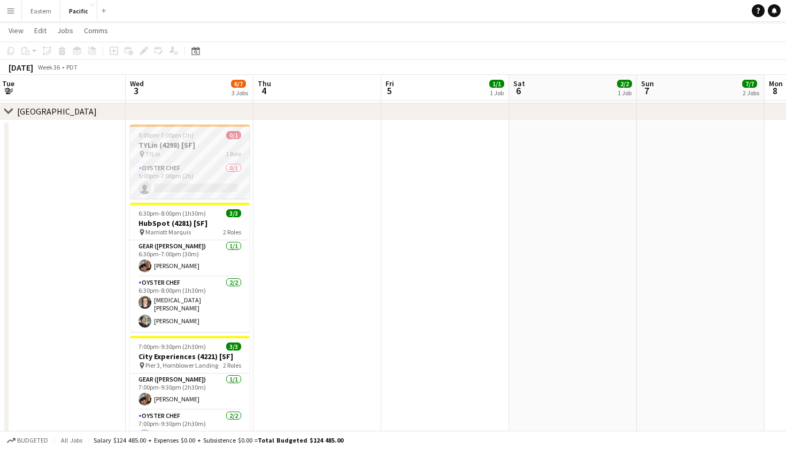
click at [230, 155] on span "1 Role" at bounding box center [234, 154] width 16 height 8
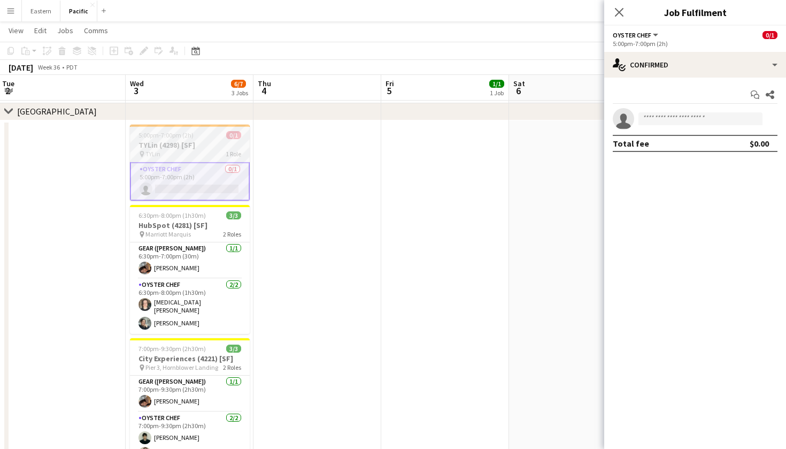
click at [233, 145] on h3 "TYLin (4298) [SF]" at bounding box center [190, 145] width 120 height 10
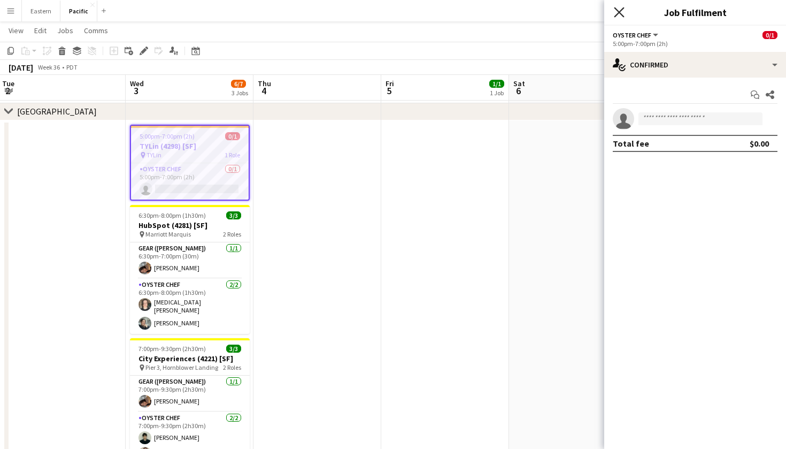
click at [620, 8] on icon "Close pop-in" at bounding box center [619, 12] width 10 height 10
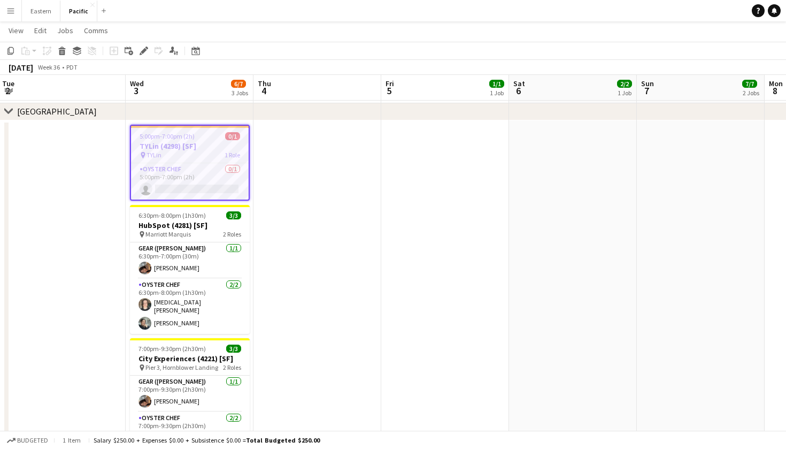
click at [233, 147] on h3 "TYLin (4298) [SF]" at bounding box center [190, 146] width 118 height 10
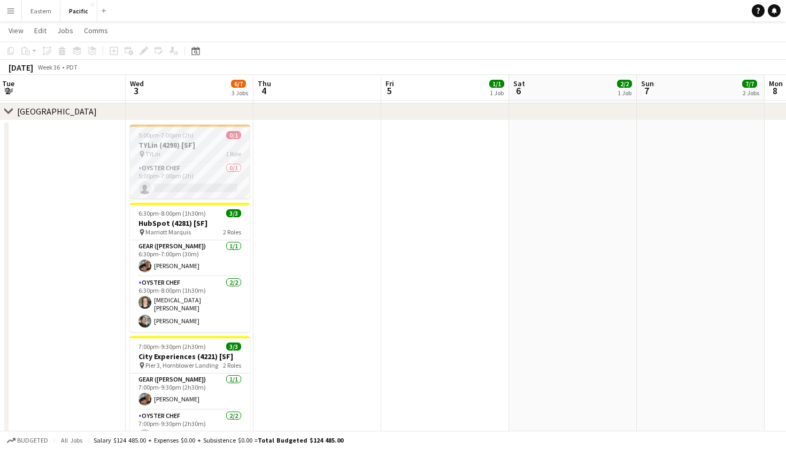
click at [233, 151] on span "1 Role" at bounding box center [234, 154] width 16 height 8
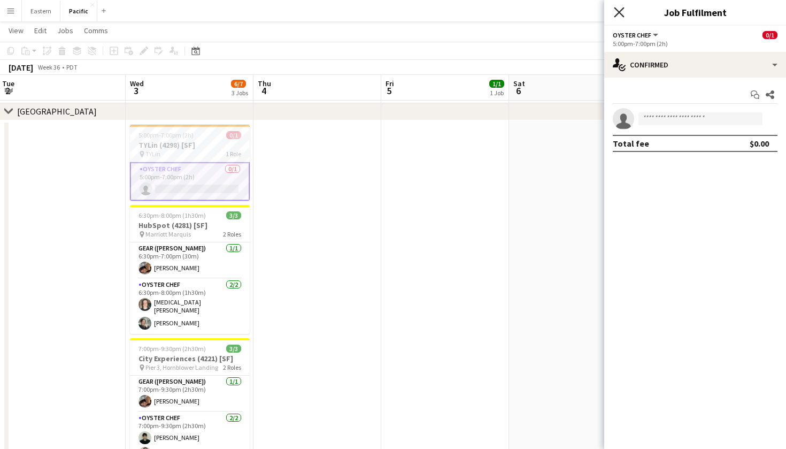
click at [622, 11] on icon "Close pop-in" at bounding box center [619, 12] width 10 height 10
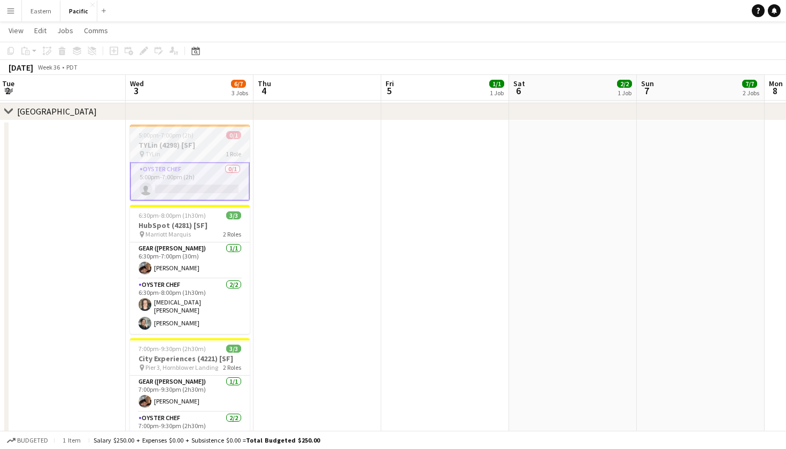
click at [214, 144] on h3 "TYLin (4298) [SF]" at bounding box center [190, 145] width 120 height 10
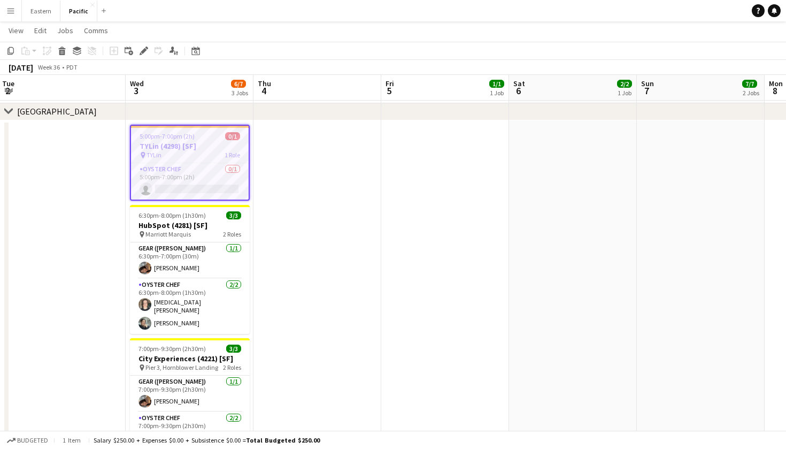
click at [236, 159] on app-job-card "5:00pm-7:00pm (2h) 0/1 TYLin (4298) [SF] pin TYLin 1 Role Oyster Chef 0/1 5:00p…" at bounding box center [190, 163] width 120 height 76
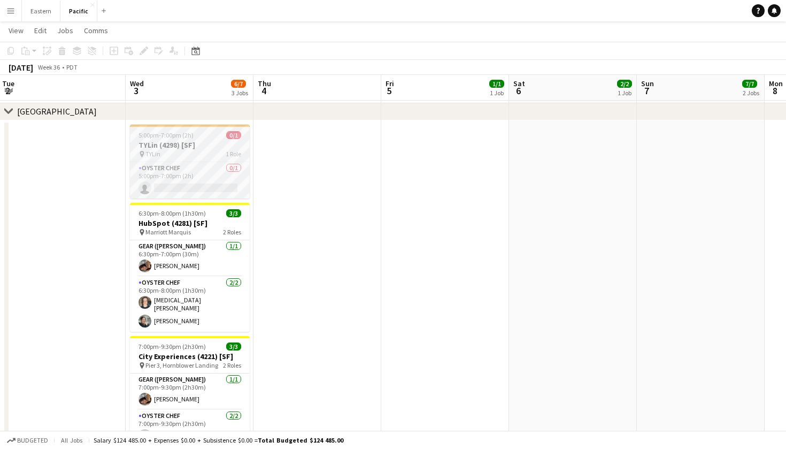
click at [236, 159] on app-job-card "5:00pm-7:00pm (2h) 0/1 TYLin (4298) [SF] pin TYLin 1 Role Oyster Chef 0/1 5:00p…" at bounding box center [190, 162] width 120 height 74
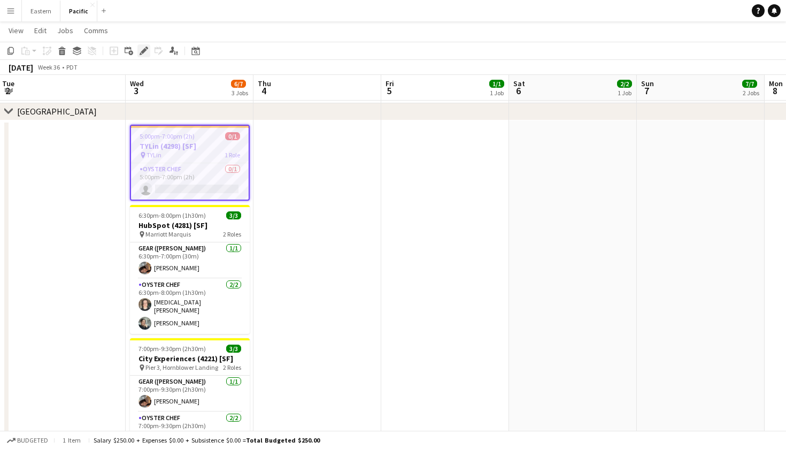
click at [142, 55] on icon at bounding box center [141, 53] width 3 height 3
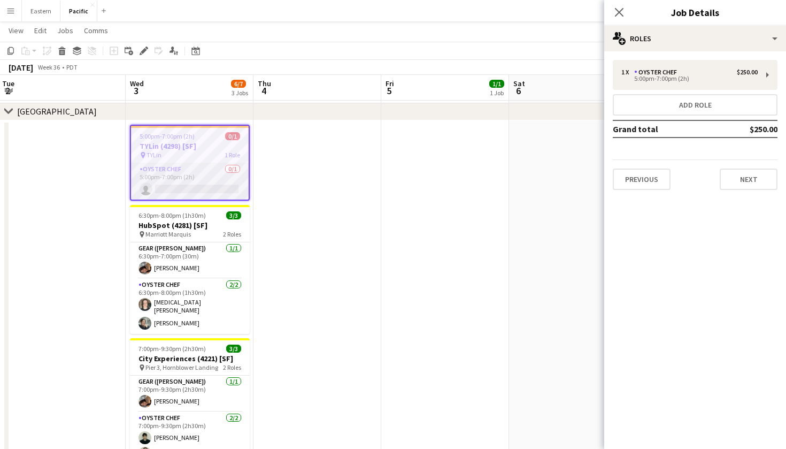
click at [237, 173] on app-card-role "Oyster Chef 0/1 5:00pm-7:00pm (2h) single-neutral-actions" at bounding box center [190, 181] width 118 height 36
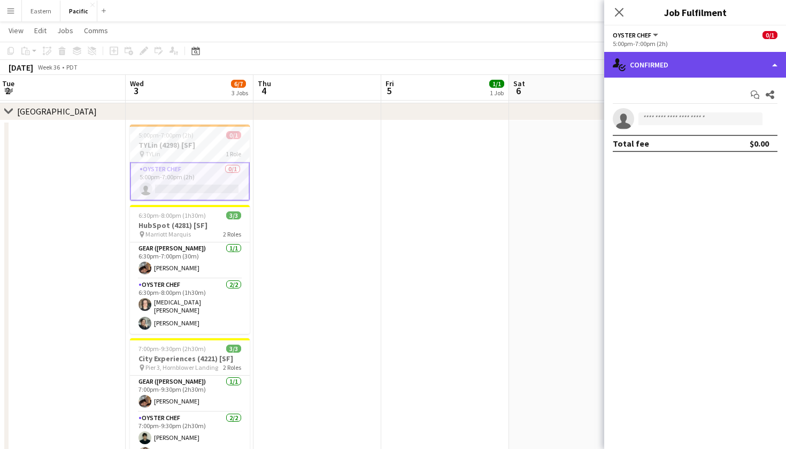
click at [725, 69] on div "single-neutral-actions-check-2 Confirmed" at bounding box center [695, 65] width 182 height 26
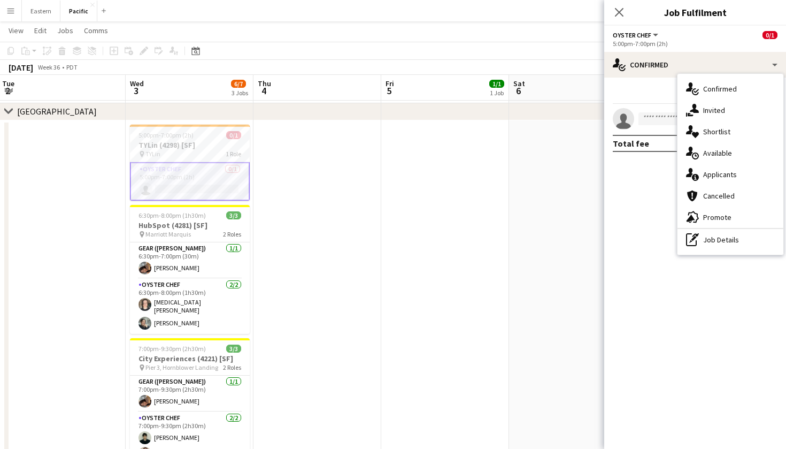
click at [651, 33] on button "Oyster Chef" at bounding box center [636, 35] width 47 height 8
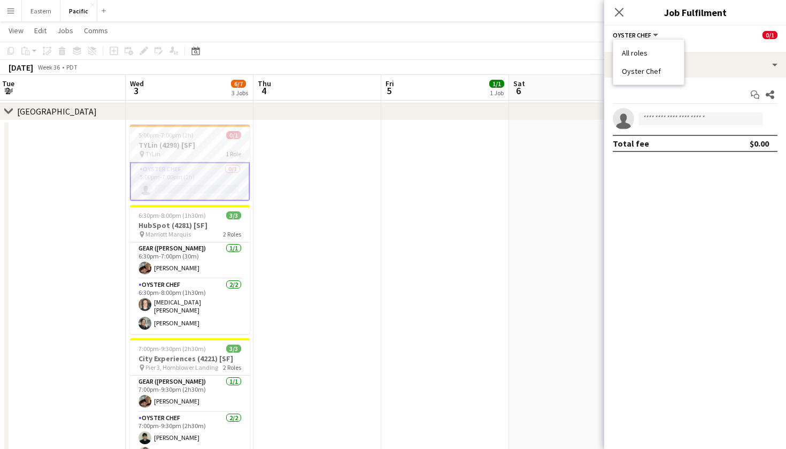
click at [651, 33] on button "Oyster Chef" at bounding box center [636, 35] width 47 height 8
click at [655, 32] on button "Oyster Chef" at bounding box center [636, 35] width 47 height 8
click at [662, 118] on input at bounding box center [700, 118] width 124 height 13
type input "*"
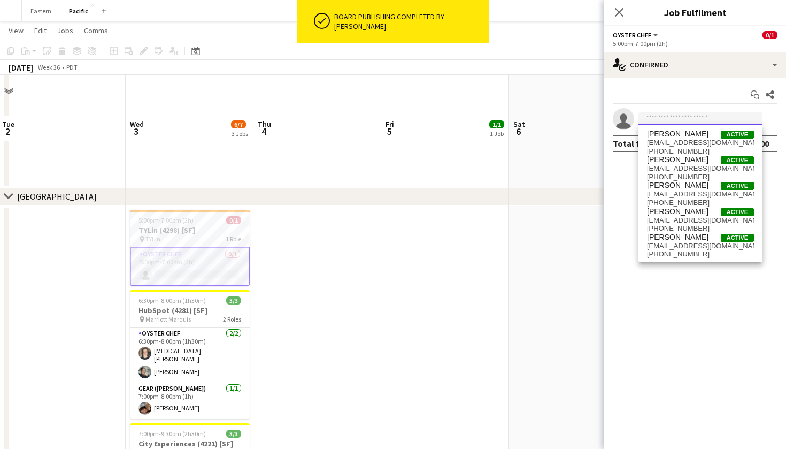
scroll to position [462, 0]
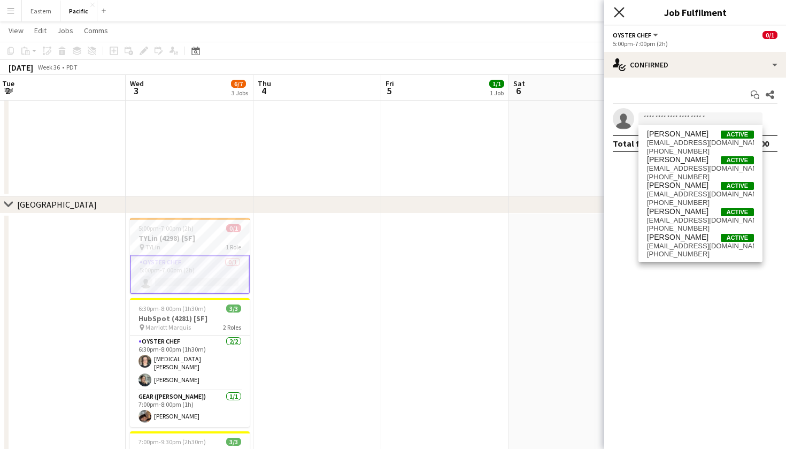
click at [616, 13] on icon "Close pop-in" at bounding box center [619, 12] width 10 height 10
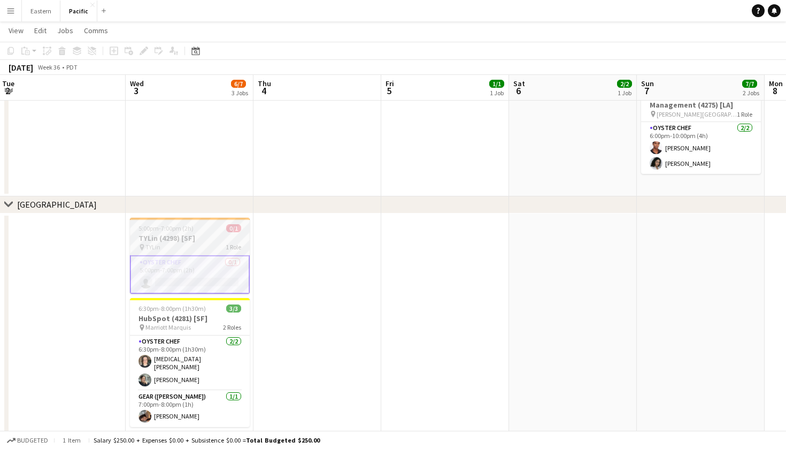
click at [223, 234] on h3 "TYLin (4298) [SF]" at bounding box center [190, 238] width 120 height 10
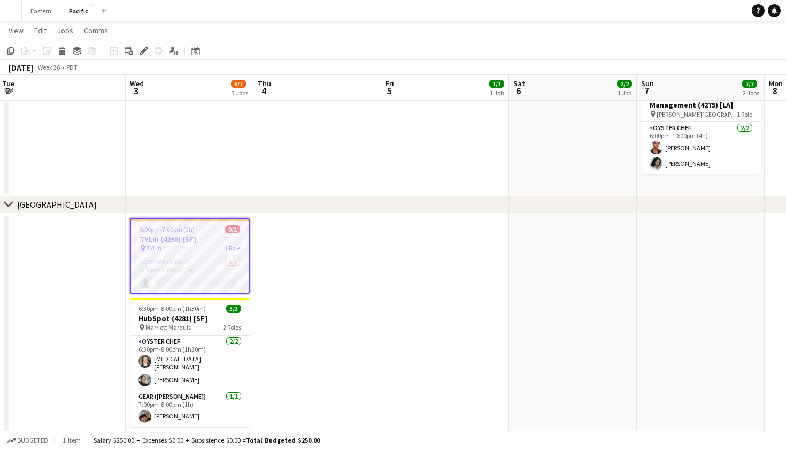
click at [216, 259] on app-card-role "Oyster Chef 0/1 5:00pm-7:00pm (2h) single-neutral-actions" at bounding box center [190, 274] width 118 height 36
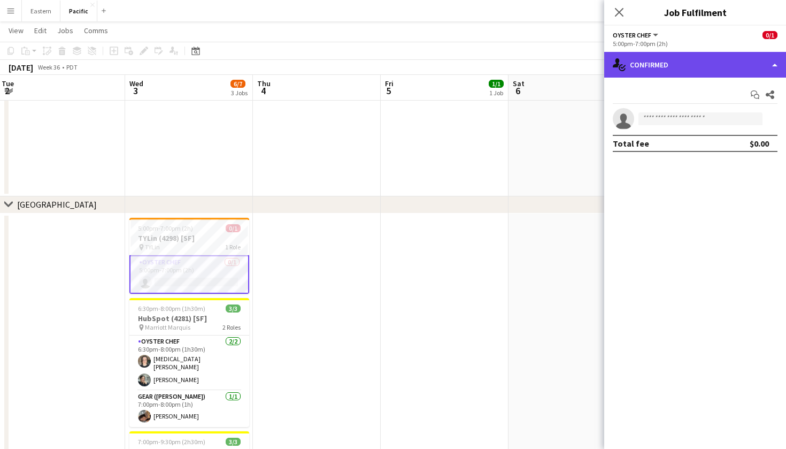
click at [676, 71] on div "single-neutral-actions-check-2 Confirmed" at bounding box center [695, 65] width 182 height 26
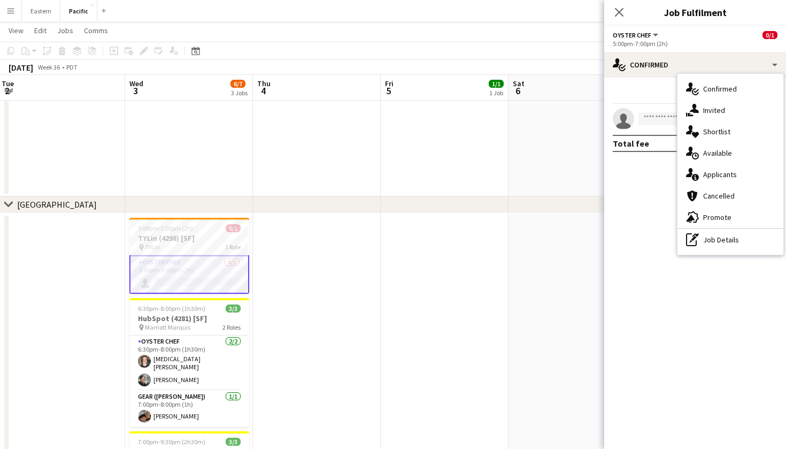
click at [651, 94] on div "Start chat Share" at bounding box center [695, 95] width 165 height 18
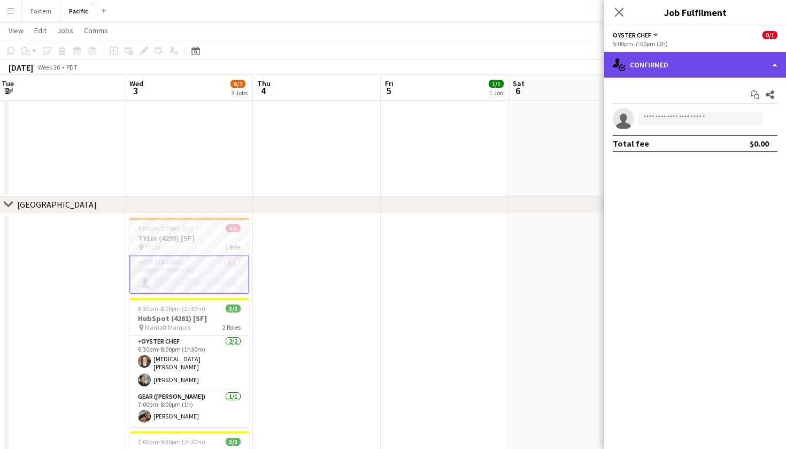
click at [665, 67] on div "single-neutral-actions-check-2 Confirmed" at bounding box center [695, 65] width 182 height 26
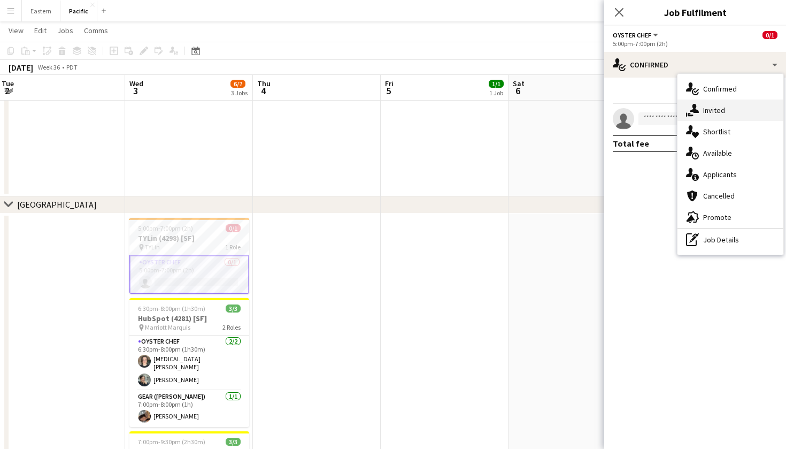
click at [712, 118] on div "single-neutral-actions-share-1 Invited" at bounding box center [730, 109] width 106 height 21
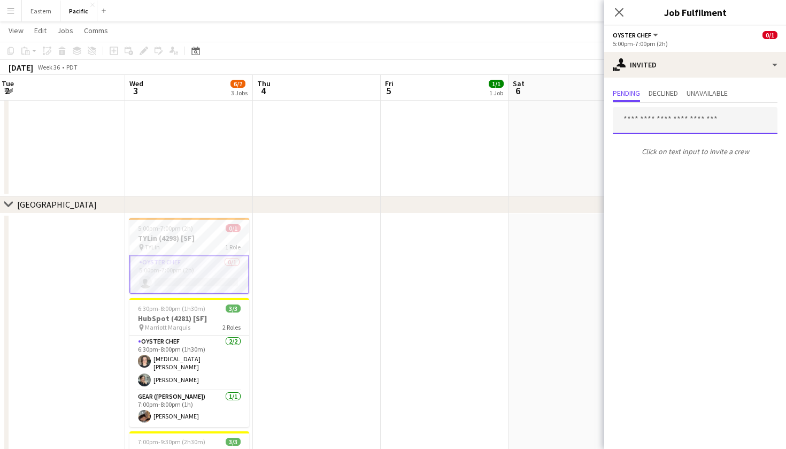
click at [712, 118] on input "text" at bounding box center [695, 120] width 165 height 27
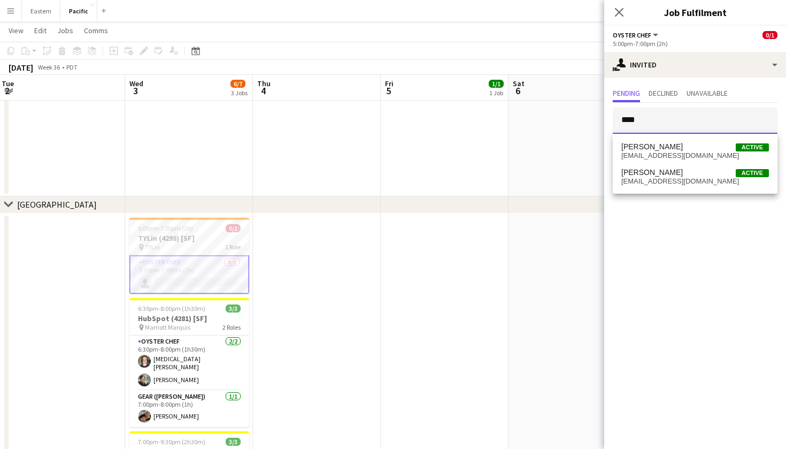
type input "****"
click at [692, 51] on app-options-switcher "Oyster Chef All roles Oyster Chef 0/1 5:00pm-7:00pm (2h)" at bounding box center [695, 39] width 182 height 26
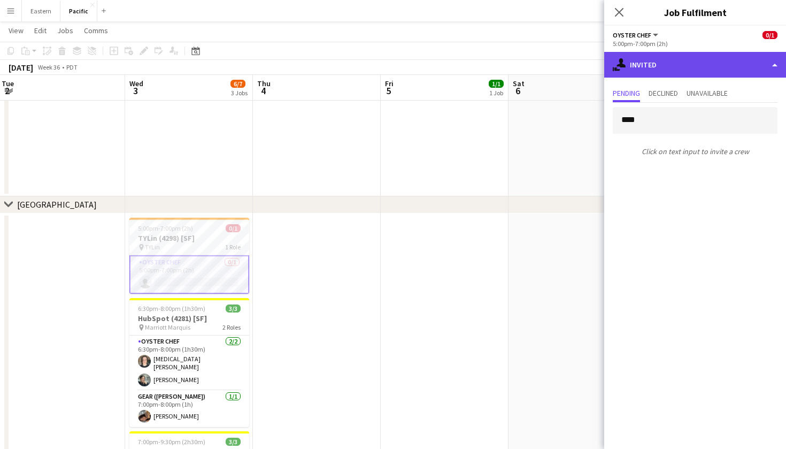
click at [692, 56] on div "single-neutral-actions-share-1 Invited" at bounding box center [695, 65] width 182 height 26
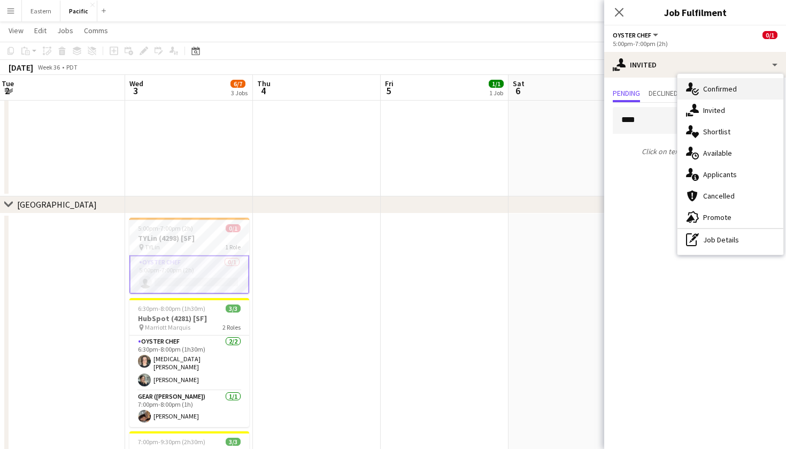
click at [703, 87] on div "single-neutral-actions-check-2 Confirmed" at bounding box center [730, 88] width 106 height 21
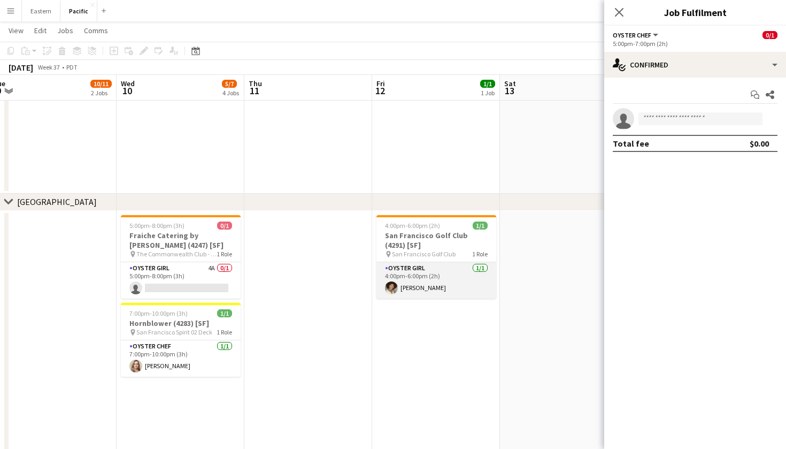
scroll to position [0, 266]
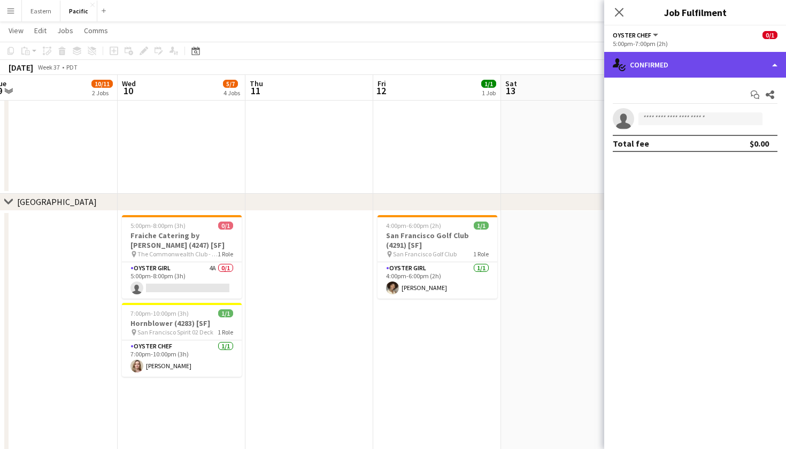
click at [678, 69] on div "single-neutral-actions-check-2 Confirmed" at bounding box center [695, 65] width 182 height 26
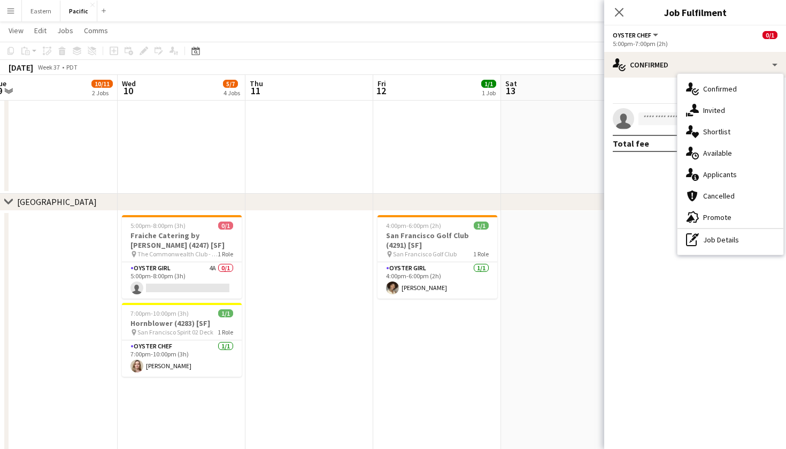
click at [331, 197] on div "chevron-right [GEOGRAPHIC_DATA]" at bounding box center [393, 202] width 786 height 17
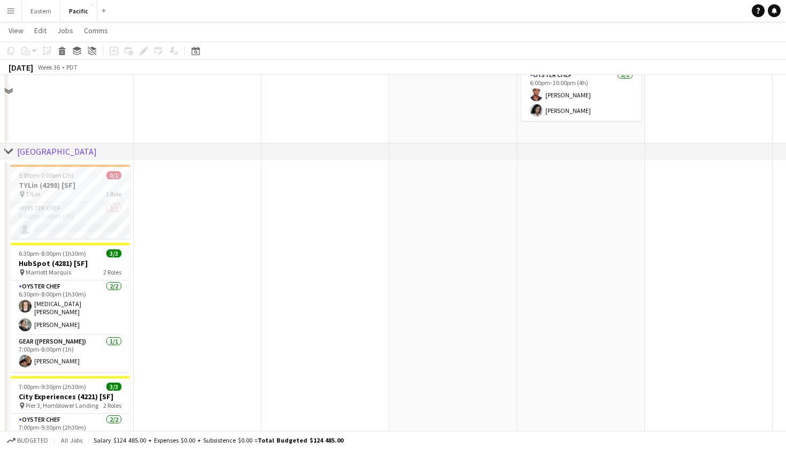
scroll to position [458, 0]
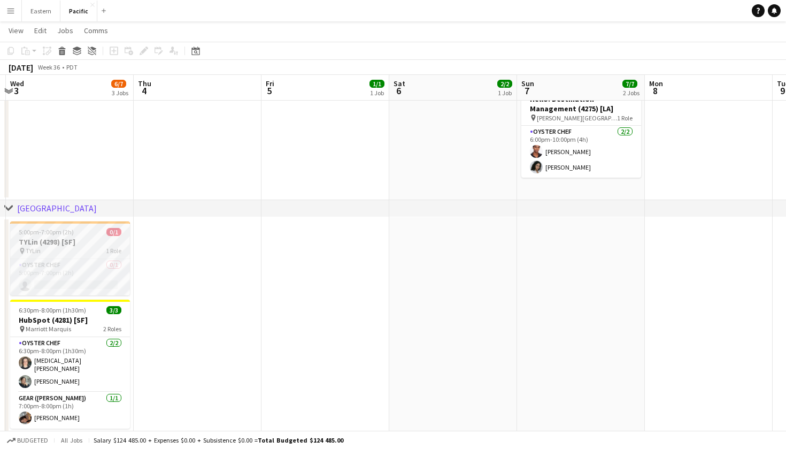
click at [72, 259] on app-card-role "Oyster Chef 0/1 5:00pm-7:00pm (2h) single-neutral-actions" at bounding box center [70, 277] width 120 height 36
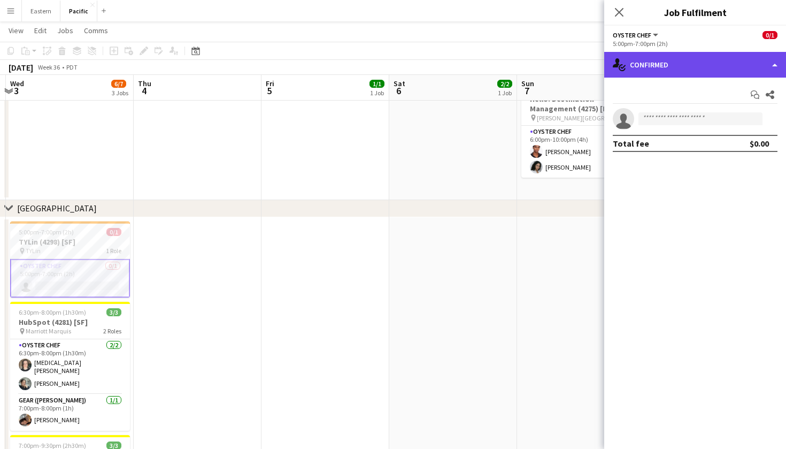
click at [711, 60] on div "single-neutral-actions-check-2 Confirmed" at bounding box center [695, 65] width 182 height 26
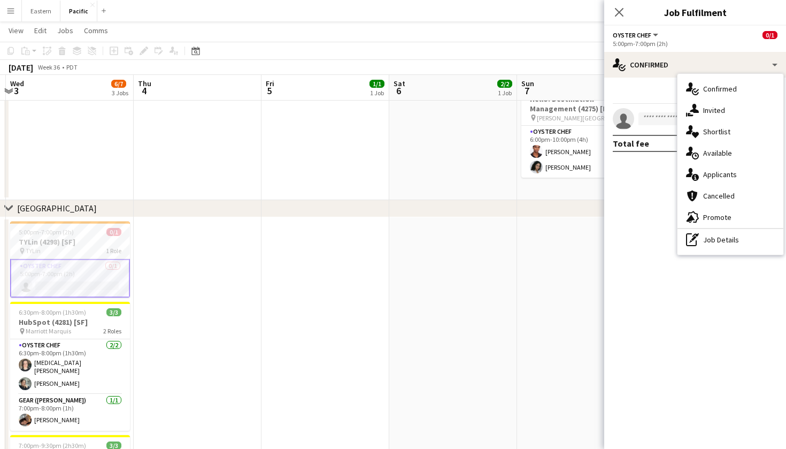
click at [644, 97] on div "Start chat Share" at bounding box center [695, 95] width 165 height 18
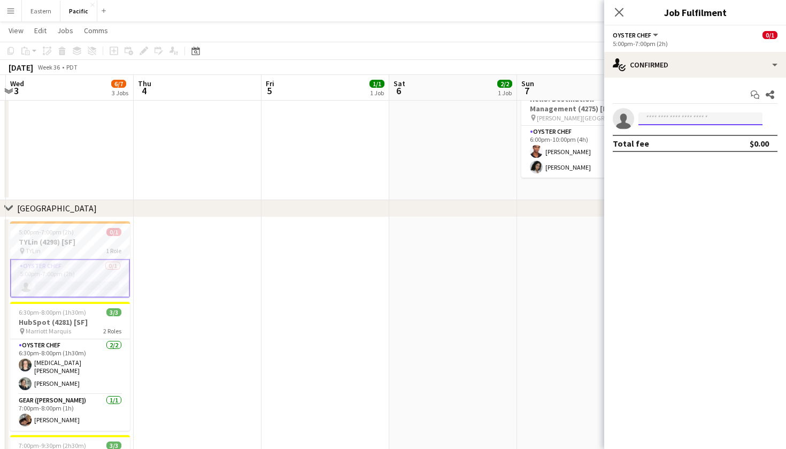
click at [653, 121] on input at bounding box center [700, 118] width 124 height 13
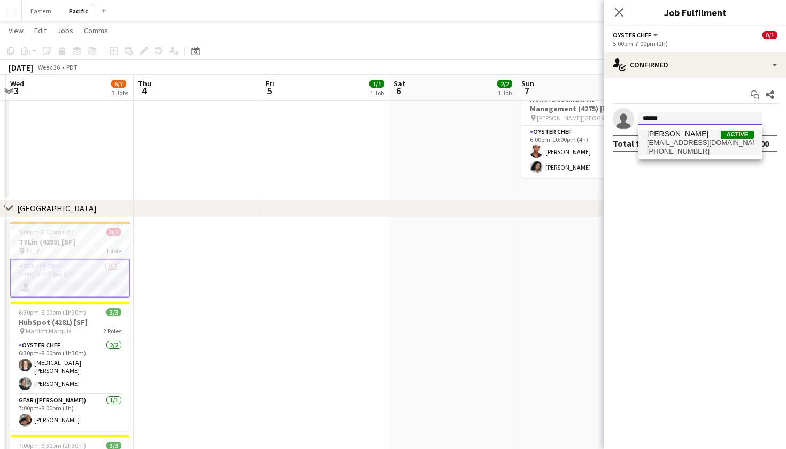
type input "******"
drag, startPoint x: 658, startPoint y: 136, endPoint x: 695, endPoint y: 146, distance: 38.8
click at [695, 146] on span "[EMAIL_ADDRESS][DOMAIN_NAME]" at bounding box center [700, 142] width 107 height 9
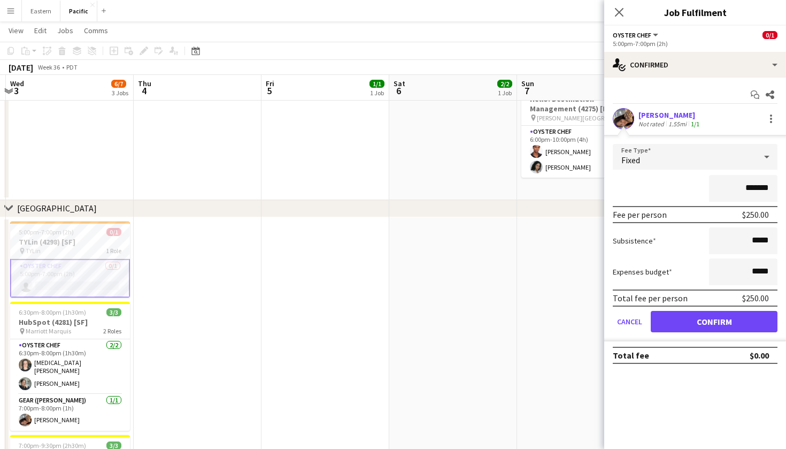
click at [723, 319] on button "Confirm" at bounding box center [714, 321] width 127 height 21
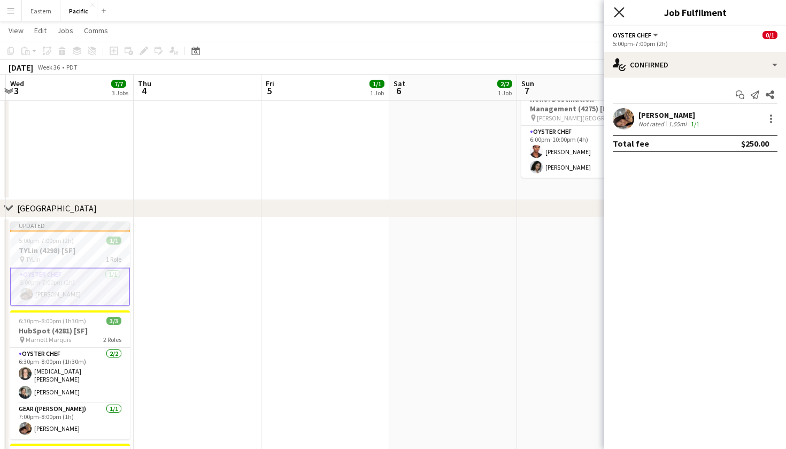
click at [620, 14] on icon at bounding box center [619, 12] width 10 height 10
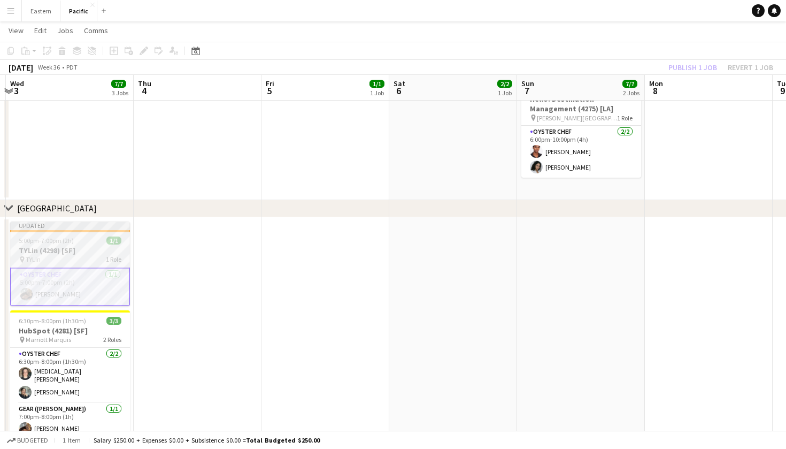
click at [110, 242] on span "1/1" at bounding box center [113, 240] width 15 height 8
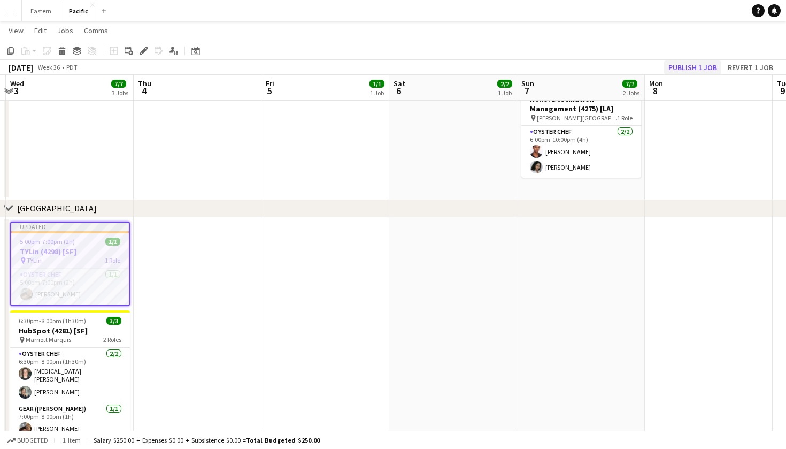
click at [685, 66] on button "Publish 1 job" at bounding box center [692, 67] width 57 height 14
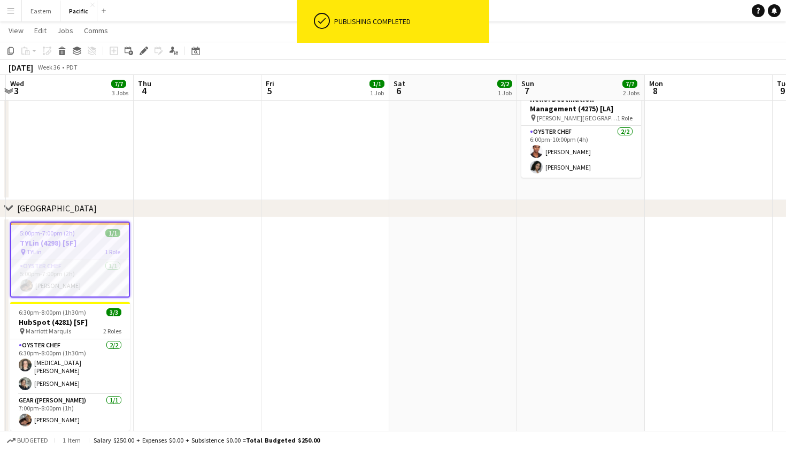
click at [151, 254] on app-date-cell at bounding box center [198, 403] width 128 height 372
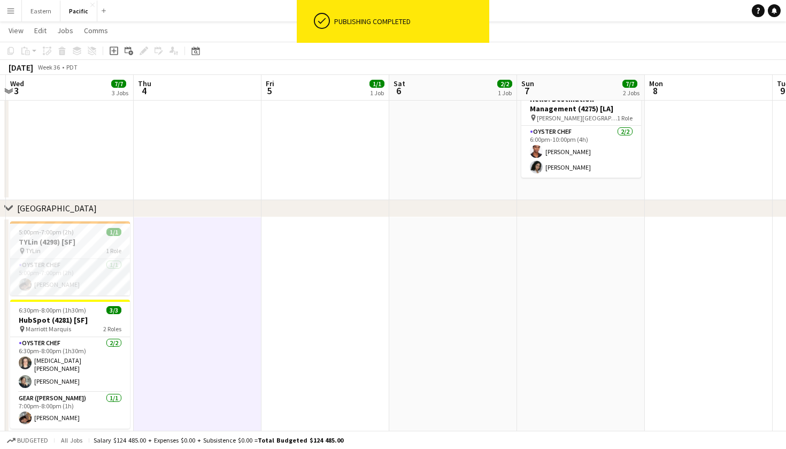
click at [108, 177] on app-date-cell at bounding box center [70, 56] width 128 height 288
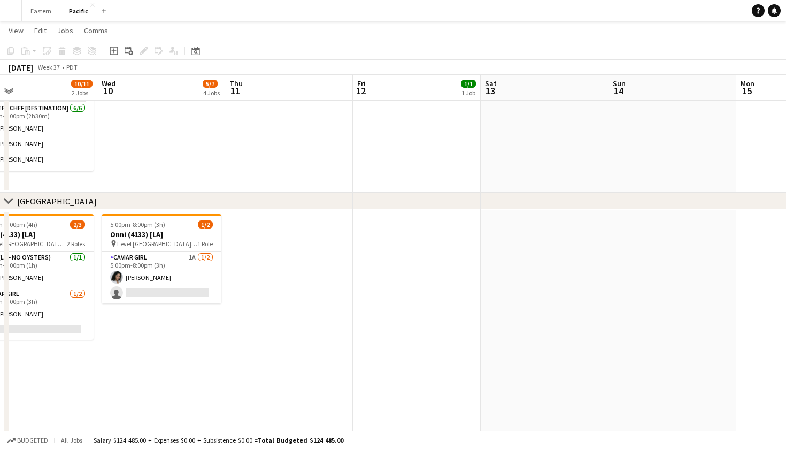
scroll to position [0, 242]
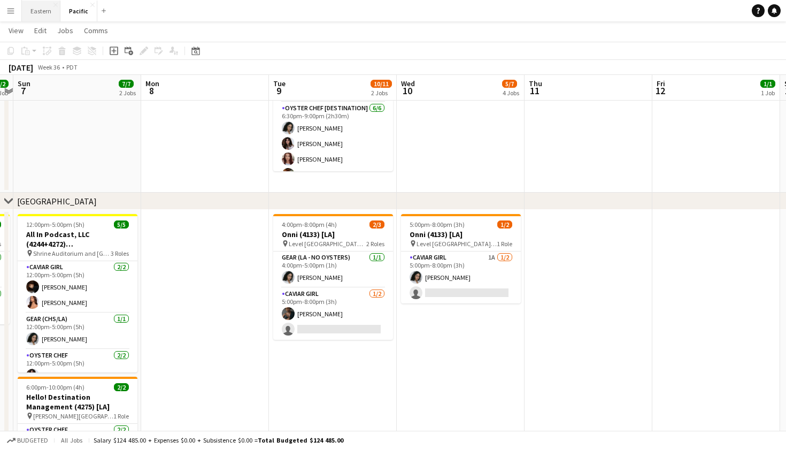
click at [36, 7] on button "Eastern Close" at bounding box center [41, 11] width 38 height 21
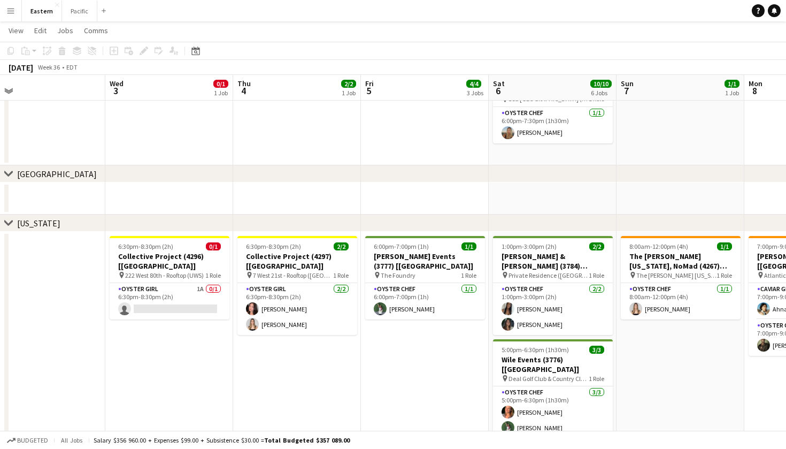
scroll to position [0, 401]
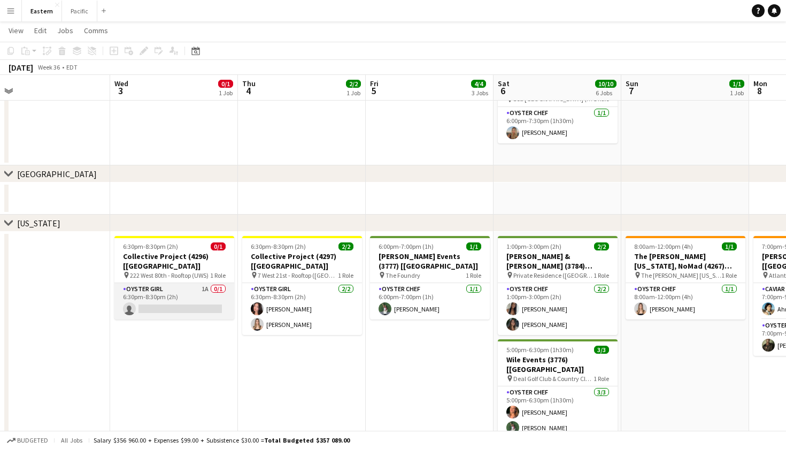
click at [197, 283] on app-card-role "Oyster Girl 1A 0/1 6:30pm-8:30pm (2h) single-neutral-actions" at bounding box center [174, 301] width 120 height 36
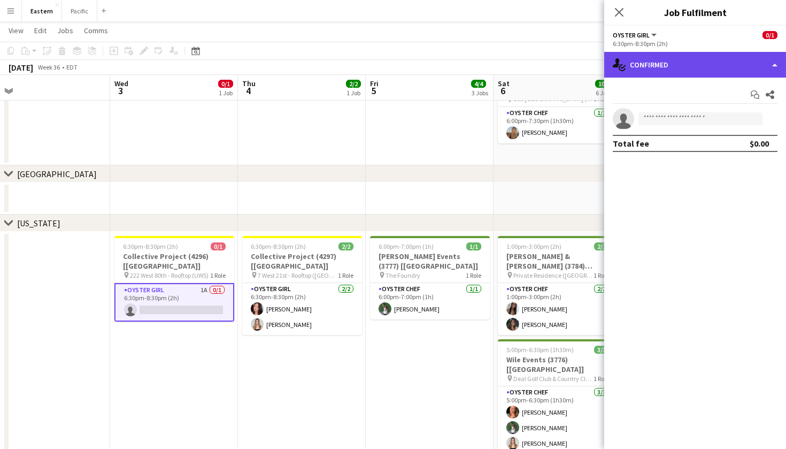
click at [725, 69] on div "single-neutral-actions-check-2 Confirmed" at bounding box center [695, 65] width 182 height 26
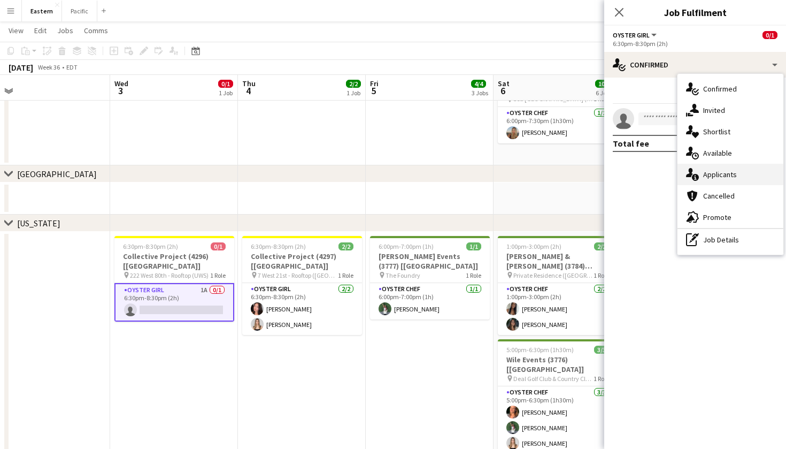
click at [717, 168] on div "single-neutral-actions-information Applicants" at bounding box center [730, 174] width 106 height 21
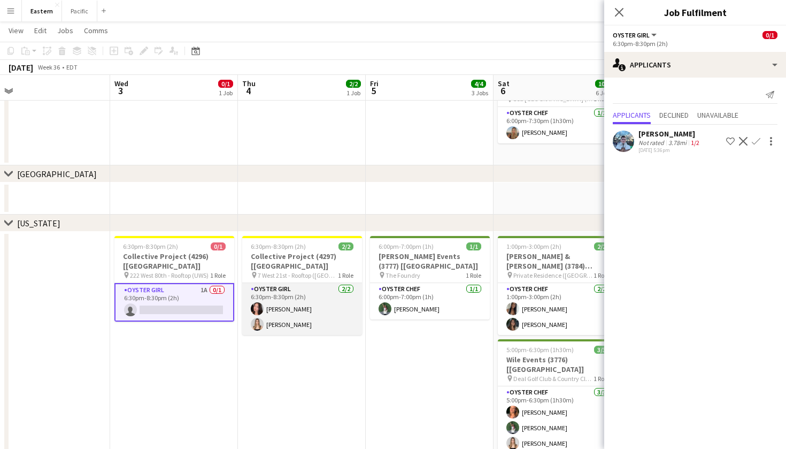
click at [345, 283] on app-card-role "Oyster Girl [DEMOGRAPHIC_DATA][DATE] 6:30pm-8:30pm (2h) [PERSON_NAME] [PERSON_N…" at bounding box center [302, 309] width 120 height 52
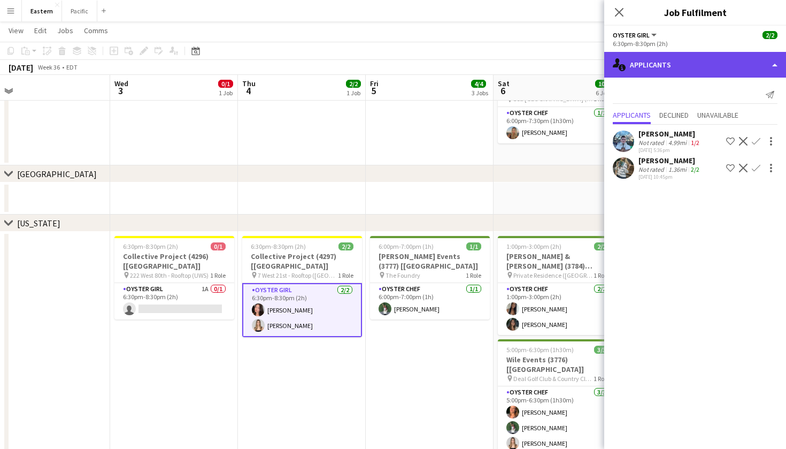
click at [708, 72] on div "single-neutral-actions-information Applicants" at bounding box center [695, 65] width 182 height 26
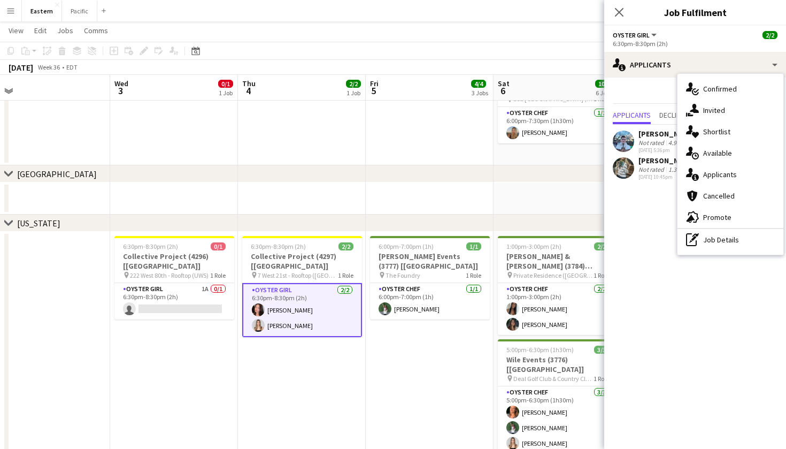
click at [650, 217] on mat-expansion-panel "users2 Applicants Send notification Applicants Declined Unavailable [PERSON_NAM…" at bounding box center [695, 263] width 182 height 371
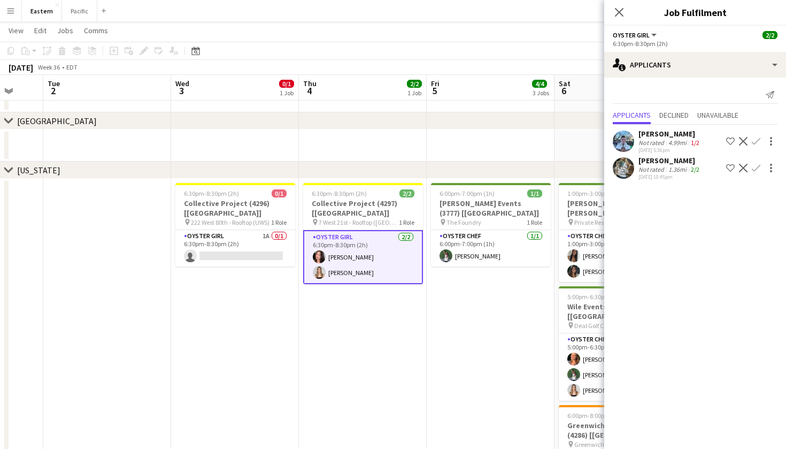
scroll to position [0, 305]
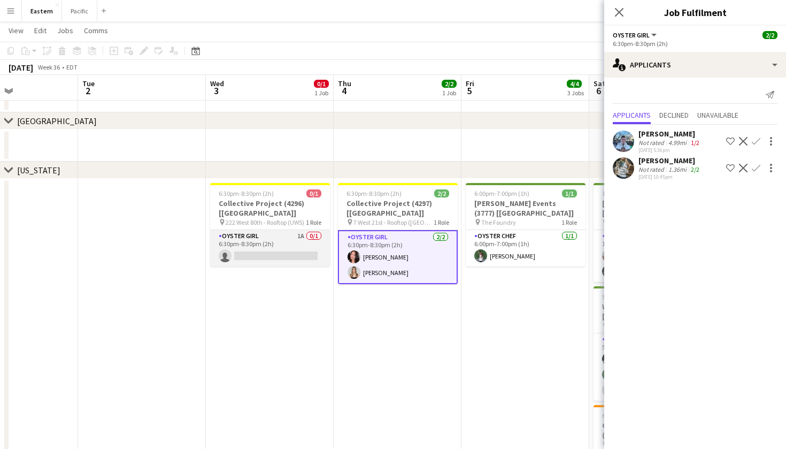
click at [290, 233] on app-card-role "Oyster Girl 1A 0/1 6:30pm-8:30pm (2h) single-neutral-actions" at bounding box center [270, 248] width 120 height 36
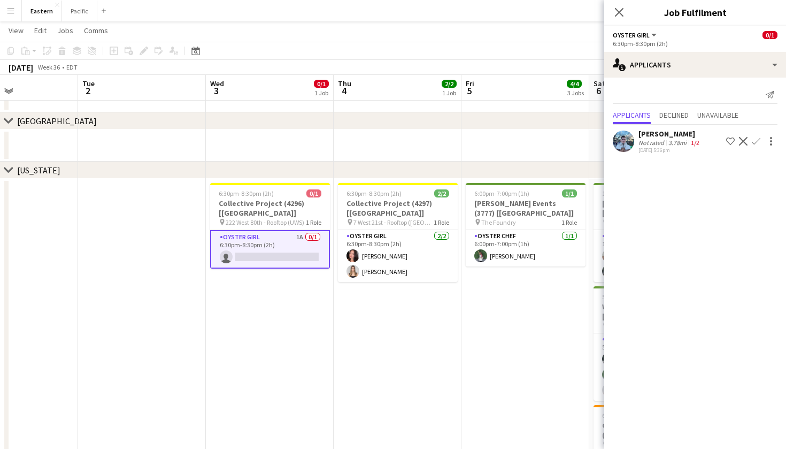
click at [721, 78] on div "Send notification Applicants Declined Unavailable [PERSON_NAME] Not rated 3.78m…" at bounding box center [695, 121] width 182 height 87
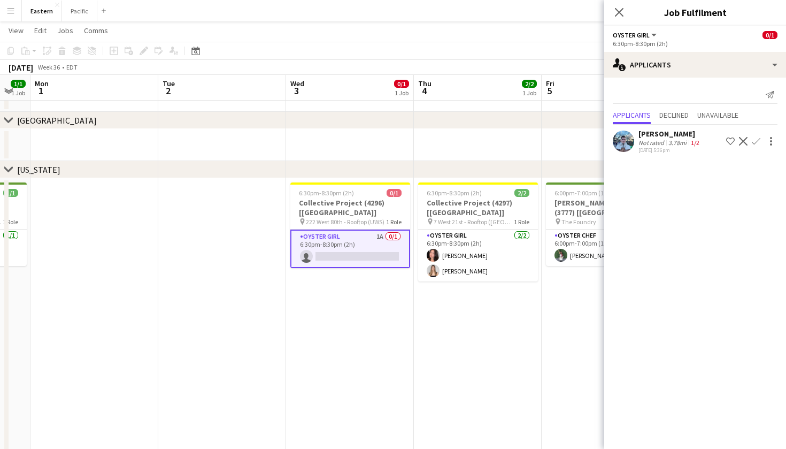
scroll to position [0, 285]
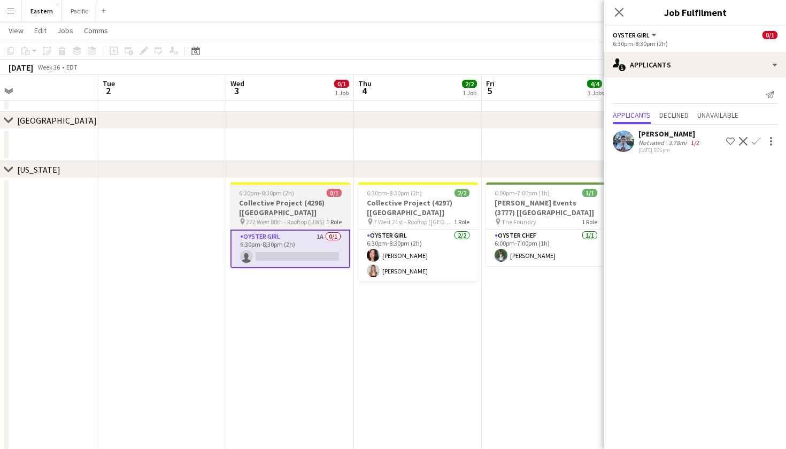
click at [305, 204] on h3 "Collective Project (4296) [[GEOGRAPHIC_DATA]]" at bounding box center [290, 207] width 120 height 19
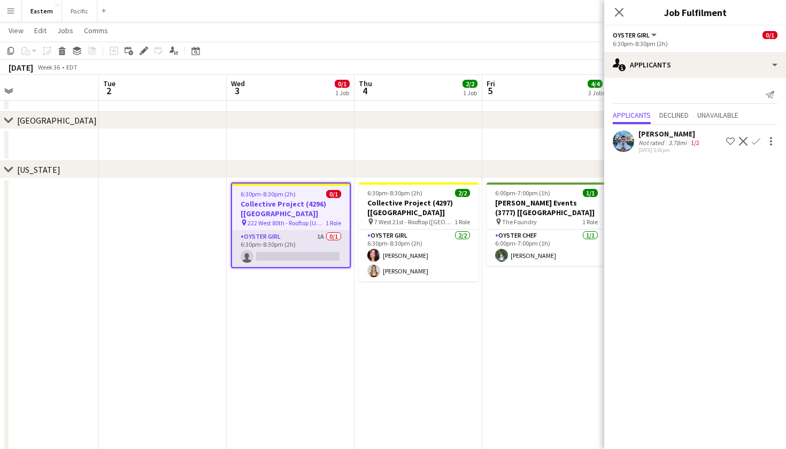
click at [308, 233] on app-card-role "Oyster Girl 1A 0/1 6:30pm-8:30pm (2h) single-neutral-actions" at bounding box center [291, 248] width 118 height 36
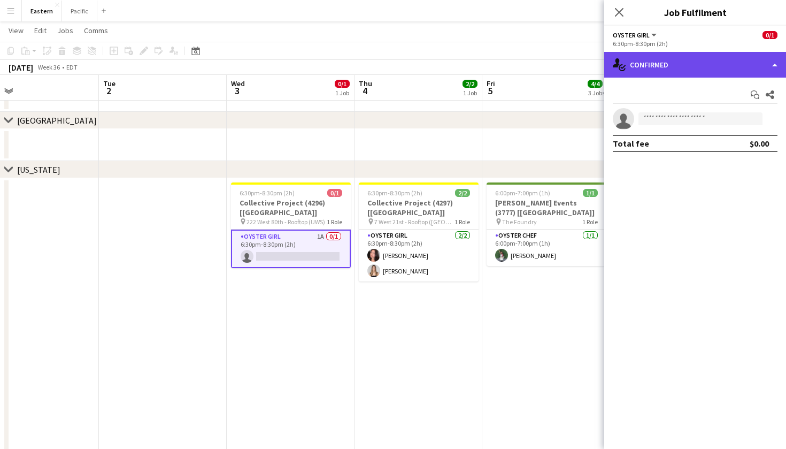
click at [641, 64] on div "single-neutral-actions-check-2 Confirmed" at bounding box center [695, 65] width 182 height 26
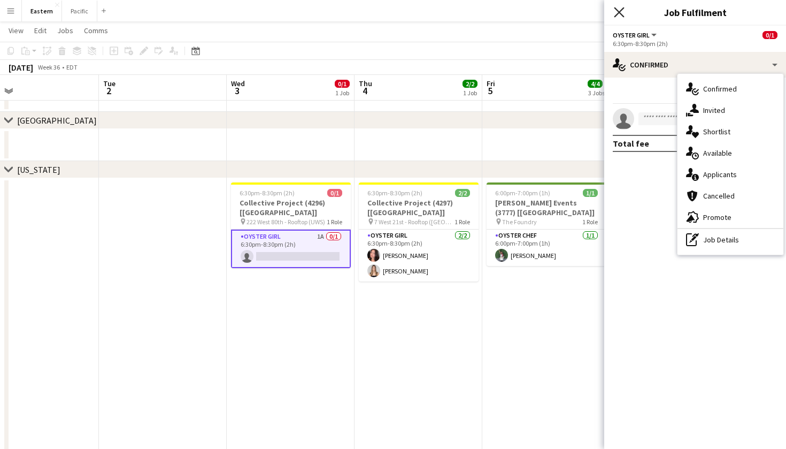
click at [616, 16] on icon "Close pop-in" at bounding box center [619, 12] width 10 height 10
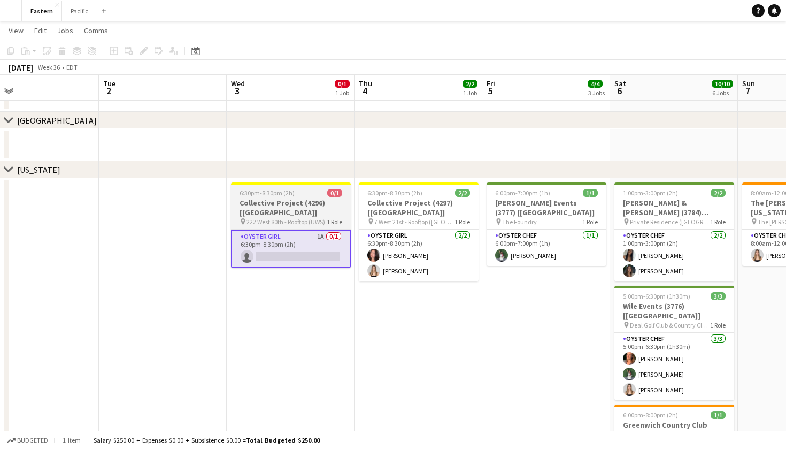
click at [297, 231] on app-card-role "Oyster Girl 1A 0/1 6:30pm-8:30pm (2h) single-neutral-actions" at bounding box center [291, 248] width 120 height 38
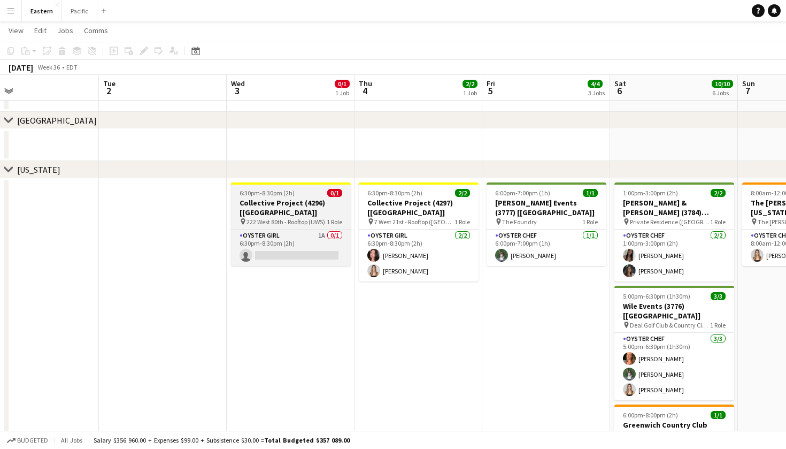
click at [321, 193] on div "6:30pm-8:30pm (2h) 0/1" at bounding box center [291, 193] width 120 height 8
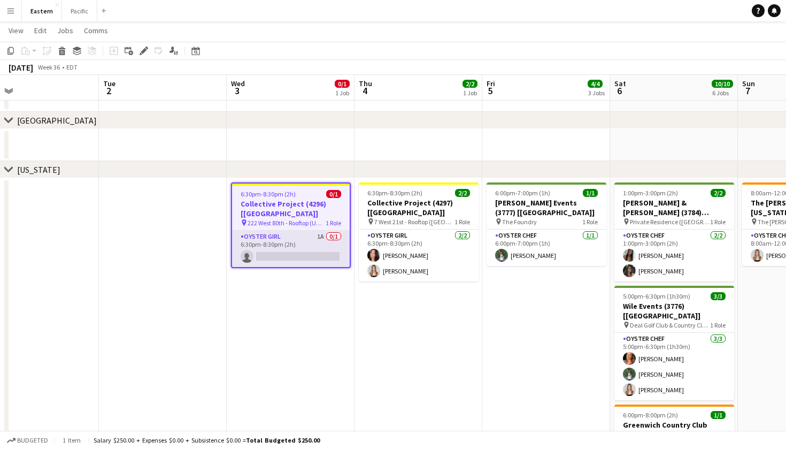
click at [298, 233] on app-card-role "Oyster Girl 1A 0/1 6:30pm-8:30pm (2h) single-neutral-actions" at bounding box center [291, 248] width 118 height 36
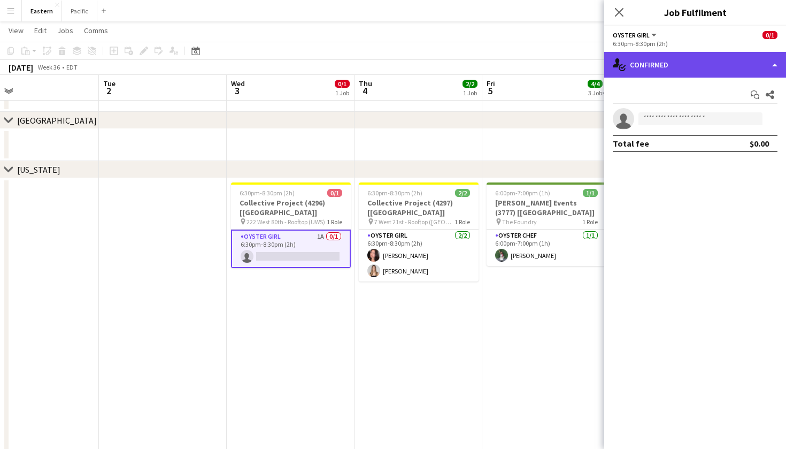
drag, startPoint x: 673, startPoint y: 55, endPoint x: 673, endPoint y: 66, distance: 10.7
click at [673, 55] on div "single-neutral-actions-check-2 Confirmed" at bounding box center [695, 65] width 182 height 26
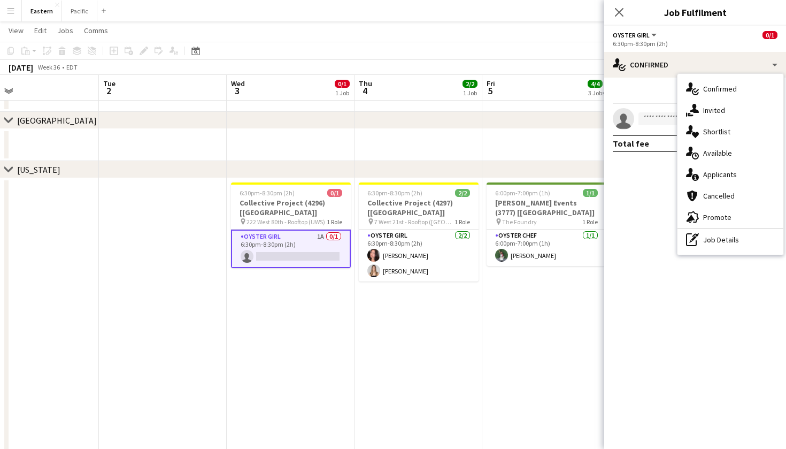
click at [311, 229] on app-card-role "Oyster Girl 1A 0/1 6:30pm-8:30pm (2h) single-neutral-actions" at bounding box center [291, 248] width 120 height 38
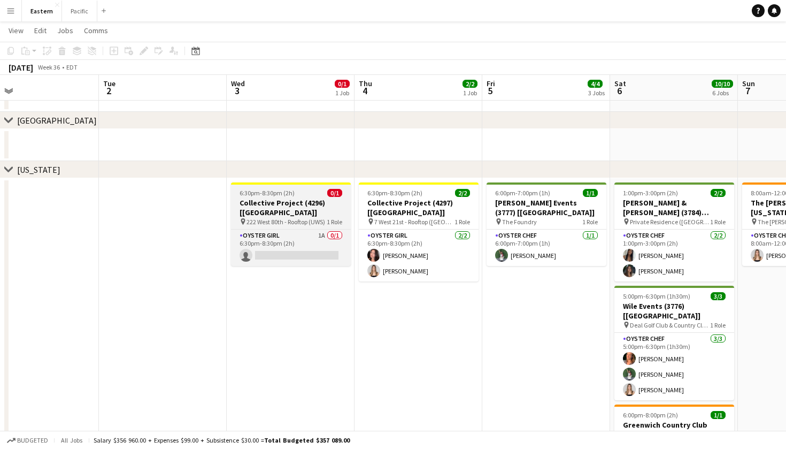
click at [322, 199] on h3 "Collective Project (4296) [[GEOGRAPHIC_DATA]]" at bounding box center [291, 207] width 120 height 19
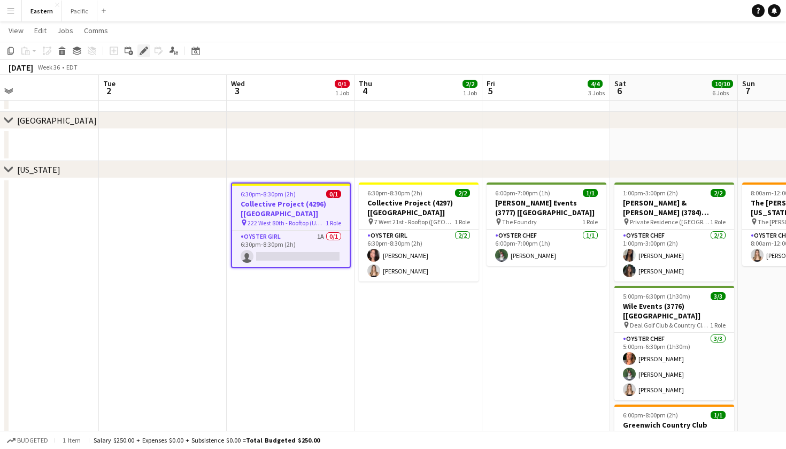
click at [146, 47] on icon at bounding box center [146, 48] width 3 height 3
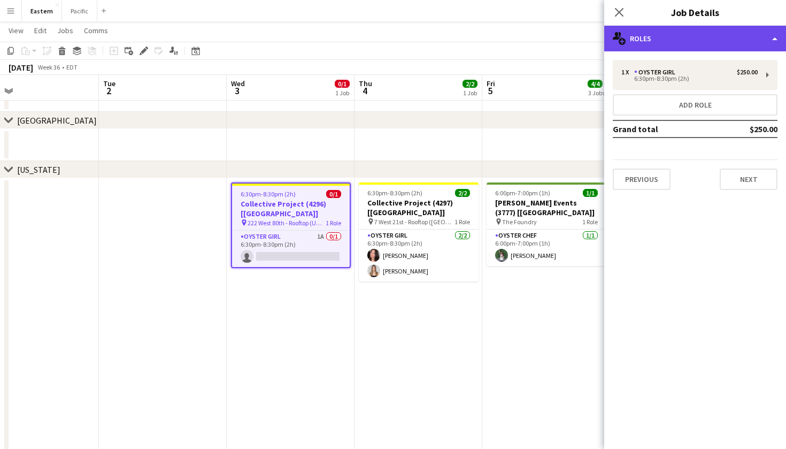
click at [733, 50] on div "multiple-users-add Roles" at bounding box center [695, 39] width 182 height 26
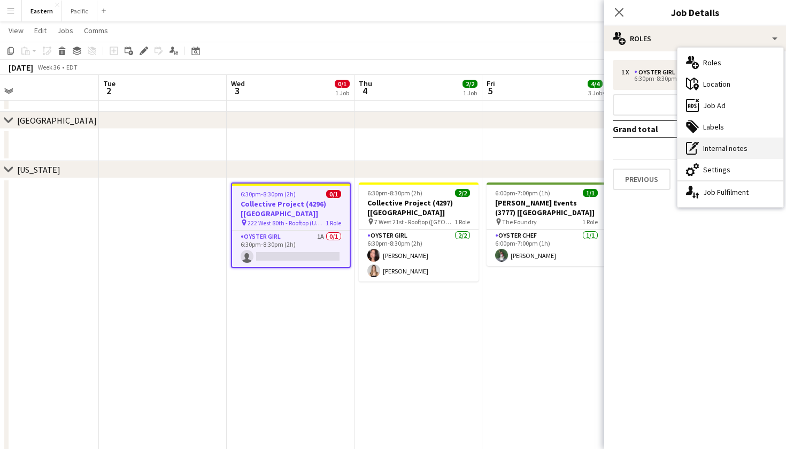
click at [735, 138] on div "pen-write Internal notes" at bounding box center [730, 147] width 106 height 21
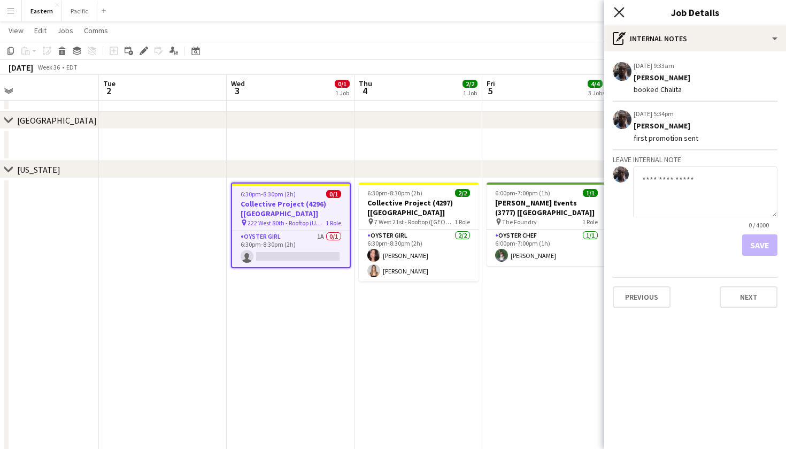
click at [616, 11] on icon "Close pop-in" at bounding box center [619, 12] width 10 height 10
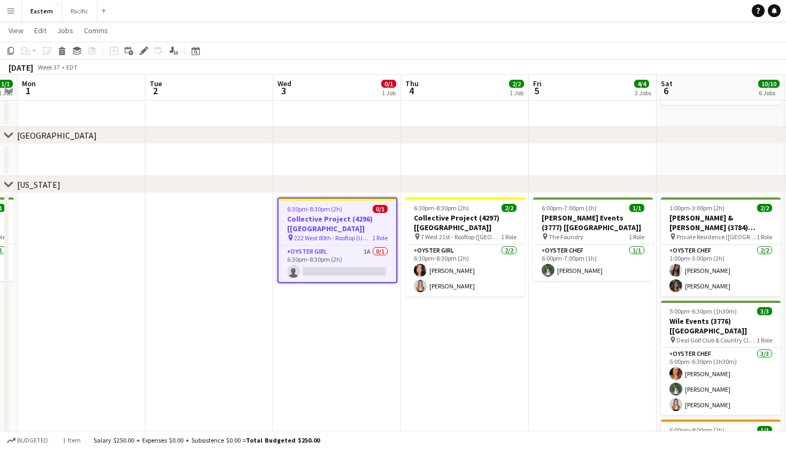
scroll to position [0, 233]
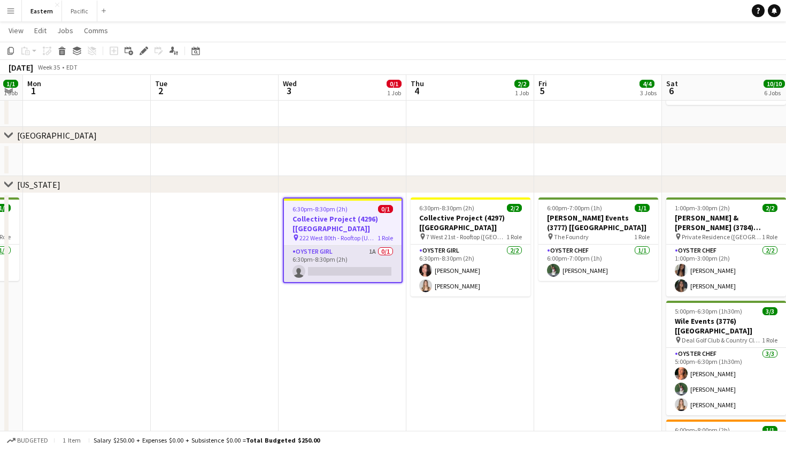
click at [362, 245] on app-card-role "Oyster Girl 1A 0/1 6:30pm-8:30pm (2h) single-neutral-actions" at bounding box center [343, 263] width 118 height 36
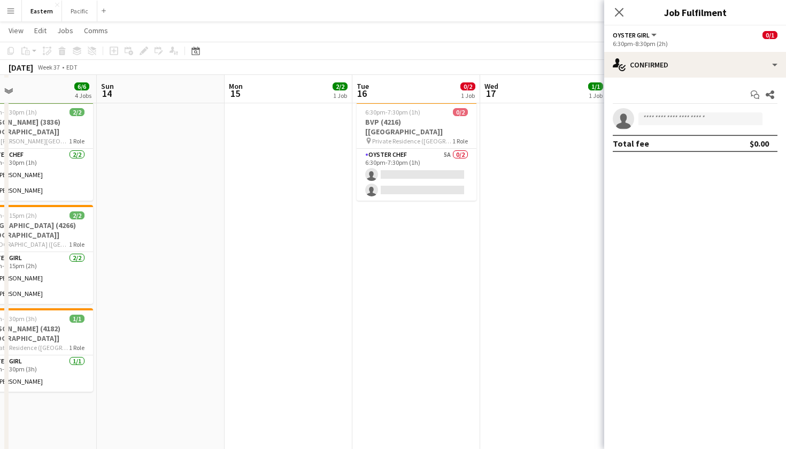
scroll to position [386, 0]
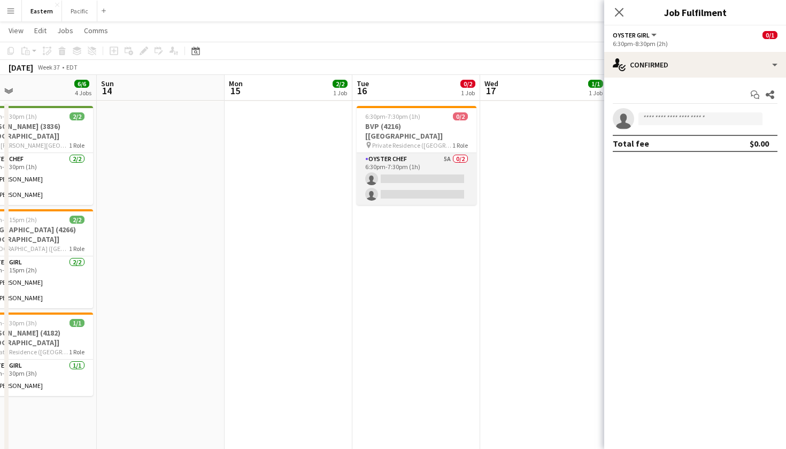
click at [421, 153] on app-card-role "Oyster Chef 5A 0/2 6:30pm-7:30pm (1h) single-neutral-actions single-neutral-act…" at bounding box center [417, 179] width 120 height 52
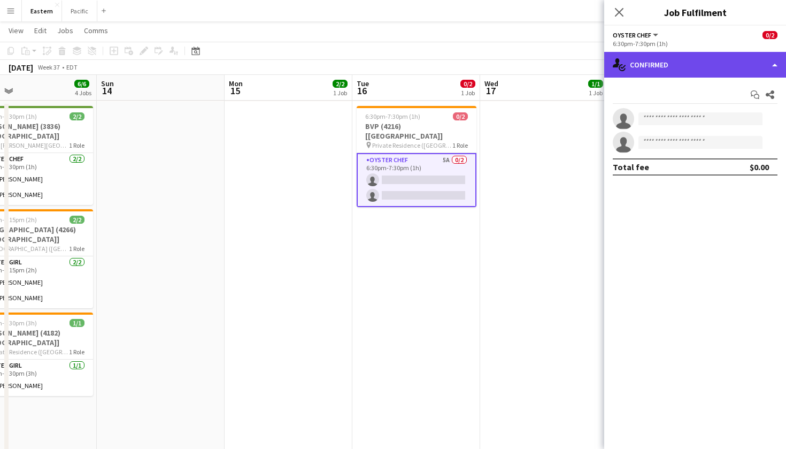
click at [662, 75] on div "single-neutral-actions-check-2 Confirmed" at bounding box center [695, 65] width 182 height 26
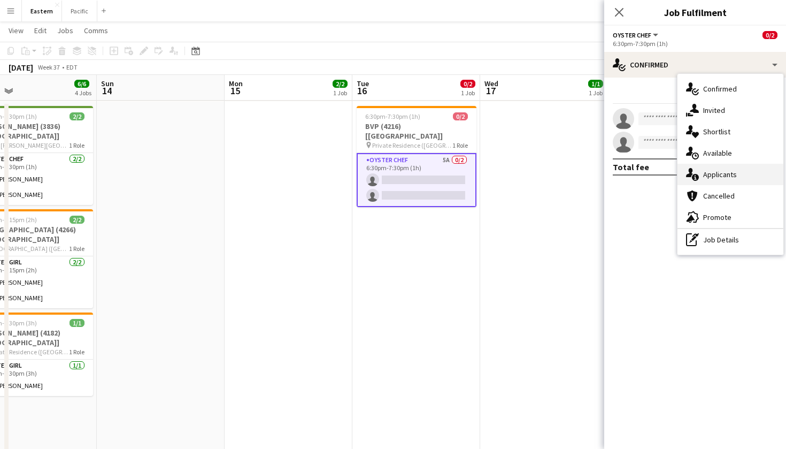
click at [701, 176] on div "single-neutral-actions-information Applicants" at bounding box center [730, 174] width 106 height 21
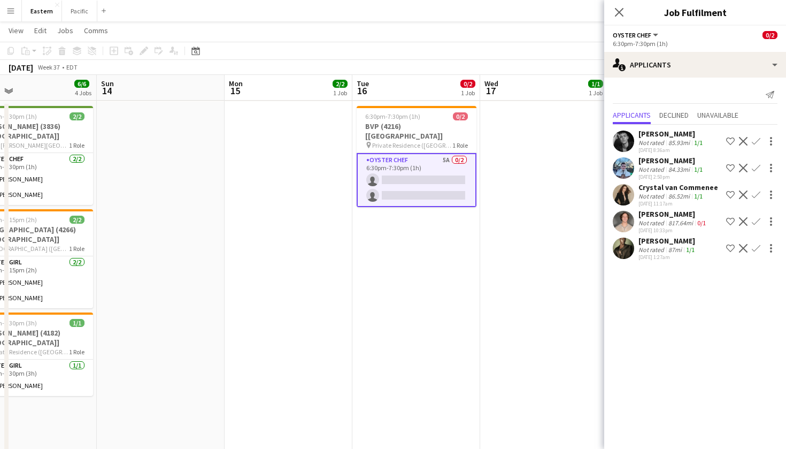
click at [616, 5] on div "Close pop-in" at bounding box center [619, 12] width 30 height 25
click at [618, 10] on icon "Close pop-in" at bounding box center [619, 12] width 10 height 10
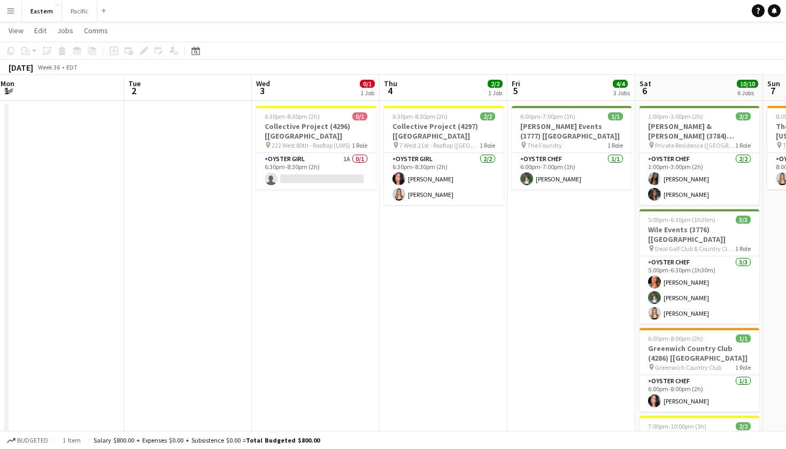
scroll to position [0, 257]
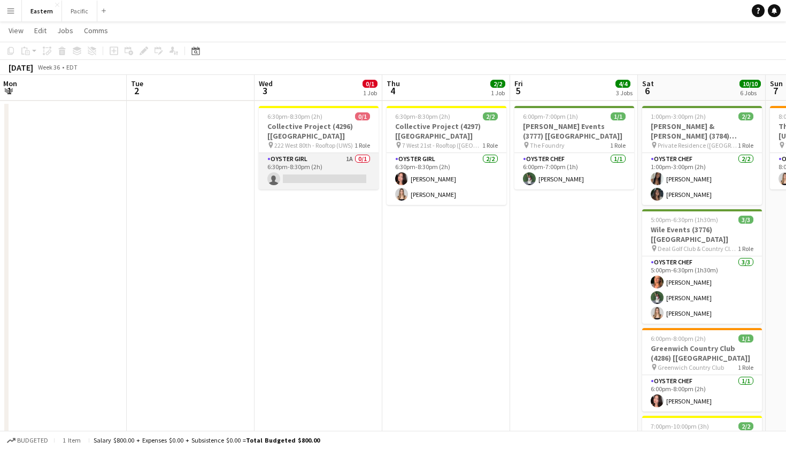
click at [344, 174] on app-card-role "Oyster Girl 1A 0/1 6:30pm-8:30pm (2h) single-neutral-actions" at bounding box center [319, 171] width 120 height 36
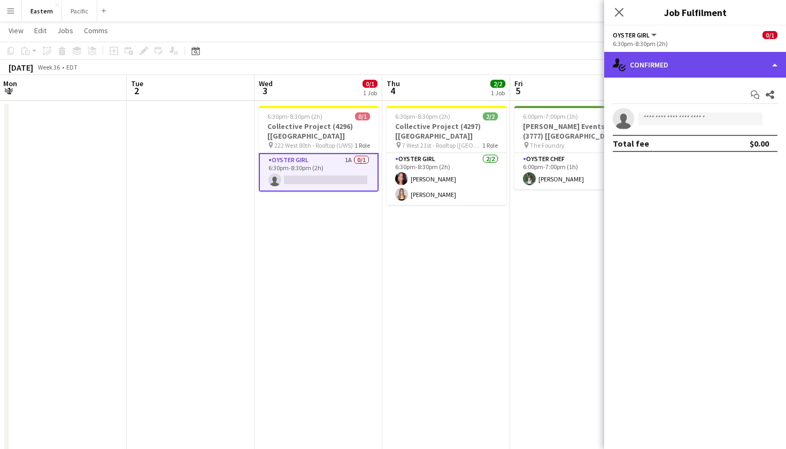
click at [667, 68] on div "single-neutral-actions-check-2 Confirmed" at bounding box center [695, 65] width 182 height 26
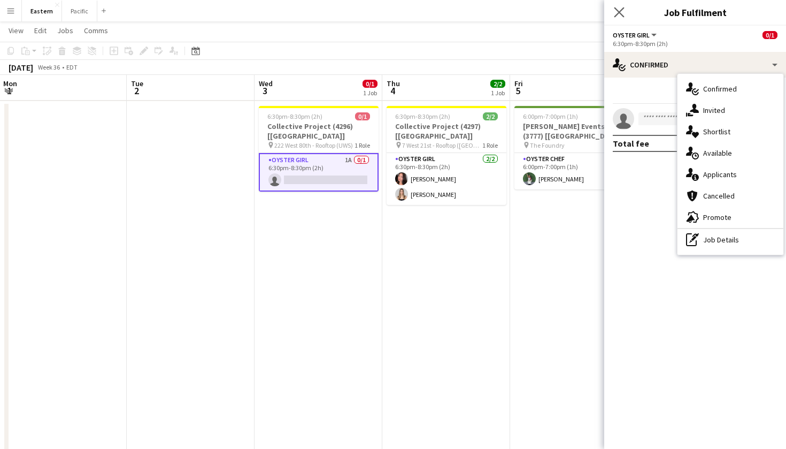
click at [613, 11] on app-icon "Close pop-in" at bounding box center [620, 13] width 16 height 16
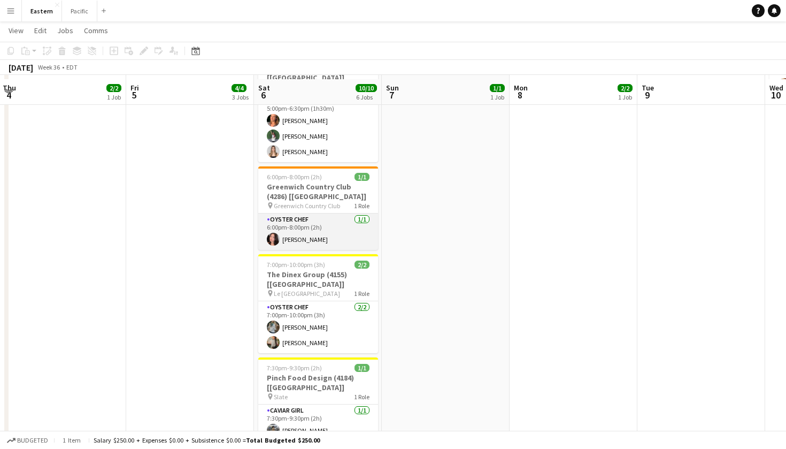
scroll to position [552, 0]
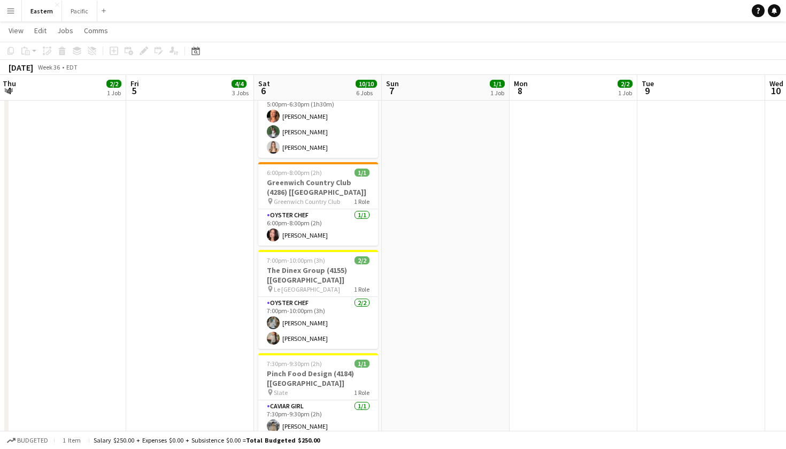
drag, startPoint x: 349, startPoint y: 321, endPoint x: 441, endPoint y: -28, distance: 361.1
click at [441, 0] on html "Menu Boards Boards Boards All jobs Status Workforce Workforce My Workforce Recr…" at bounding box center [393, 175] width 786 height 1454
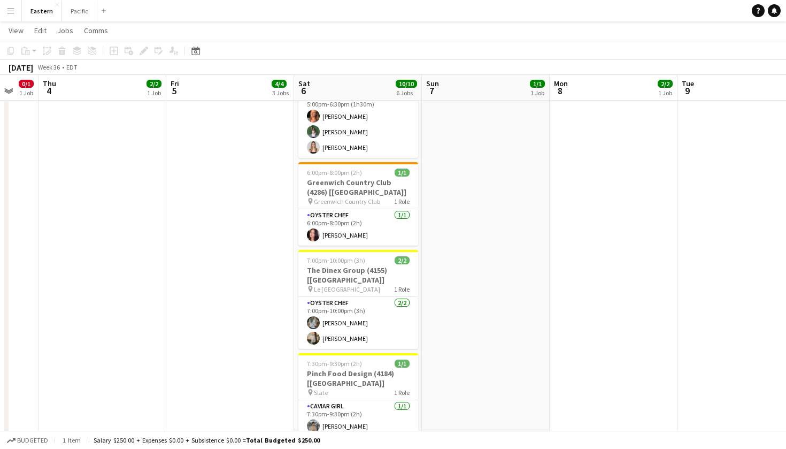
click at [519, 205] on app-date-cell "8:00am-12:00pm (4h) 1/1 The [PERSON_NAME] [US_STATE], NoMad (4267) [[GEOGRAPHIC…" at bounding box center [486, 199] width 128 height 526
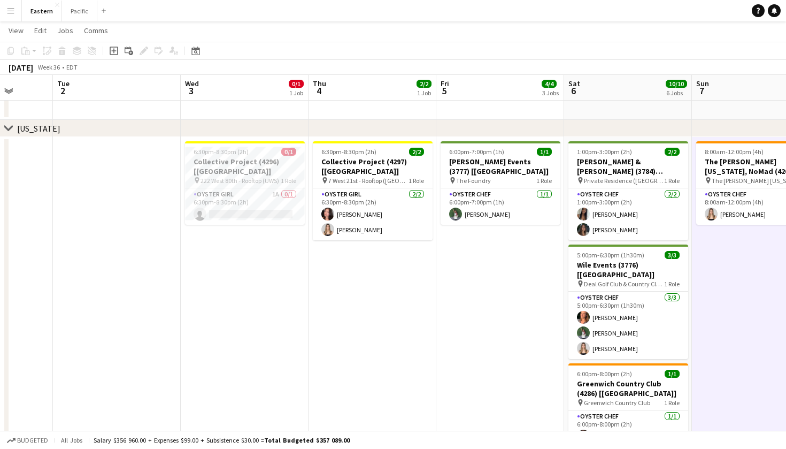
scroll to position [0, 287]
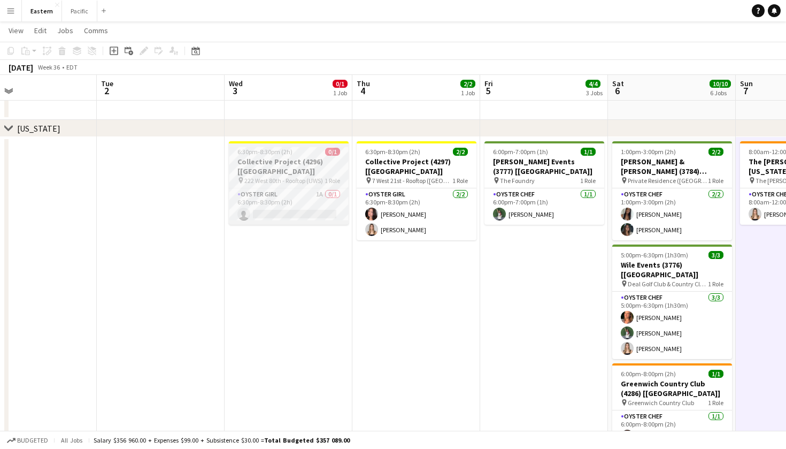
click at [313, 164] on h3 "Collective Project (4296) [[GEOGRAPHIC_DATA]]" at bounding box center [289, 166] width 120 height 19
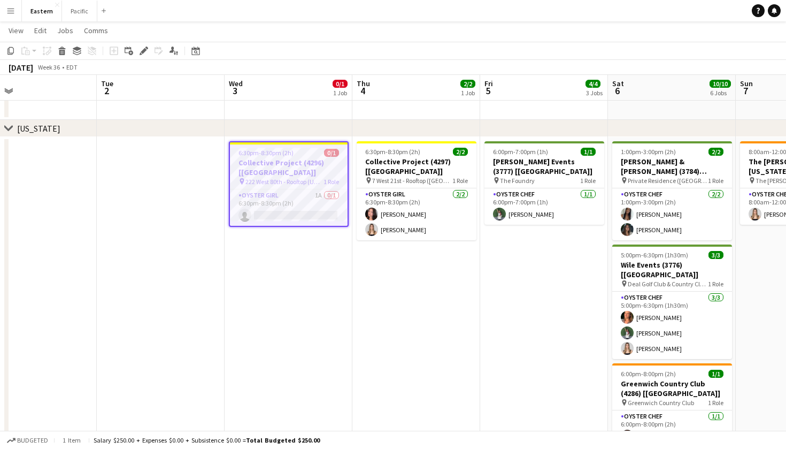
click at [313, 164] on h3 "Collective Project (4296) [[GEOGRAPHIC_DATA]]" at bounding box center [289, 167] width 118 height 19
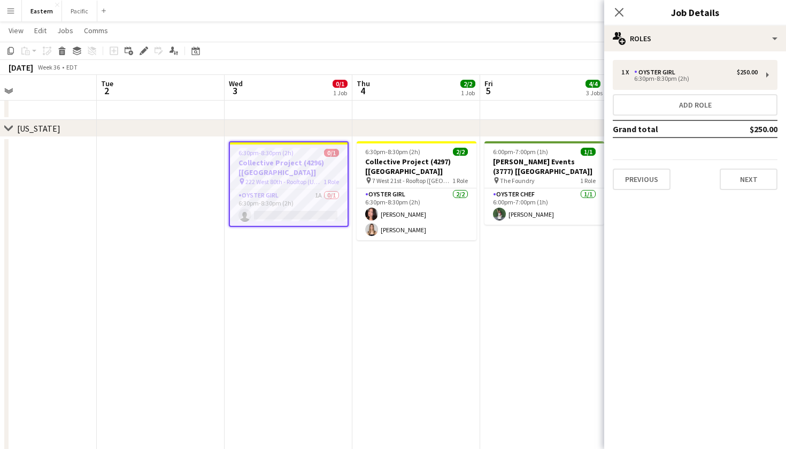
click at [311, 176] on app-job-card "6:30pm-8:30pm (2h) 0/1 Collective Project (4296) [[GEOGRAPHIC_DATA]] pin 222 We…" at bounding box center [289, 184] width 120 height 86
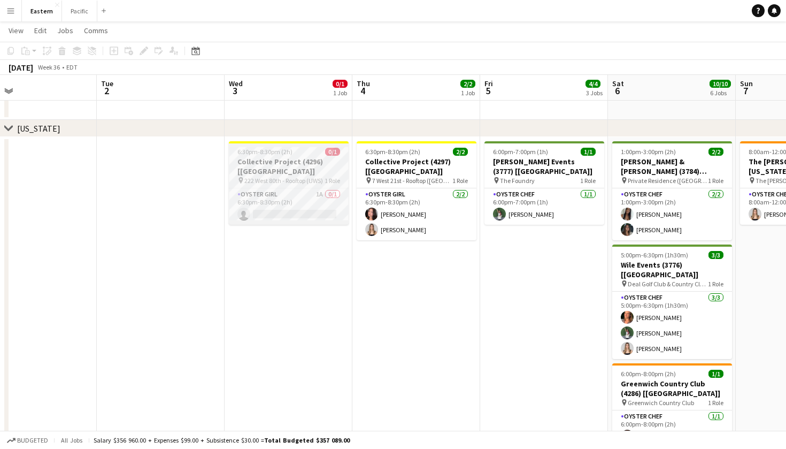
click at [333, 159] on h3 "Collective Project (4296) [[GEOGRAPHIC_DATA]]" at bounding box center [289, 166] width 120 height 19
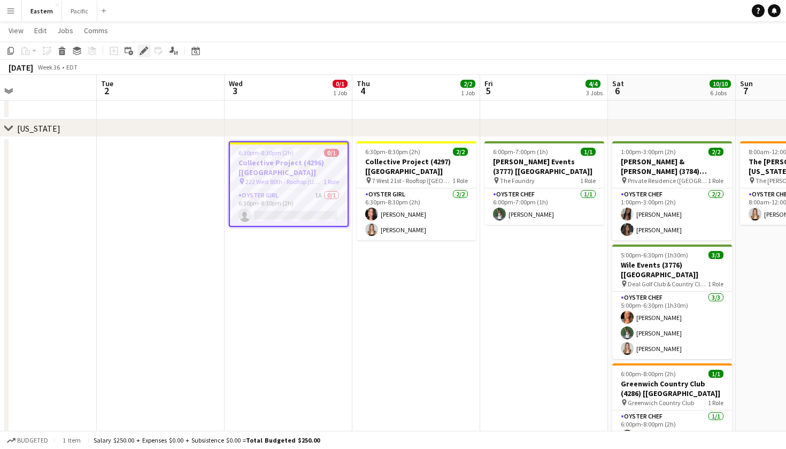
click at [148, 50] on icon "Edit" at bounding box center [144, 51] width 9 height 9
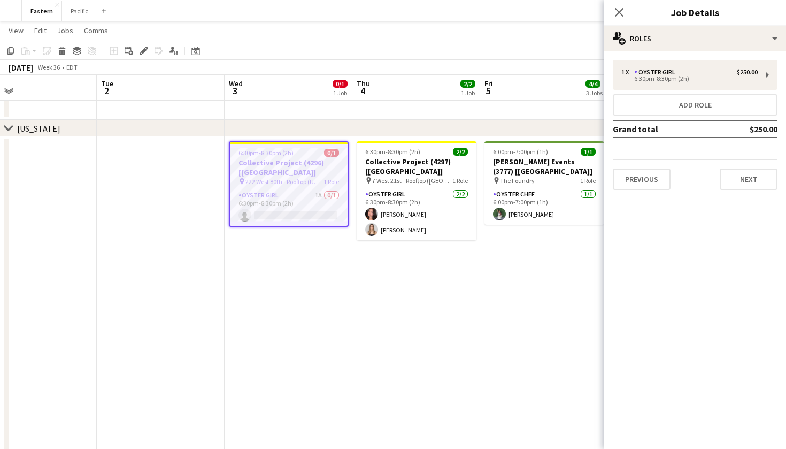
click at [725, 25] on div "Close pop-in Job Details" at bounding box center [695, 13] width 182 height 26
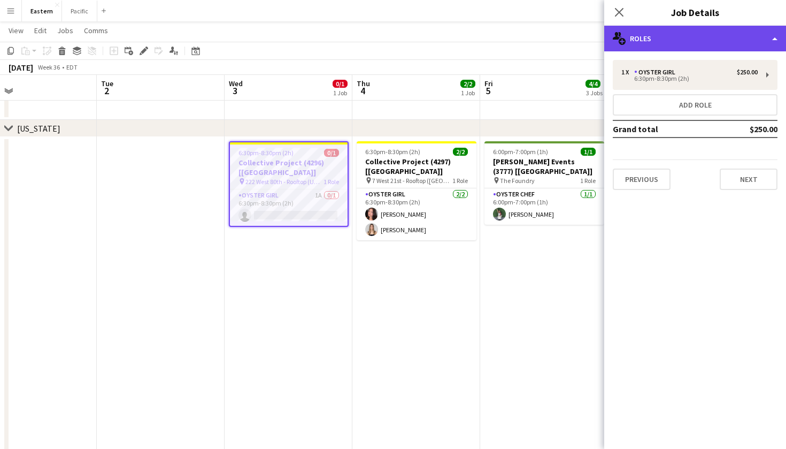
click at [725, 31] on div "multiple-users-add Roles" at bounding box center [695, 39] width 182 height 26
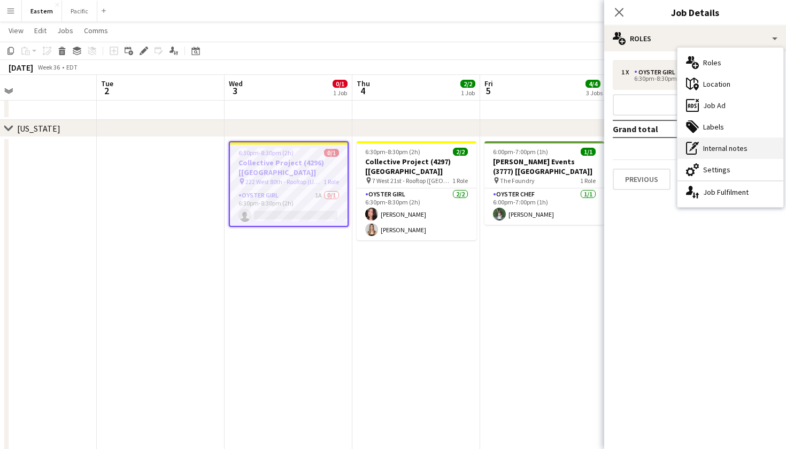
click at [734, 151] on div "pen-write Internal notes" at bounding box center [730, 147] width 106 height 21
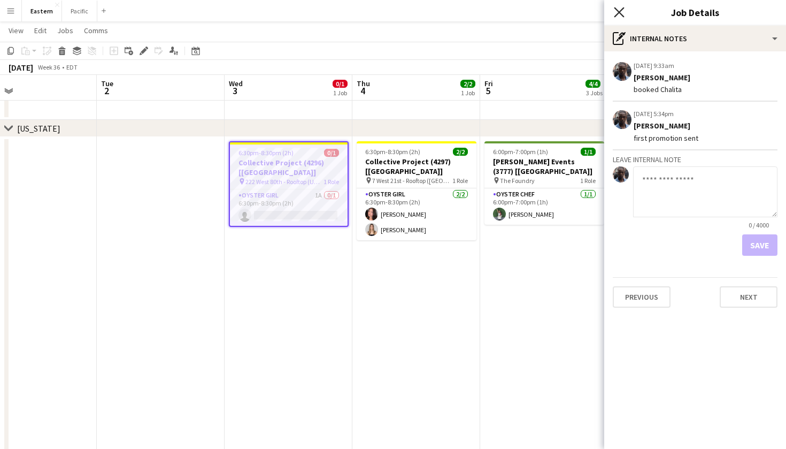
click at [619, 11] on icon "Close pop-in" at bounding box center [619, 12] width 10 height 10
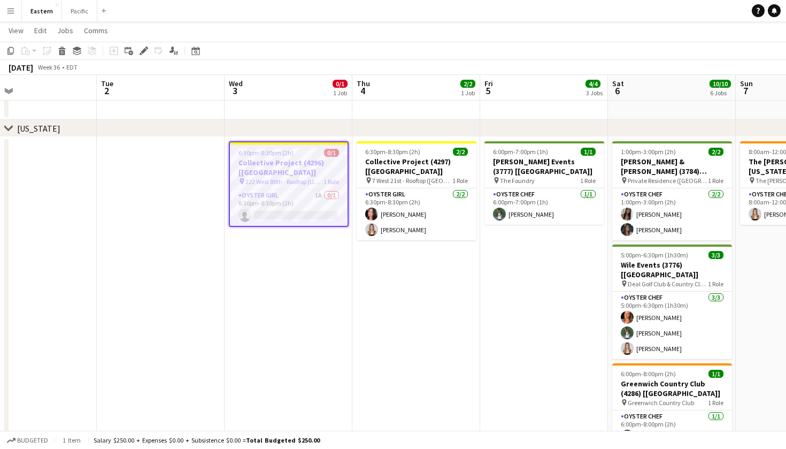
click at [320, 161] on h3 "Collective Project (4296) [[GEOGRAPHIC_DATA]]" at bounding box center [289, 167] width 118 height 19
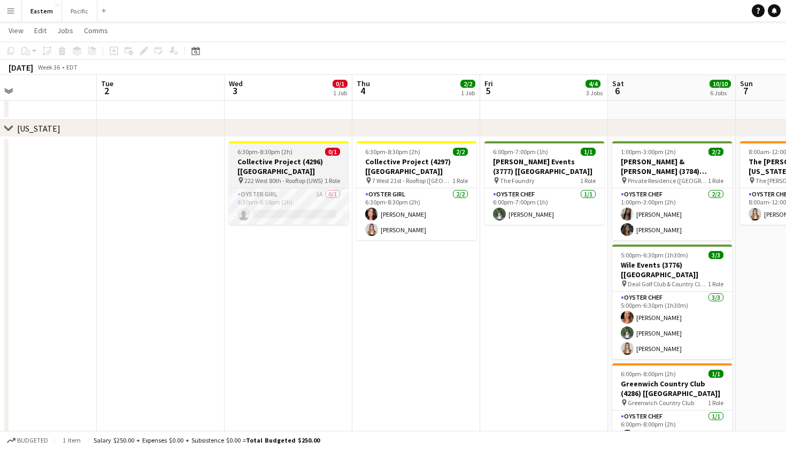
click at [325, 175] on app-job-card "6:30pm-8:30pm (2h) 0/1 Collective Project (4296) [[GEOGRAPHIC_DATA]] pin 222 We…" at bounding box center [289, 182] width 120 height 83
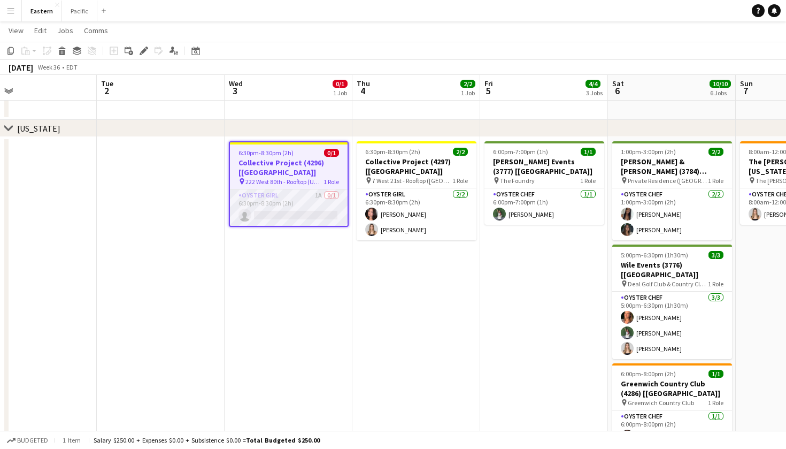
click at [326, 195] on app-card-role "Oyster Girl 1A 0/1 6:30pm-8:30pm (2h) single-neutral-actions" at bounding box center [289, 207] width 118 height 36
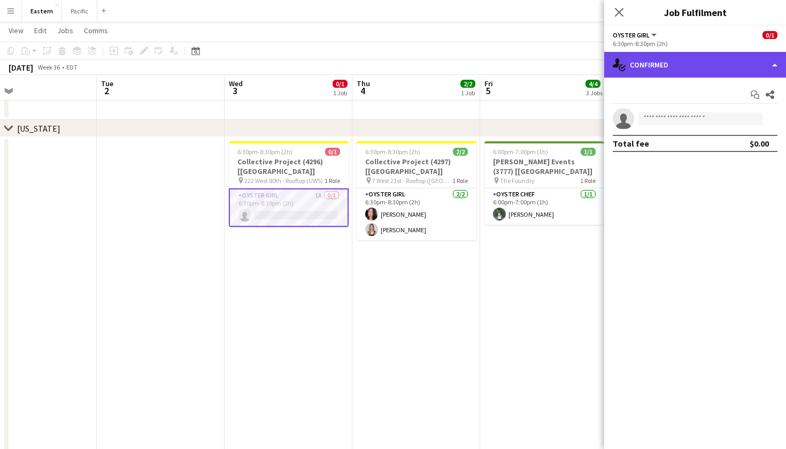
click at [686, 71] on div "single-neutral-actions-check-2 Confirmed" at bounding box center [695, 65] width 182 height 26
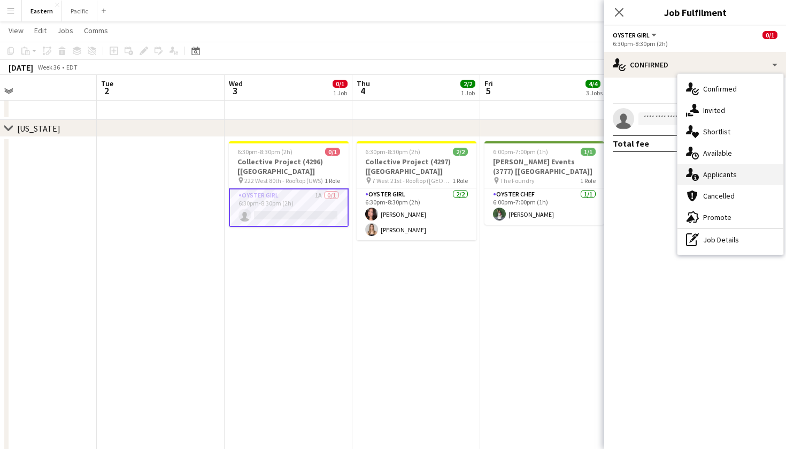
click at [732, 175] on div "single-neutral-actions-information Applicants" at bounding box center [730, 174] width 106 height 21
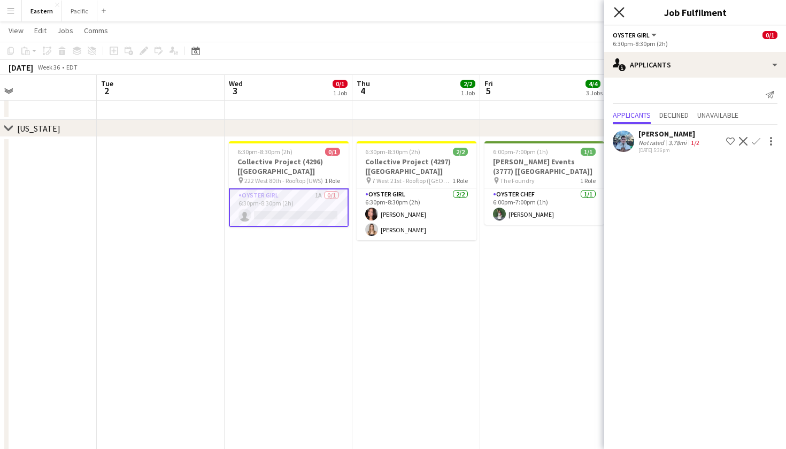
click at [620, 15] on icon "Close pop-in" at bounding box center [619, 12] width 10 height 10
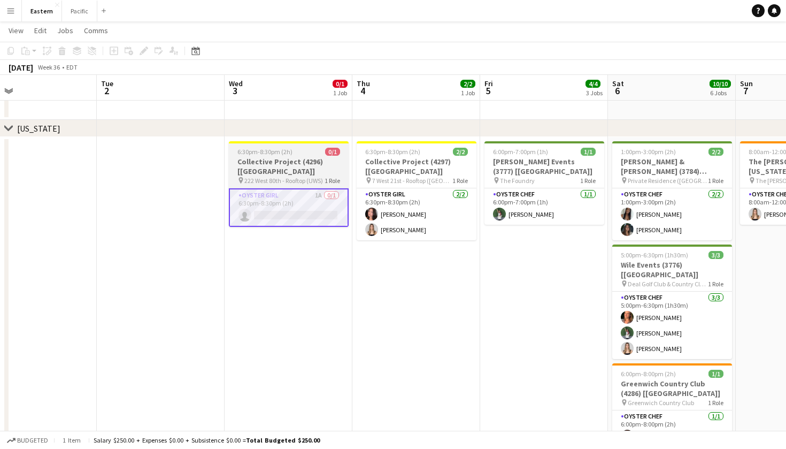
click at [297, 176] on span "222 West 80th - Rooftop (UWS)" at bounding box center [283, 180] width 79 height 8
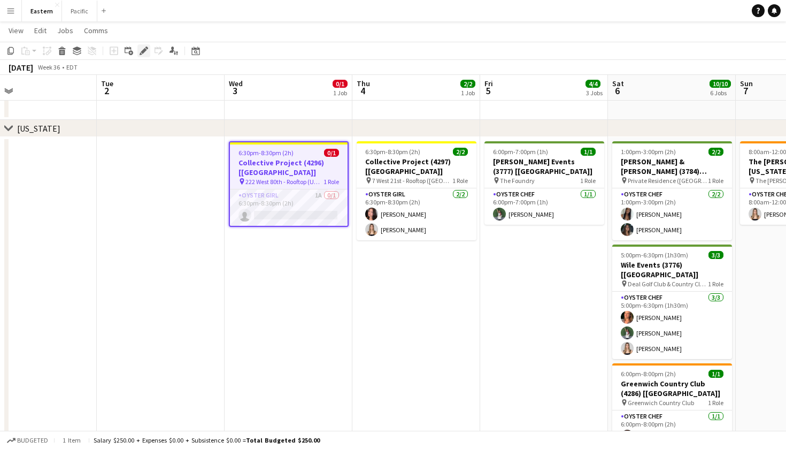
click at [141, 51] on icon "Edit" at bounding box center [144, 51] width 9 height 9
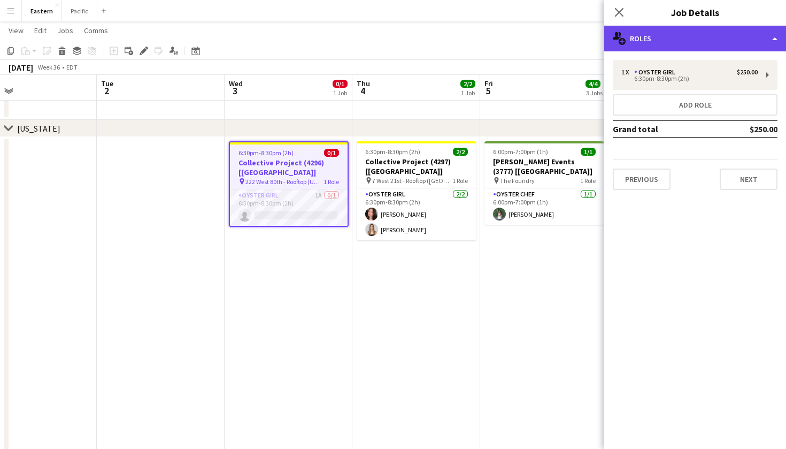
click at [765, 40] on div "multiple-users-add Roles" at bounding box center [695, 39] width 182 height 26
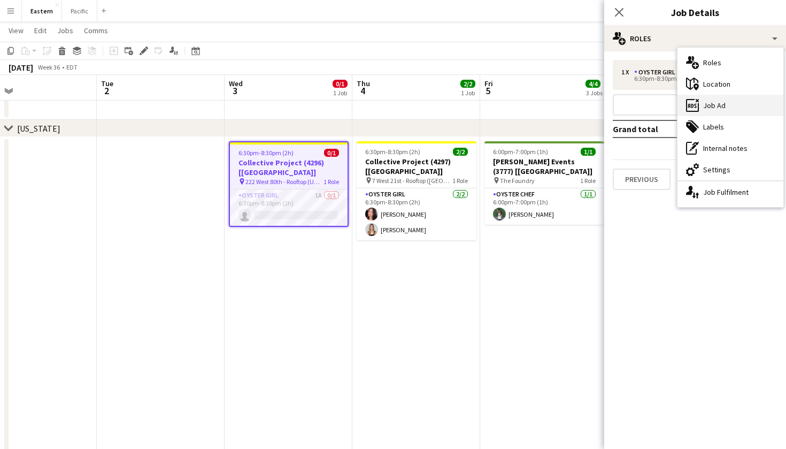
click at [735, 104] on div "ads-window Job Ad" at bounding box center [730, 105] width 106 height 21
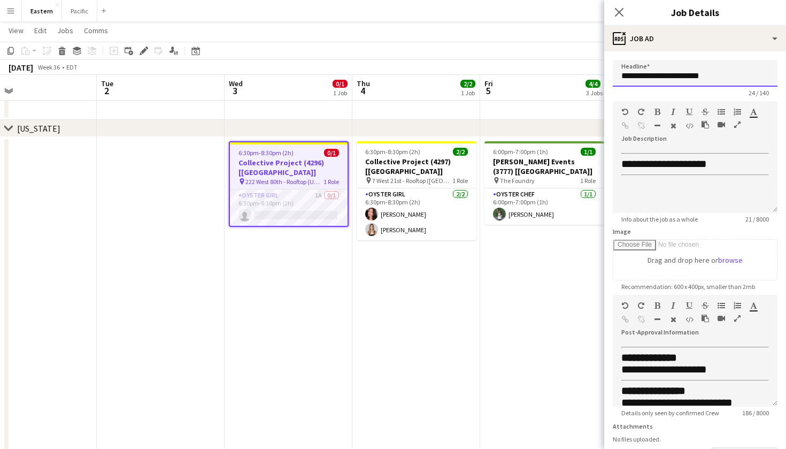
click at [689, 72] on input "**********" at bounding box center [695, 73] width 165 height 27
click at [623, 11] on icon "Close pop-in" at bounding box center [619, 12] width 10 height 10
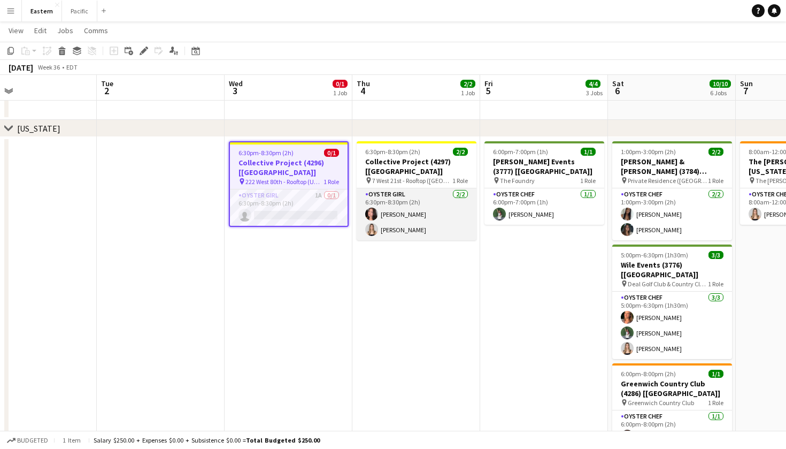
click at [411, 188] on app-card-role "Oyster Girl [DEMOGRAPHIC_DATA][DATE] 6:30pm-8:30pm (2h) [PERSON_NAME] [PERSON_N…" at bounding box center [417, 214] width 120 height 52
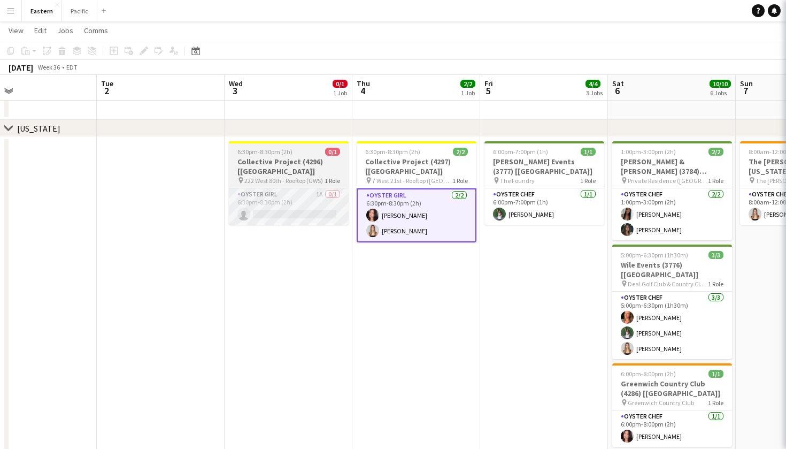
click at [304, 188] on app-card-role "Oyster Girl 1A 0/1 6:30pm-8:30pm (2h) single-neutral-actions" at bounding box center [289, 206] width 120 height 36
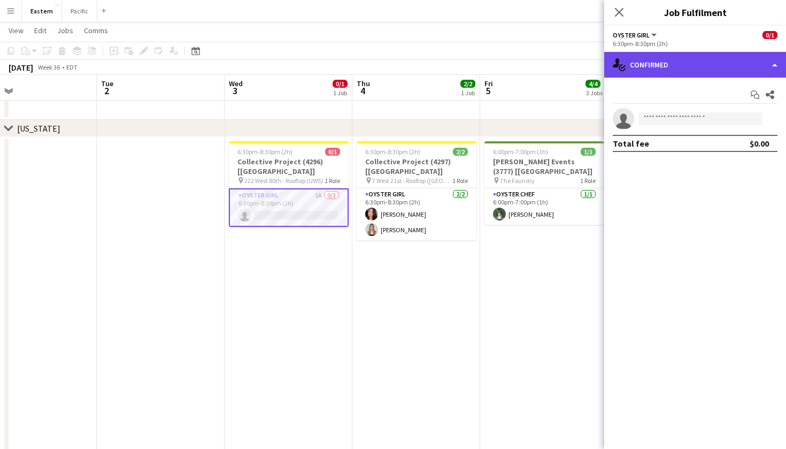
click at [686, 63] on div "single-neutral-actions-check-2 Confirmed" at bounding box center [695, 65] width 182 height 26
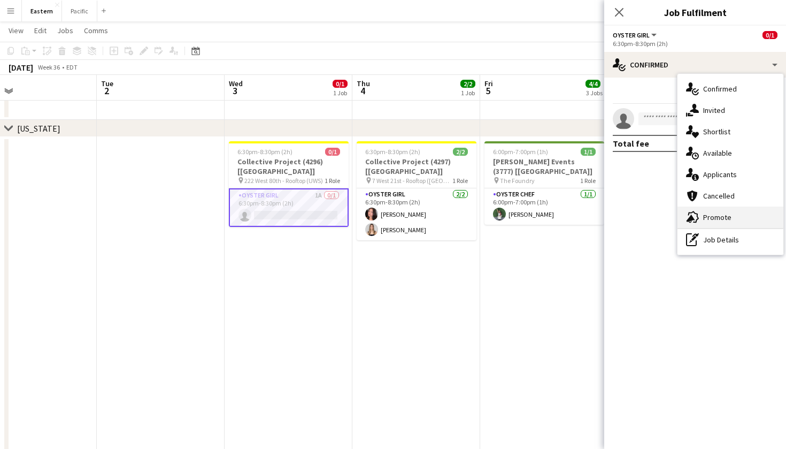
click at [728, 219] on div "advertising-megaphone Promote" at bounding box center [730, 216] width 106 height 21
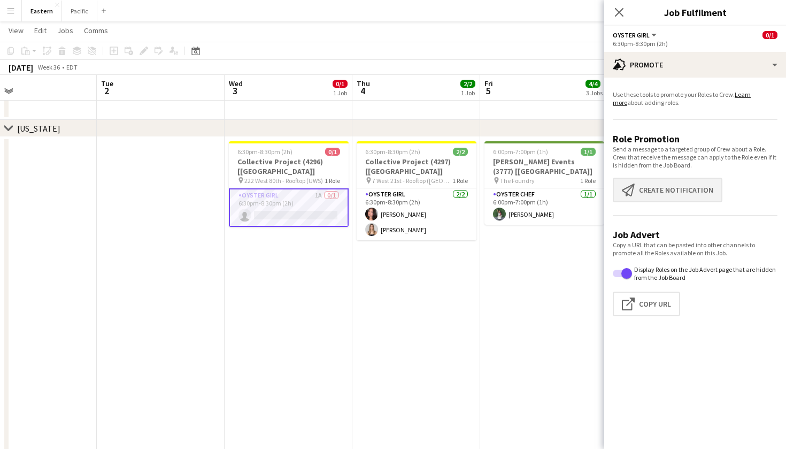
click at [673, 189] on button "Create notification Create notification" at bounding box center [668, 189] width 110 height 25
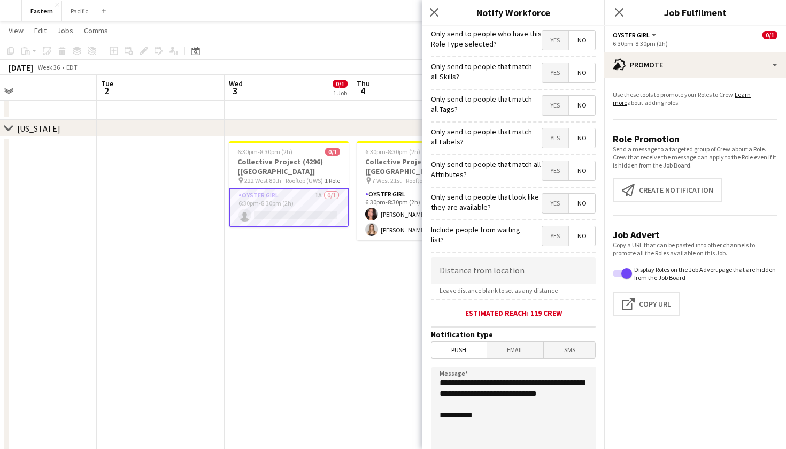
click at [548, 107] on span "Yes" at bounding box center [555, 105] width 26 height 19
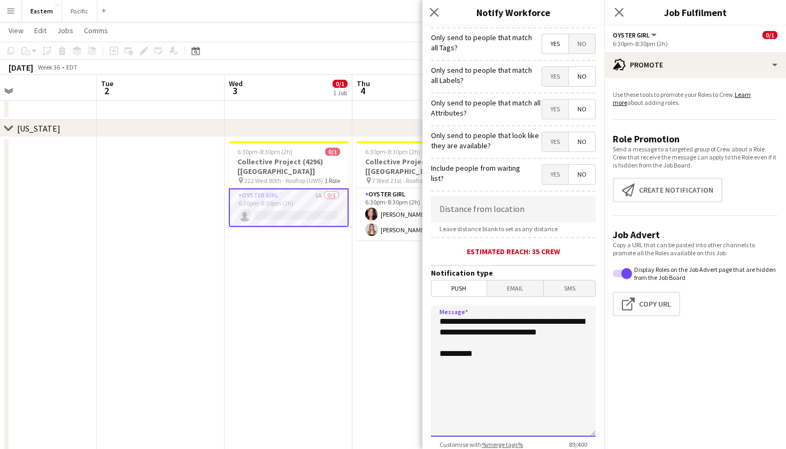
drag, startPoint x: 491, startPoint y: 346, endPoint x: 414, endPoint y: 319, distance: 81.7
click at [414, 319] on body "Menu Boards Boards Boards All jobs Status Workforce Workforce My Workforce Recr…" at bounding box center [393, 376] width 786 height 1454
paste textarea "**********"
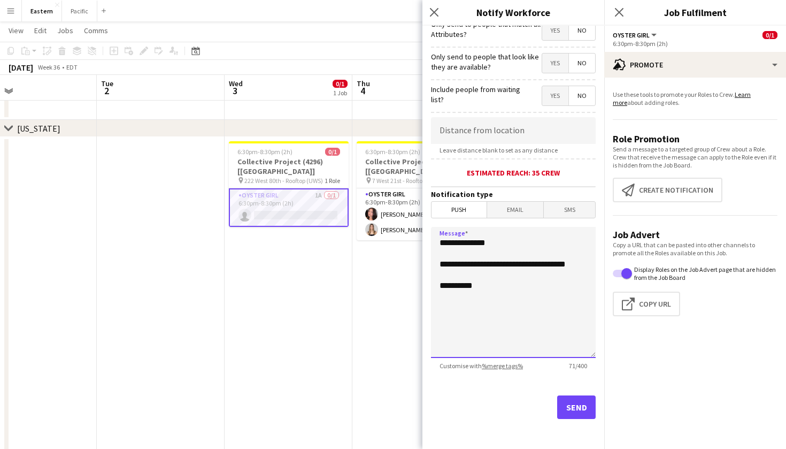
scroll to position [140, 0]
type textarea "**********"
click at [575, 411] on button "Send" at bounding box center [576, 407] width 38 height 24
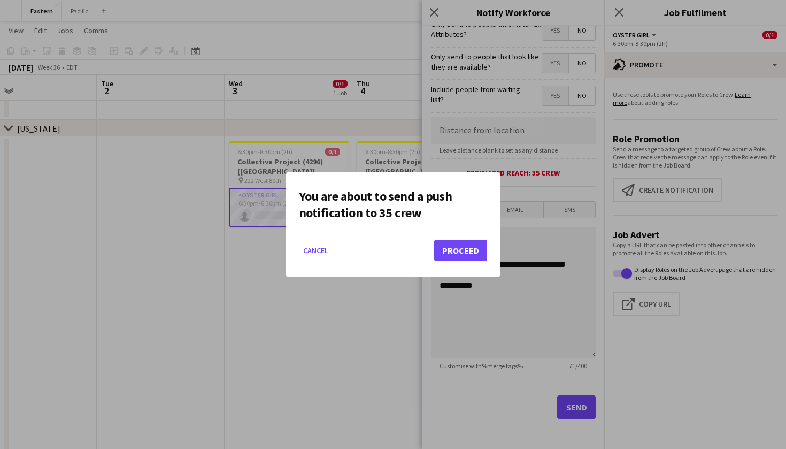
click at [453, 245] on button "Proceed" at bounding box center [460, 249] width 53 height 21
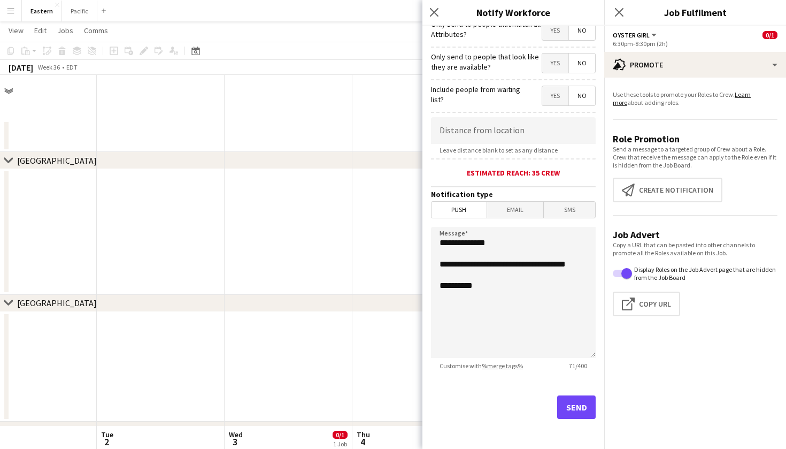
scroll to position [351, 0]
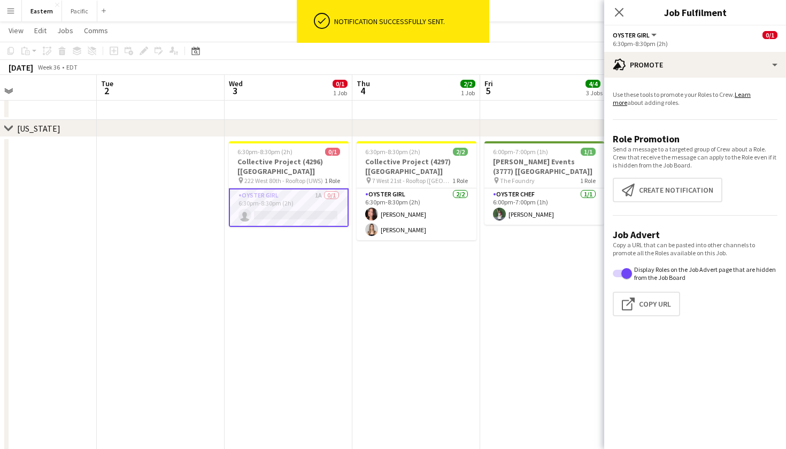
click at [609, 3] on div "Close pop-in" at bounding box center [619, 12] width 30 height 25
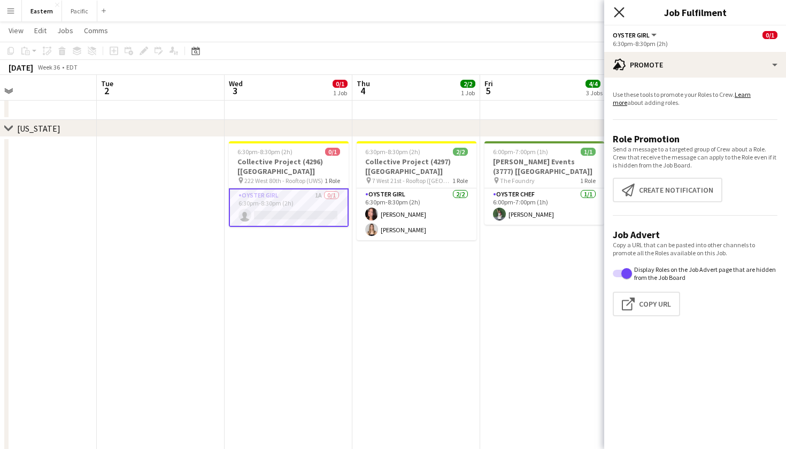
click at [619, 9] on icon "Close pop-in" at bounding box center [619, 12] width 10 height 10
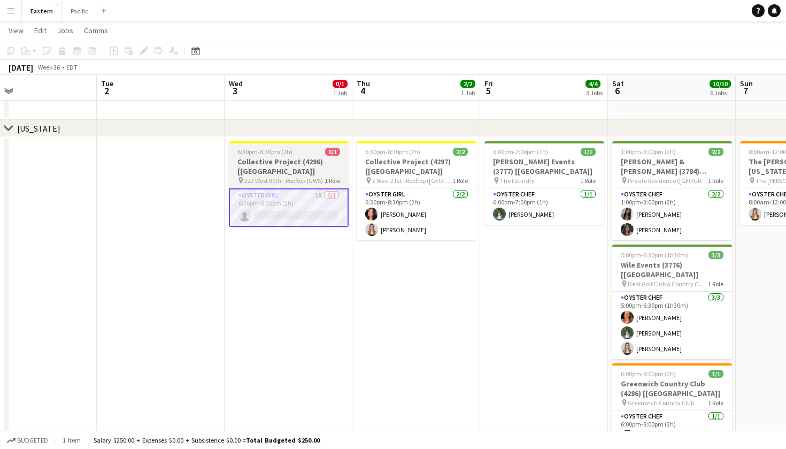
click at [314, 158] on h3 "Collective Project (4296) [[GEOGRAPHIC_DATA]]" at bounding box center [289, 166] width 120 height 19
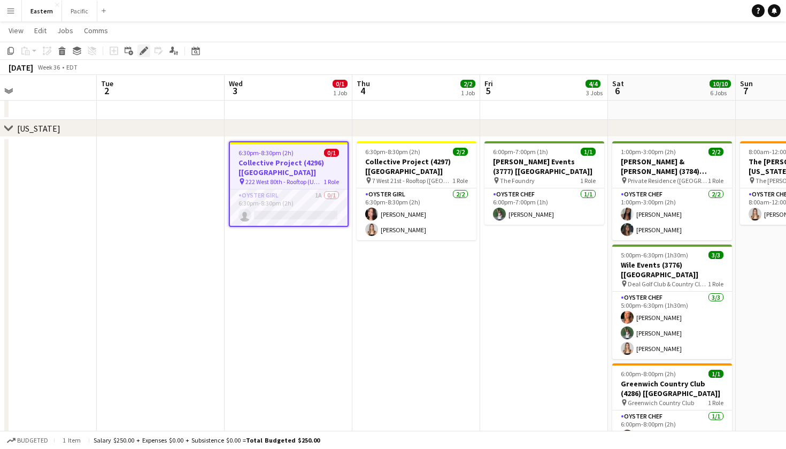
click at [138, 47] on div "Edit" at bounding box center [143, 50] width 13 height 13
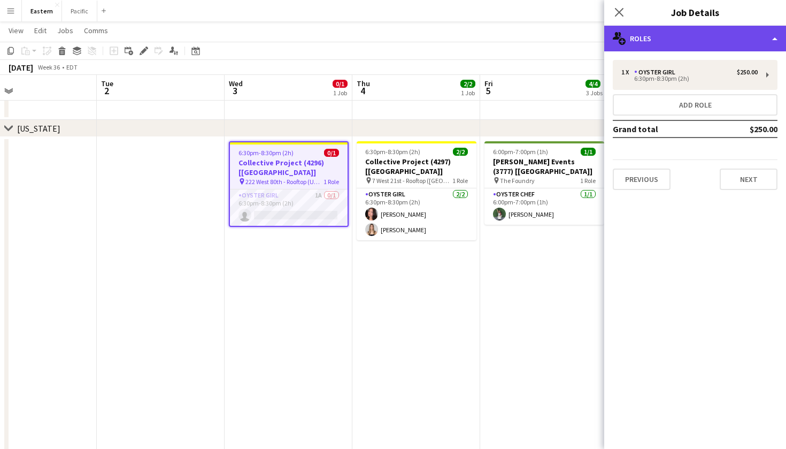
click at [718, 43] on div "multiple-users-add Roles" at bounding box center [695, 39] width 182 height 26
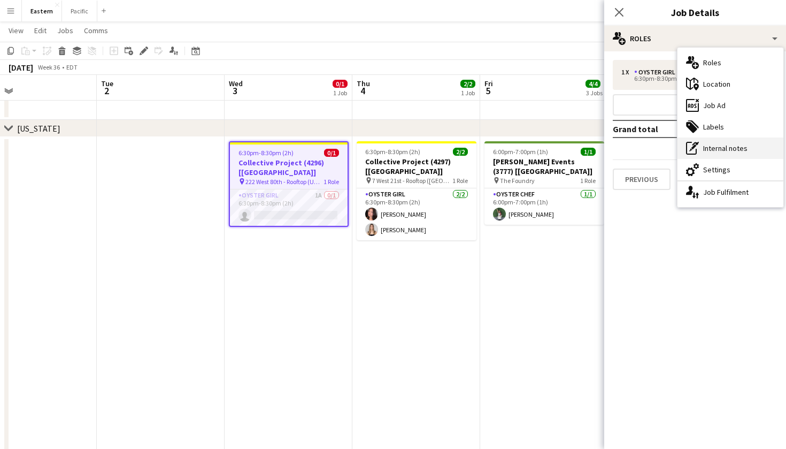
click at [761, 147] on div "pen-write Internal notes" at bounding box center [730, 147] width 106 height 21
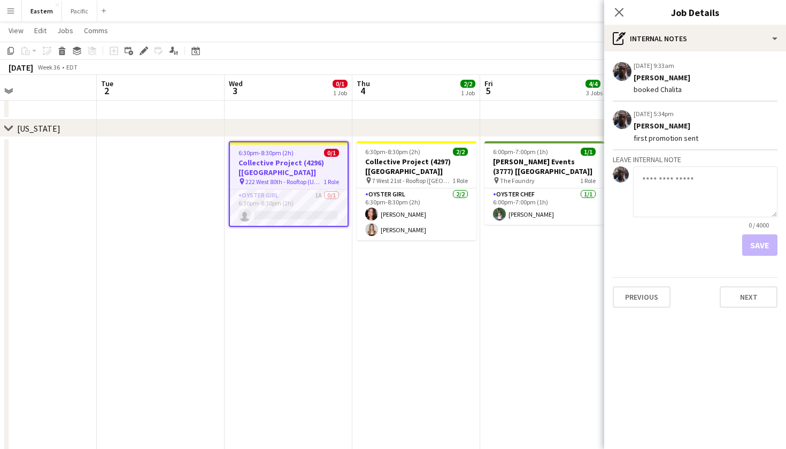
click at [658, 177] on textarea at bounding box center [705, 191] width 144 height 51
click at [646, 177] on textarea "**********" at bounding box center [705, 191] width 144 height 51
click at [775, 182] on textarea "**********" at bounding box center [705, 191] width 144 height 51
type textarea "**********"
click at [761, 245] on button "Save" at bounding box center [759, 244] width 35 height 21
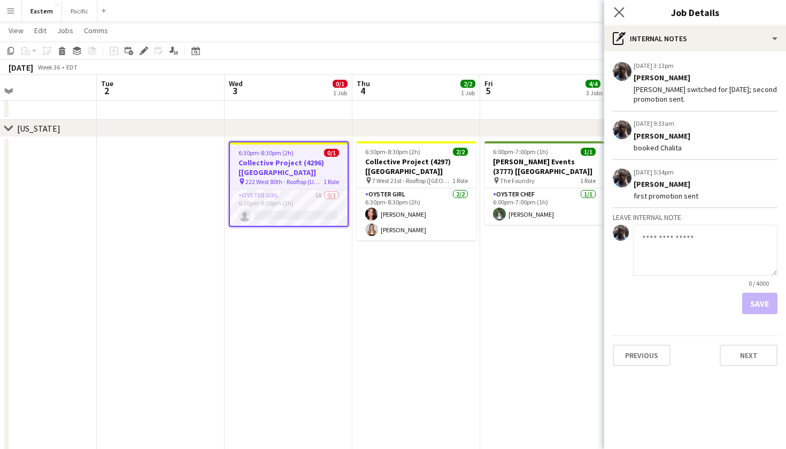
click at [613, 8] on app-icon "Close pop-in" at bounding box center [620, 13] width 16 height 16
